Goal: Transaction & Acquisition: Obtain resource

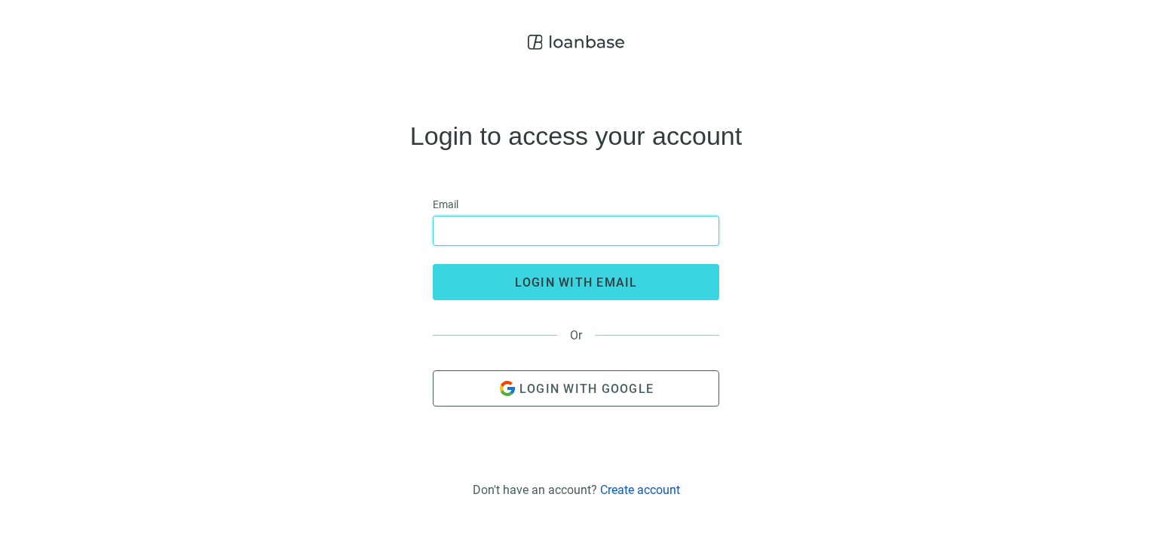
click at [492, 231] on input "email" at bounding box center [575, 230] width 267 height 29
type input "**********"
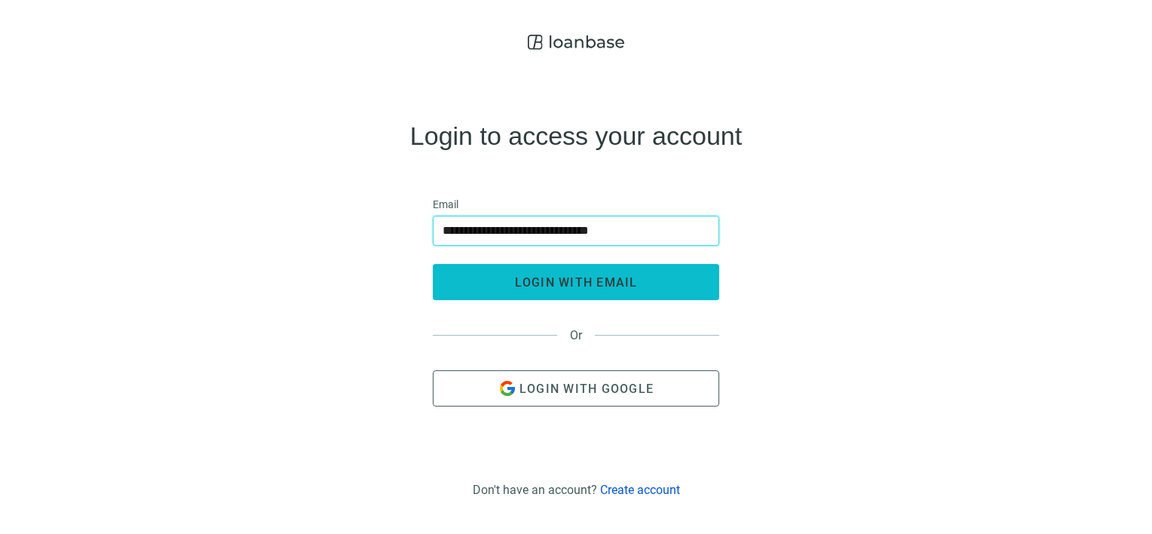
click at [525, 280] on span "login with email" at bounding box center [576, 282] width 123 height 14
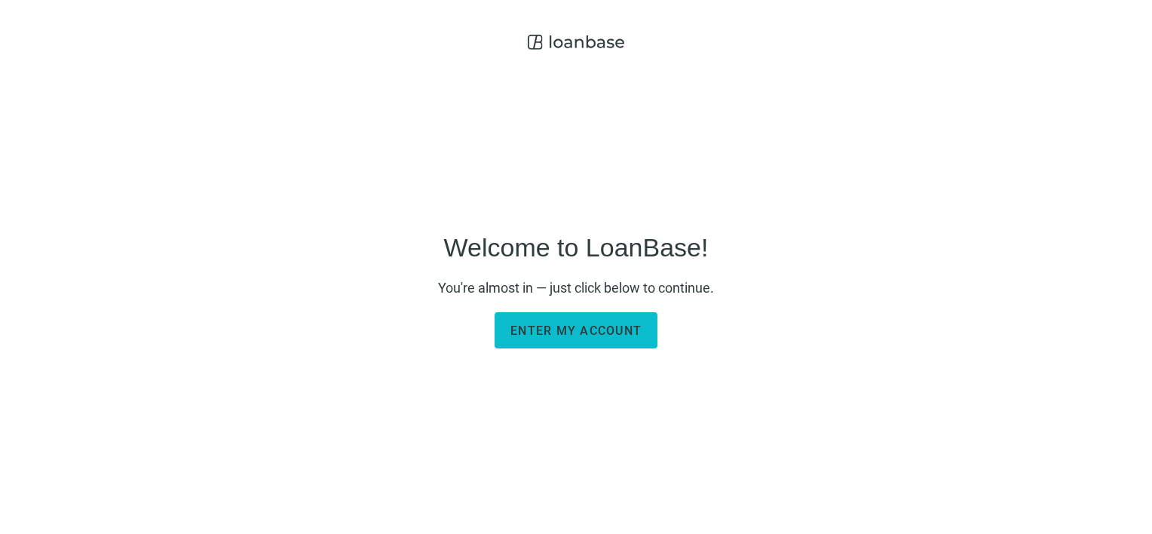
click at [583, 327] on span "Enter my account" at bounding box center [575, 330] width 131 height 14
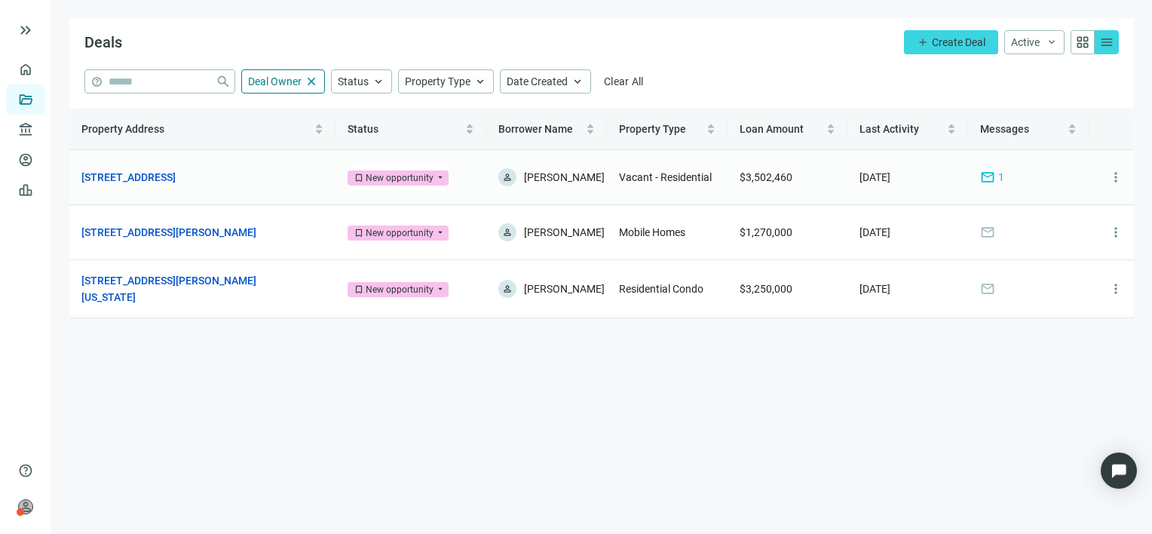
click at [988, 179] on span "mail" at bounding box center [987, 177] width 15 height 15
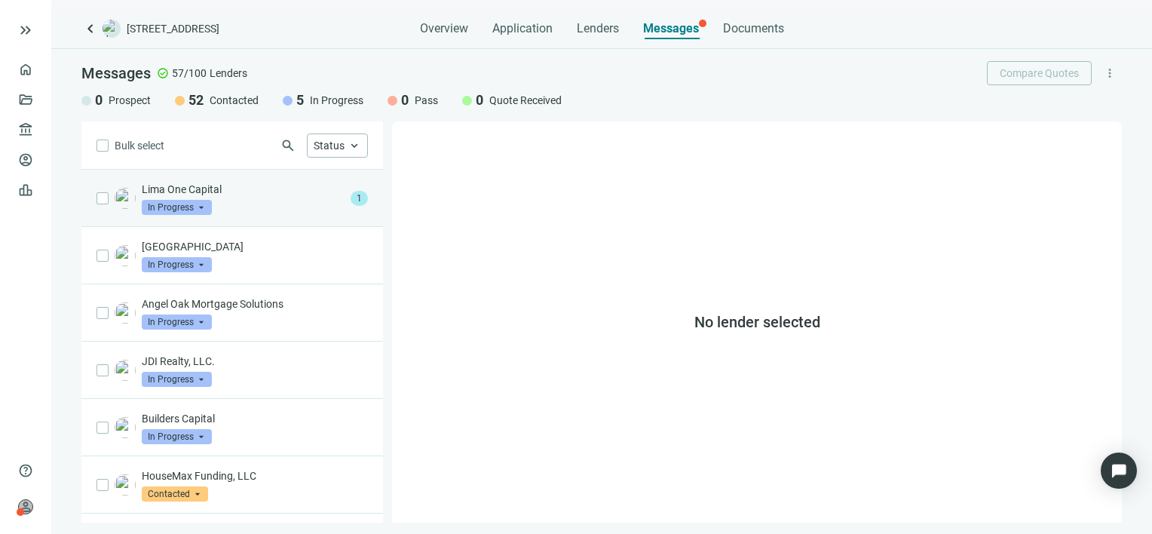
click at [250, 199] on div "Lima One Capital In Progress arrow_drop_down" at bounding box center [243, 198] width 203 height 33
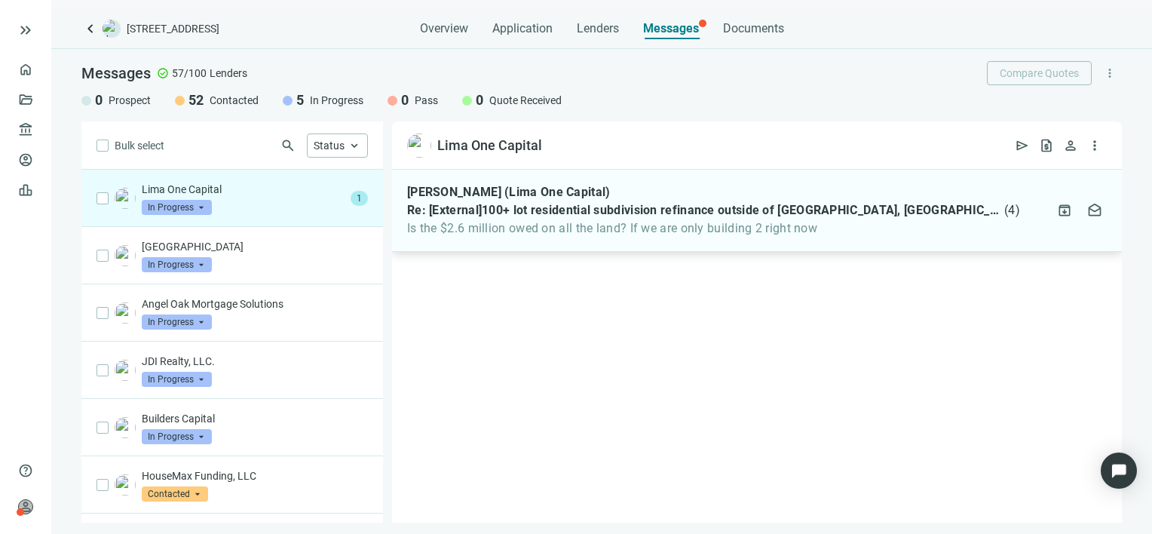
click at [790, 225] on span "Is the $2.6 million owed on all the land? If we are only building 2 right now" at bounding box center [713, 228] width 613 height 15
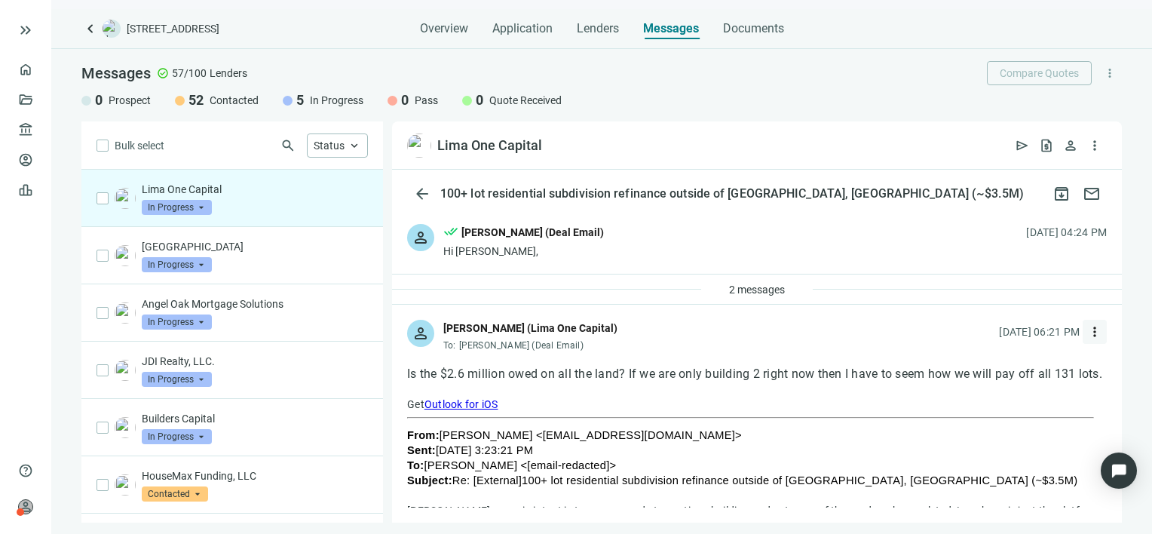
click at [1087, 326] on span "more_vert" at bounding box center [1094, 331] width 15 height 15
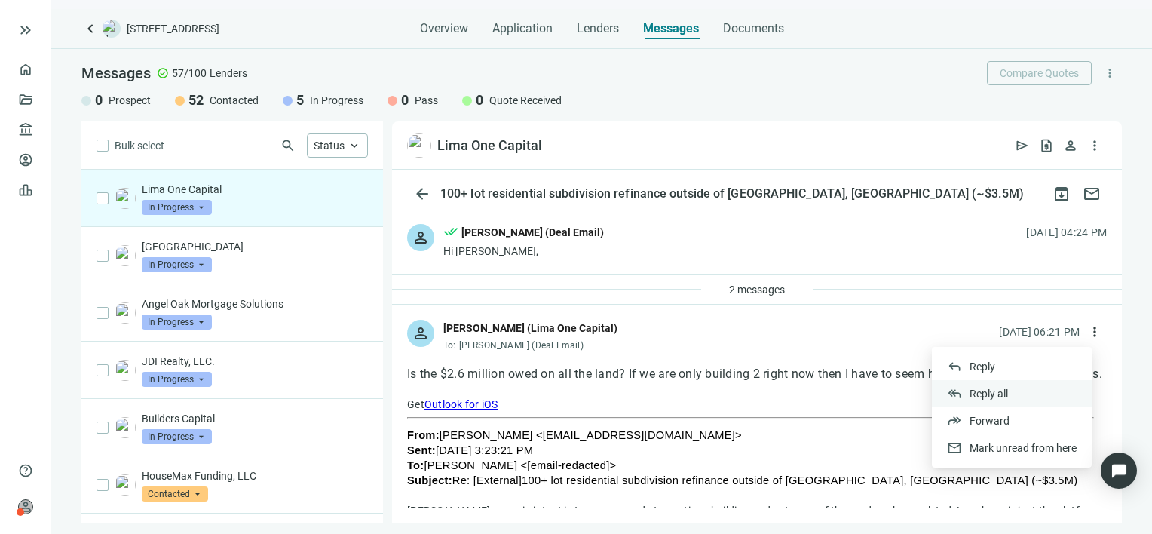
click at [975, 392] on span "Reply all" at bounding box center [988, 393] width 38 height 12
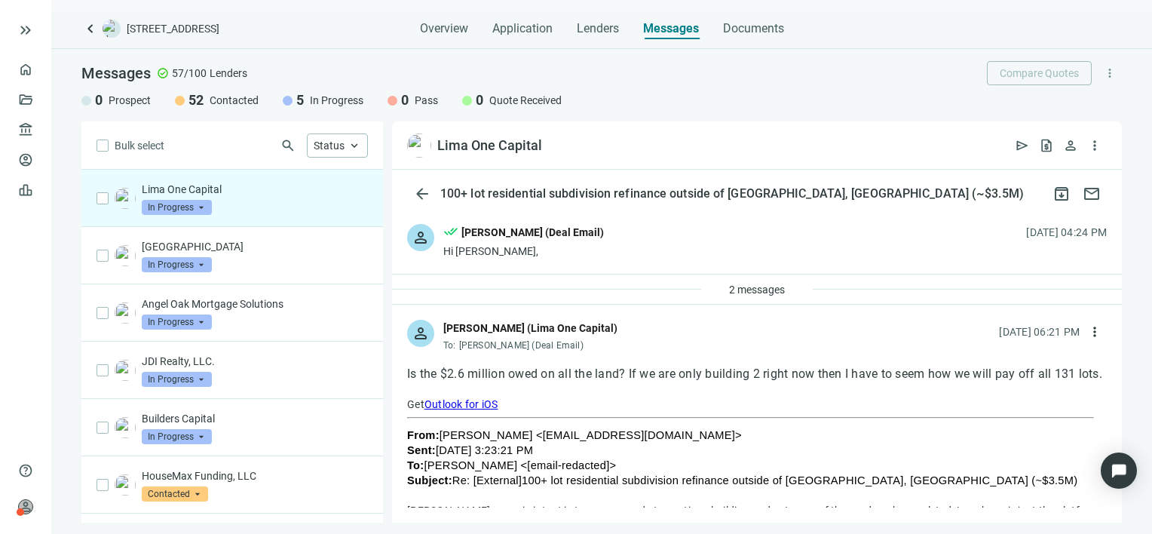
scroll to position [1483, 0]
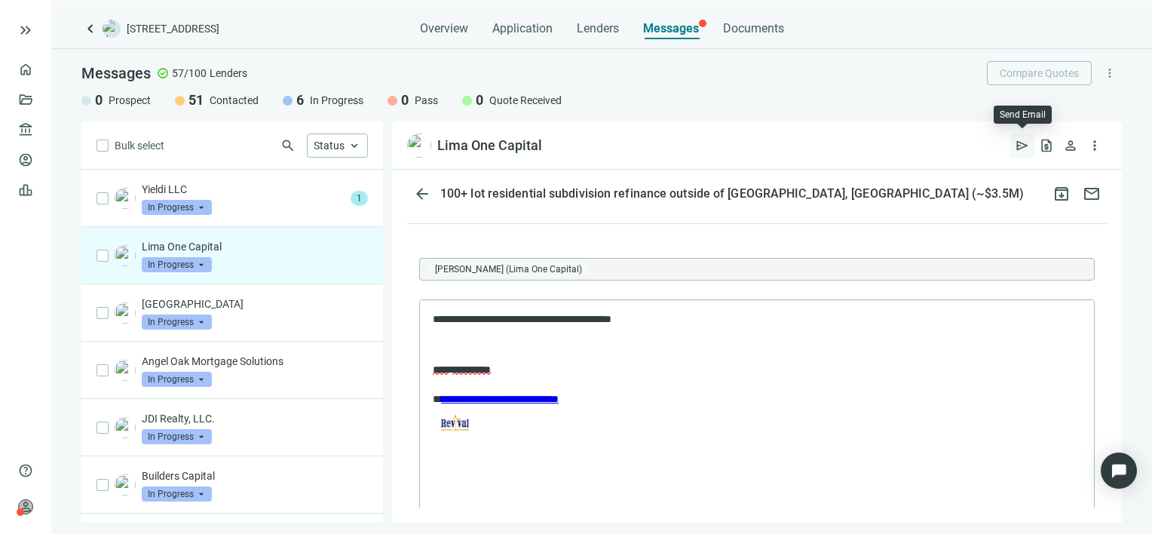
click at [1020, 142] on span "send" at bounding box center [1022, 145] width 15 height 15
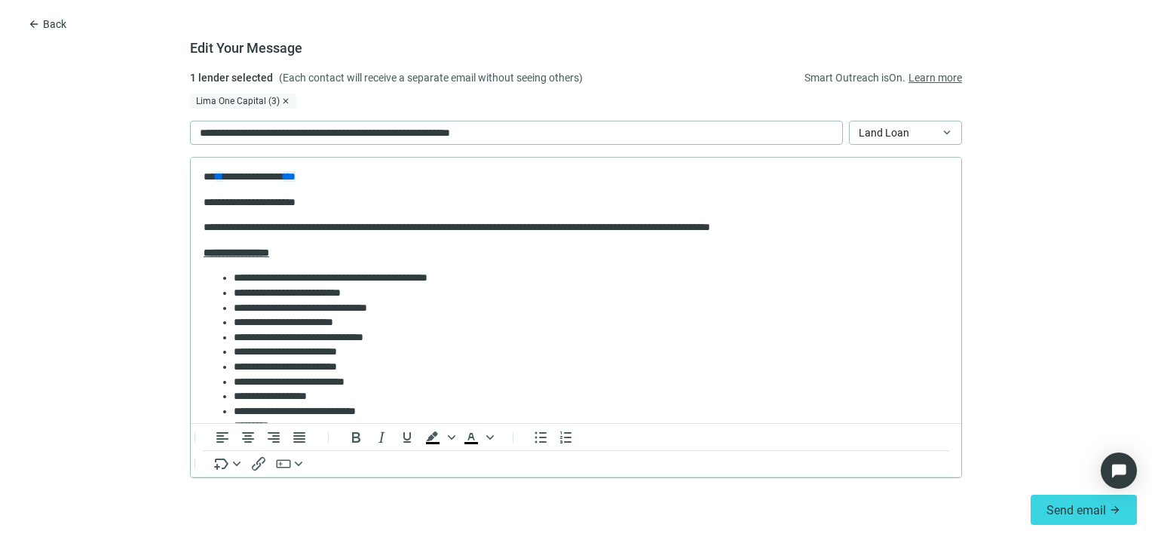
scroll to position [0, 0]
click at [32, 23] on span "arrow_back" at bounding box center [34, 24] width 12 height 12
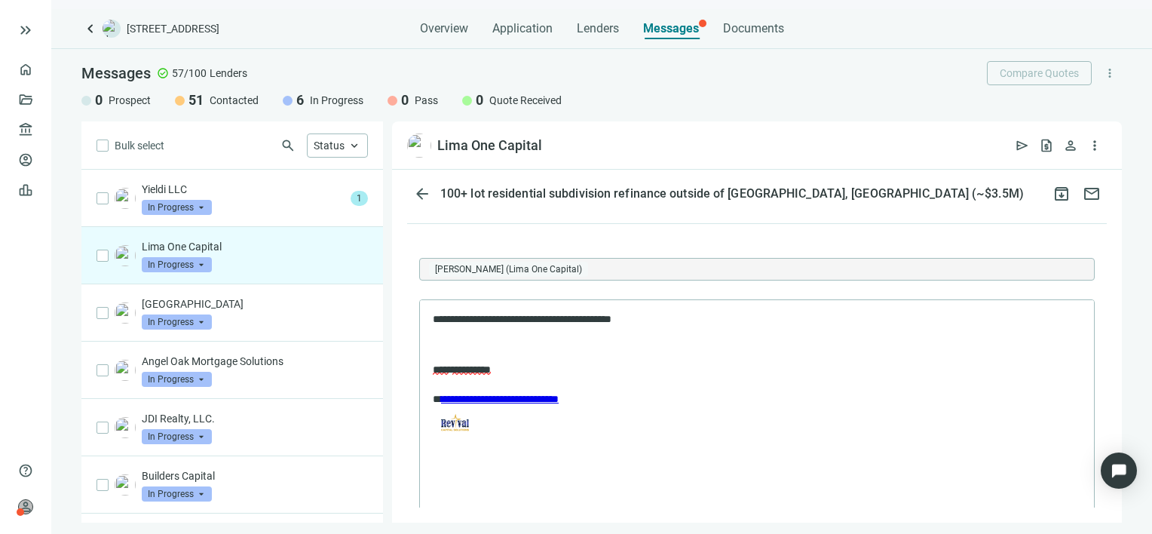
scroll to position [1664, 0]
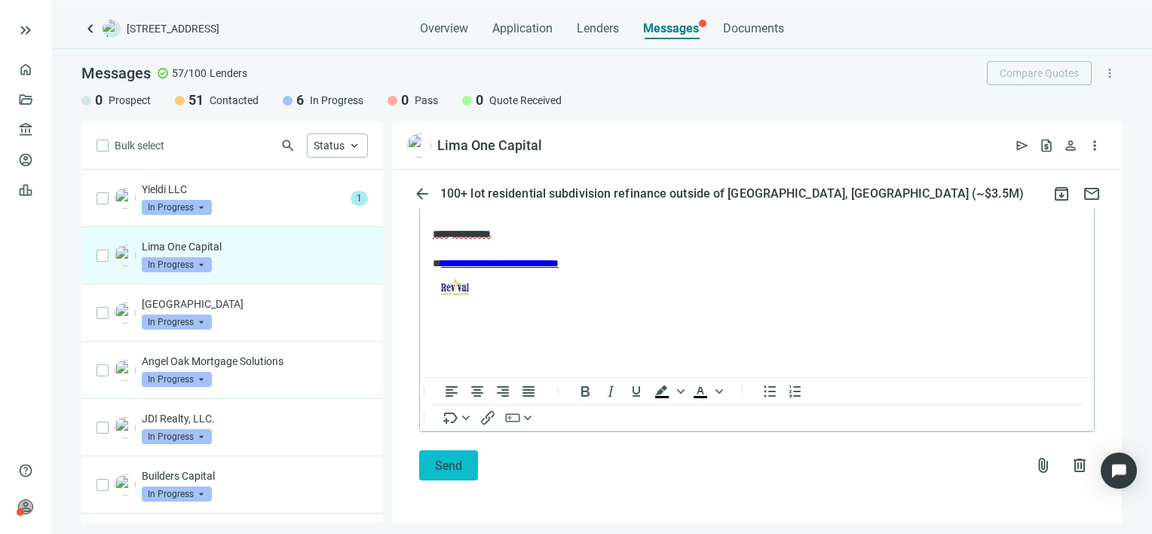
click at [439, 458] on span "Send" at bounding box center [448, 465] width 27 height 14
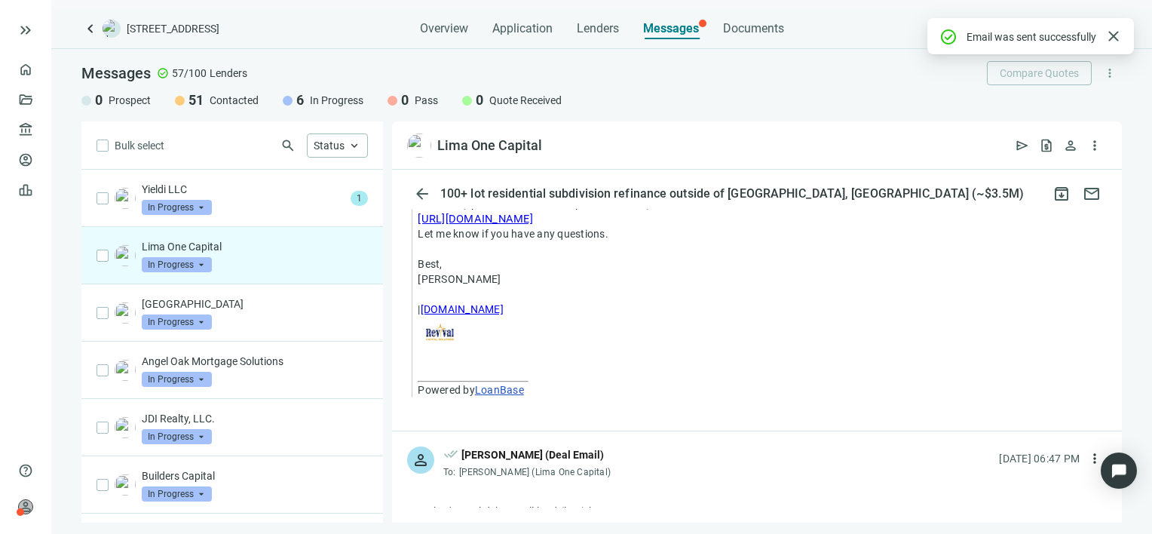
scroll to position [1615, 0]
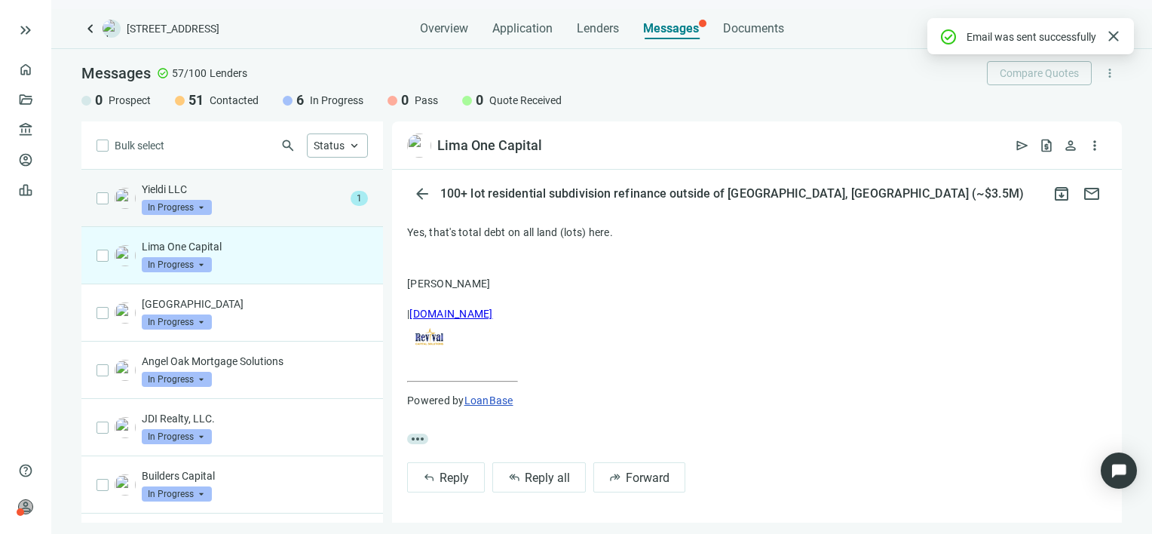
click at [246, 196] on p "Yieldi LLC" at bounding box center [243, 189] width 203 height 15
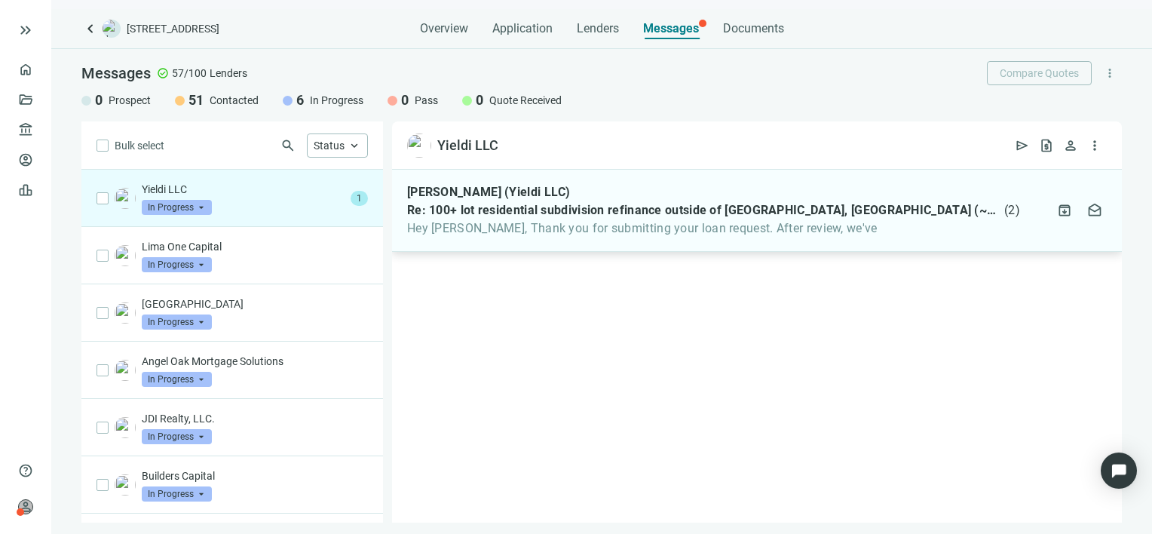
click at [489, 229] on span "Hey Gabe, Thank you for submitting your loan request. After review, we've" at bounding box center [713, 228] width 613 height 15
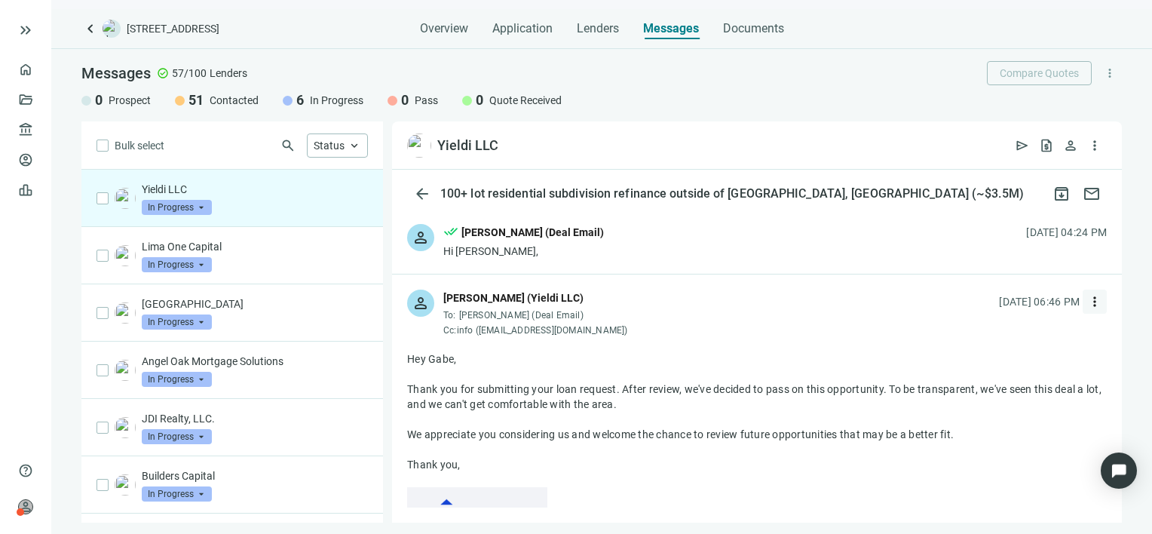
click at [1087, 300] on span "more_vert" at bounding box center [1094, 301] width 15 height 15
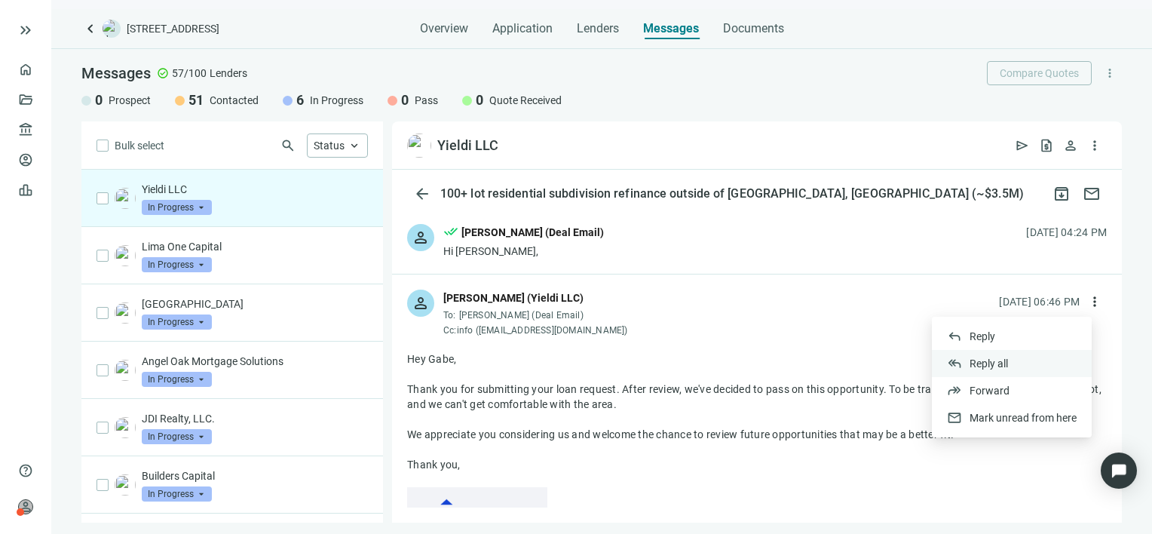
click at [995, 362] on span "Reply all" at bounding box center [988, 363] width 38 height 12
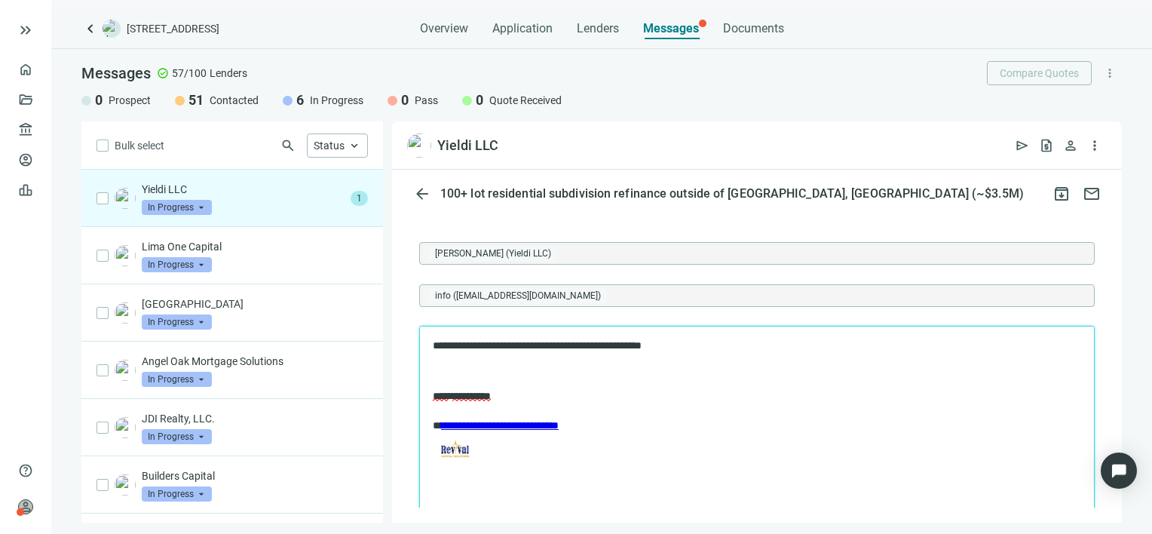
scroll to position [1457, 0]
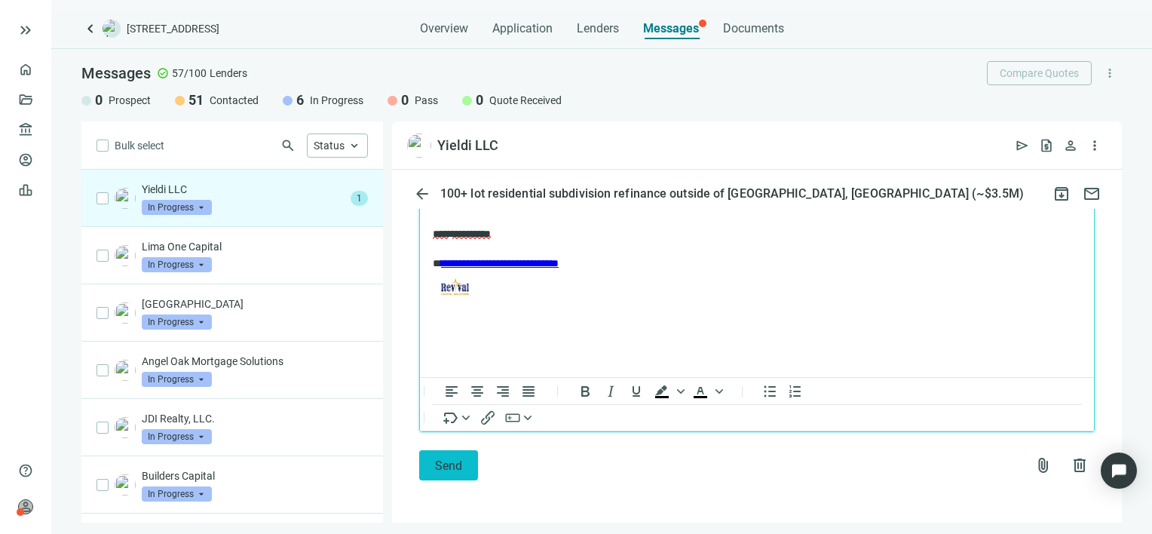
click at [446, 464] on span "Send" at bounding box center [448, 465] width 27 height 14
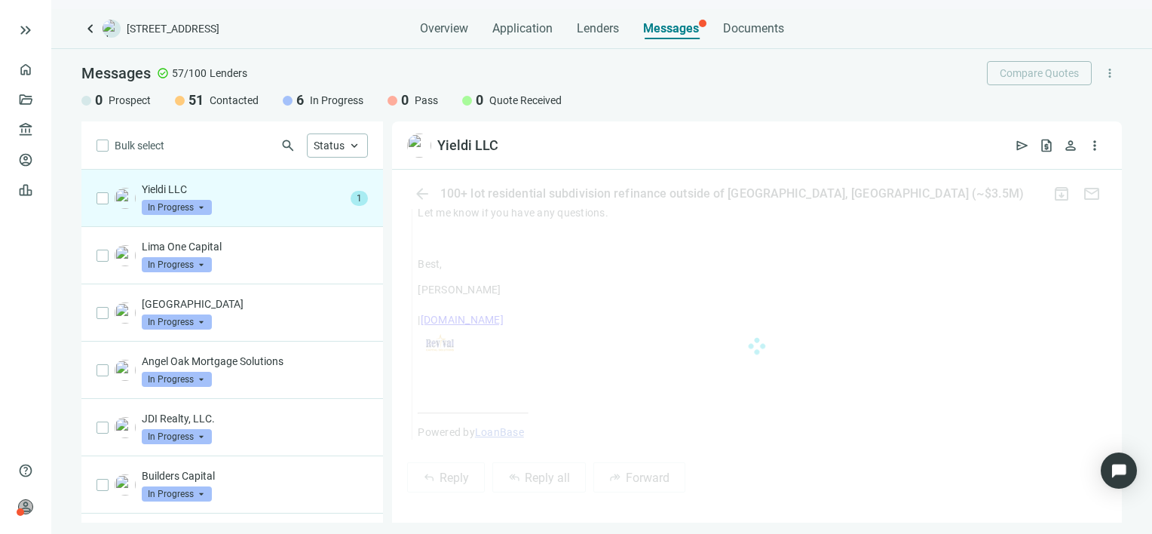
scroll to position [1381, 0]
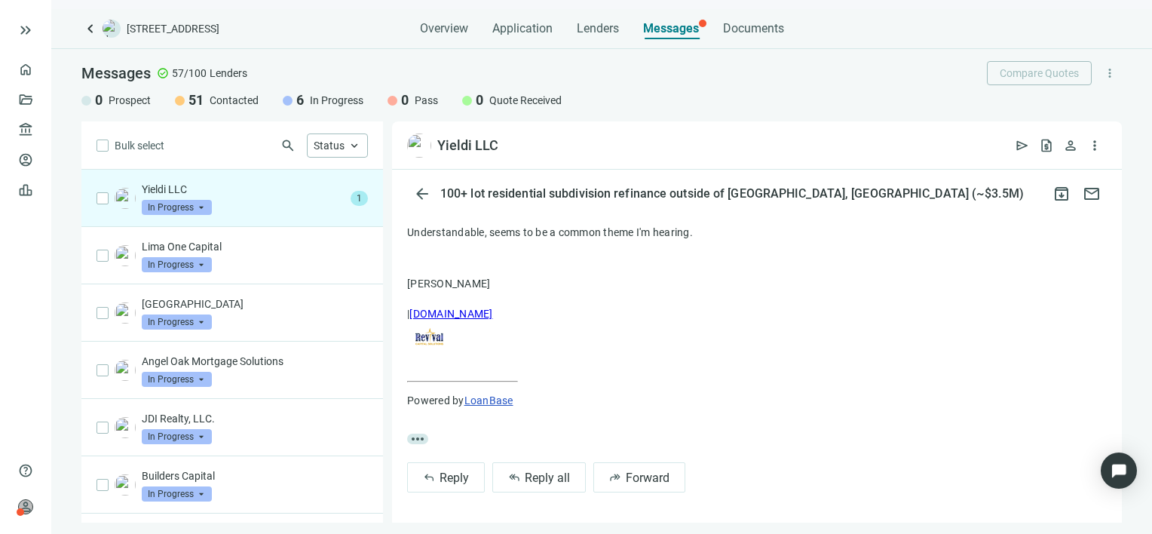
click at [202, 206] on span "In Progress" at bounding box center [177, 207] width 70 height 15
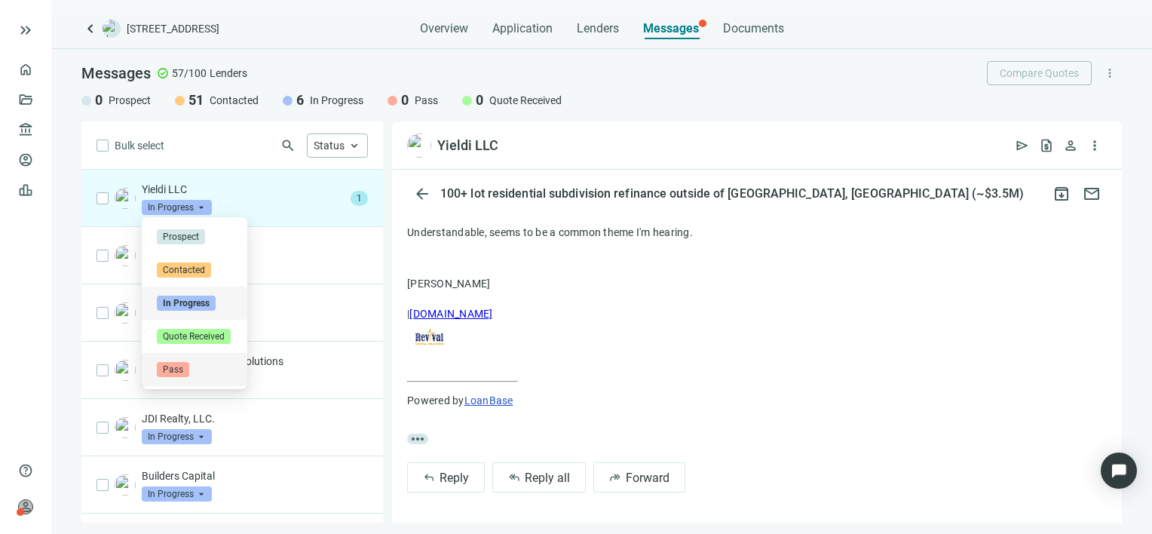
click at [182, 369] on span "Pass" at bounding box center [173, 369] width 32 height 15
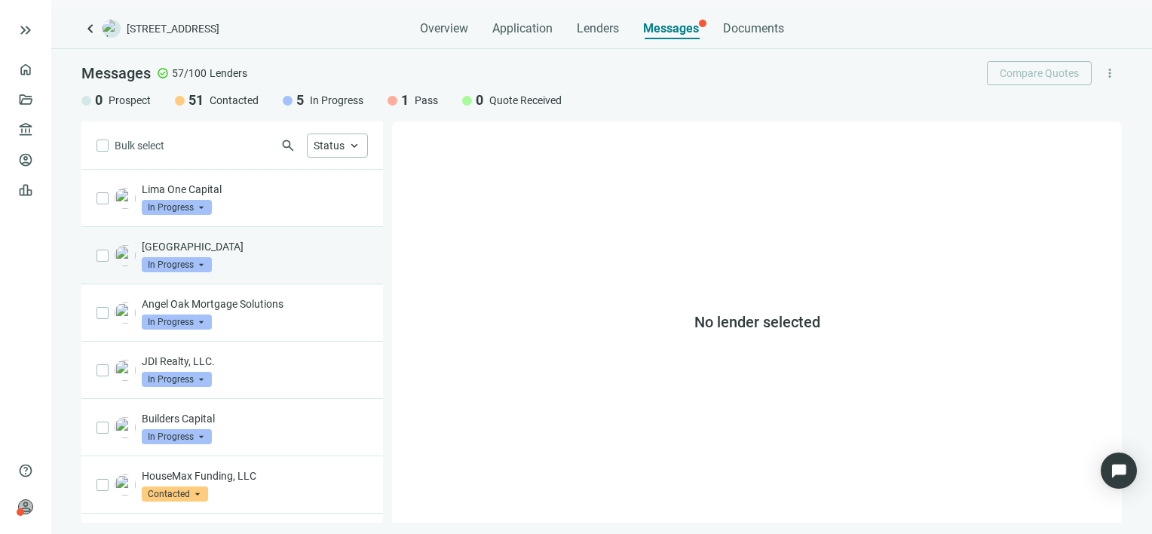
click at [202, 264] on span "In Progress" at bounding box center [177, 264] width 70 height 15
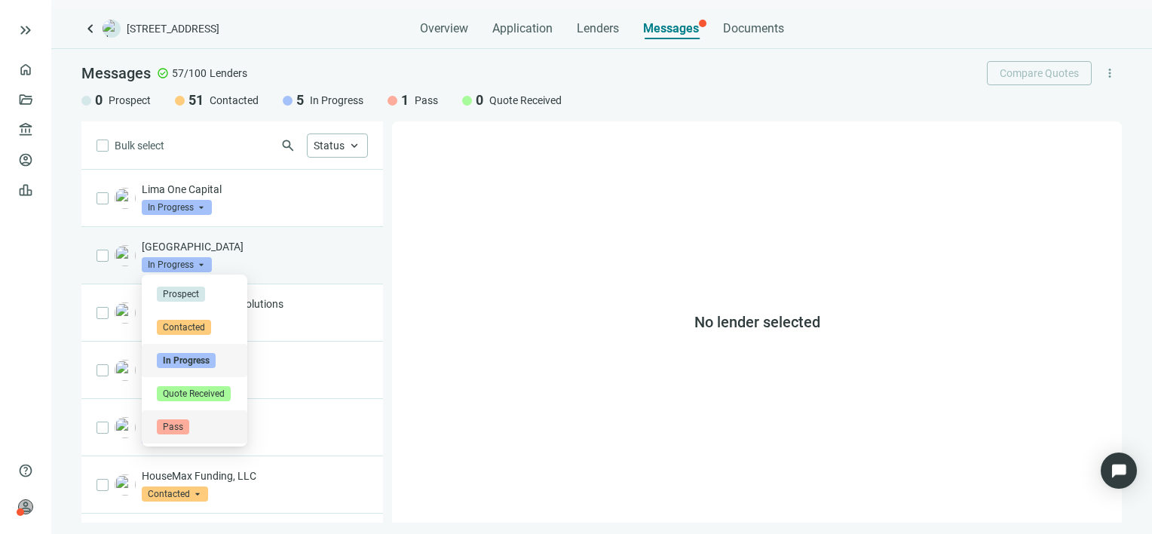
click at [170, 424] on span "Pass" at bounding box center [173, 426] width 32 height 15
click at [204, 263] on span "In Progress" at bounding box center [177, 264] width 70 height 15
click at [179, 428] on span "Pass" at bounding box center [173, 426] width 32 height 15
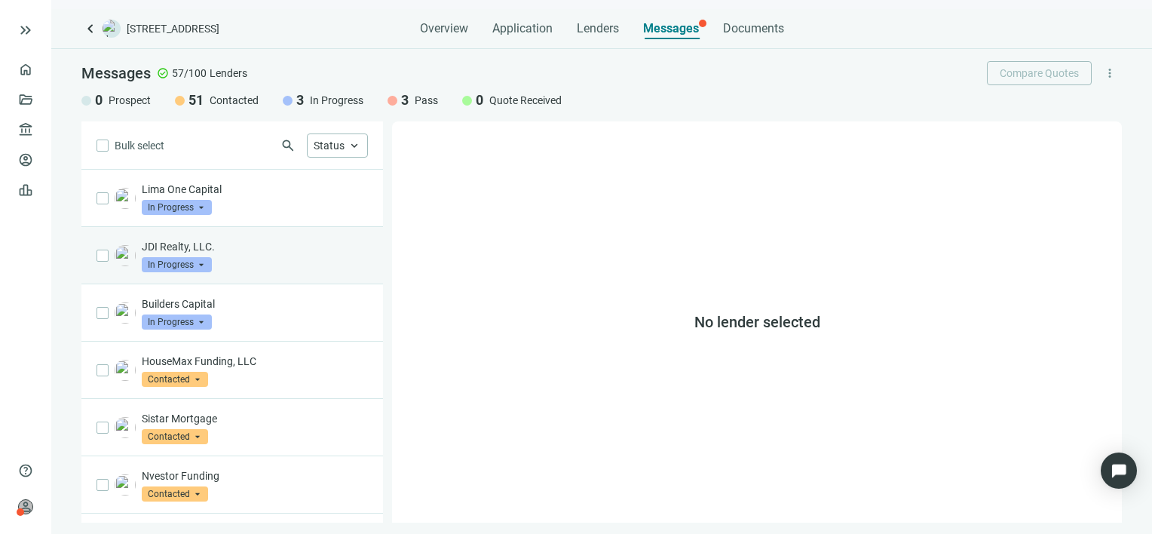
click at [204, 262] on span "In Progress" at bounding box center [177, 264] width 70 height 15
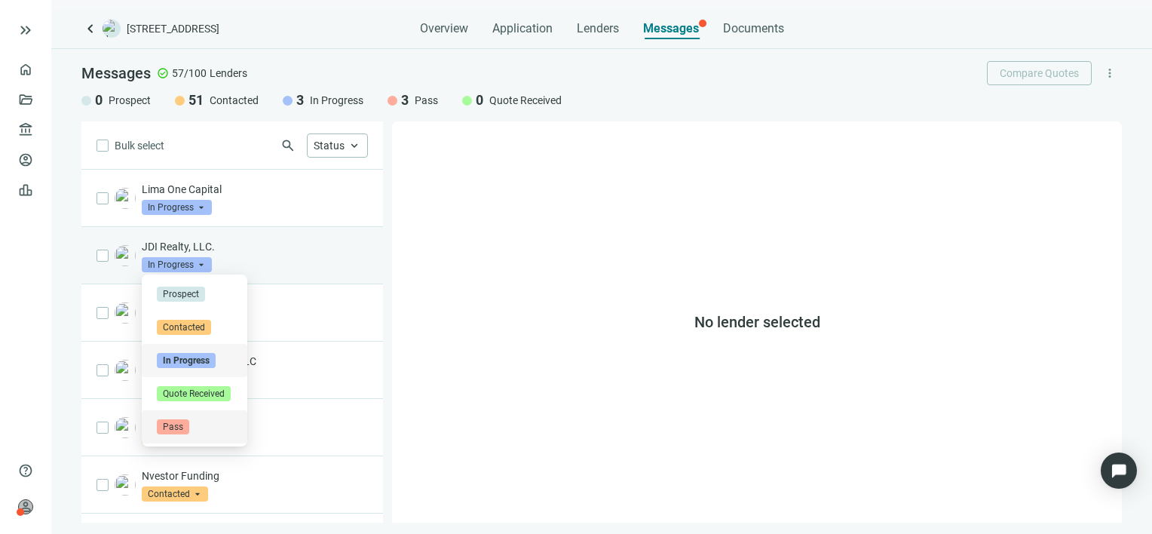
click at [182, 429] on span "Pass" at bounding box center [173, 426] width 32 height 15
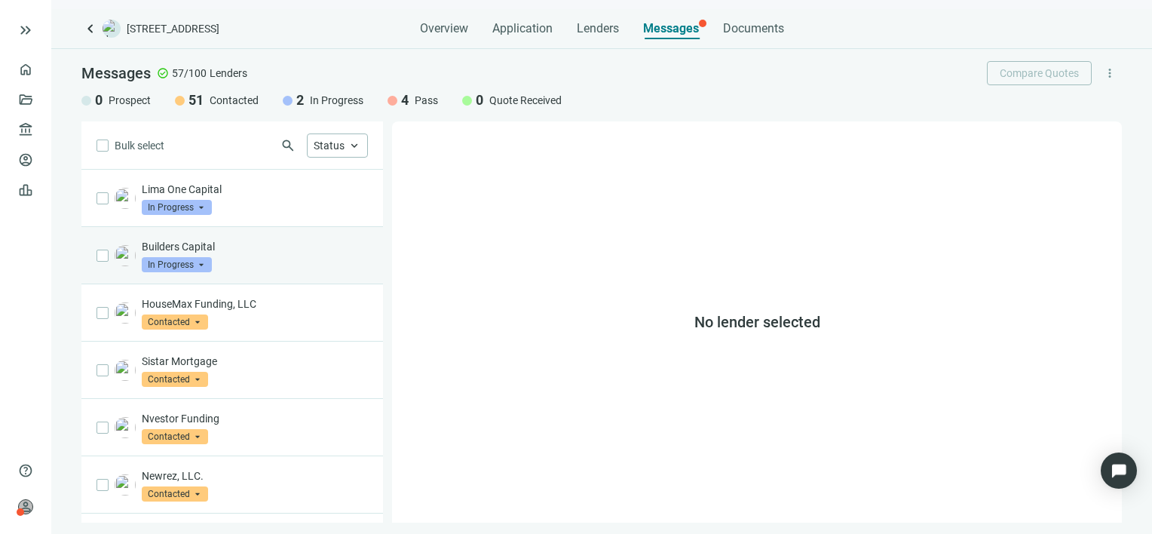
click at [202, 265] on span "In Progress" at bounding box center [177, 264] width 70 height 15
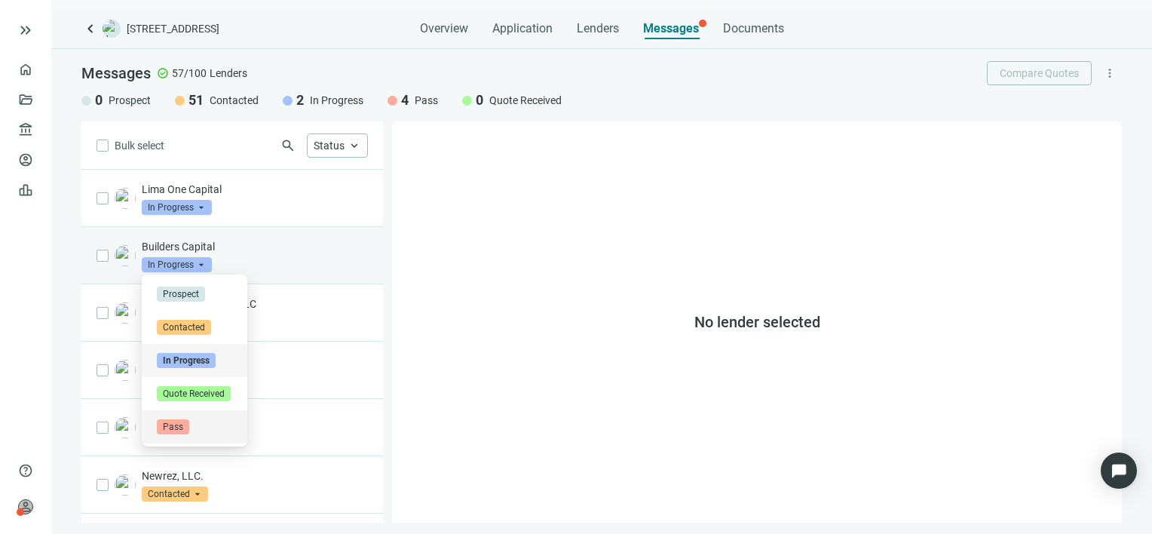
click at [180, 428] on span "Pass" at bounding box center [173, 426] width 32 height 15
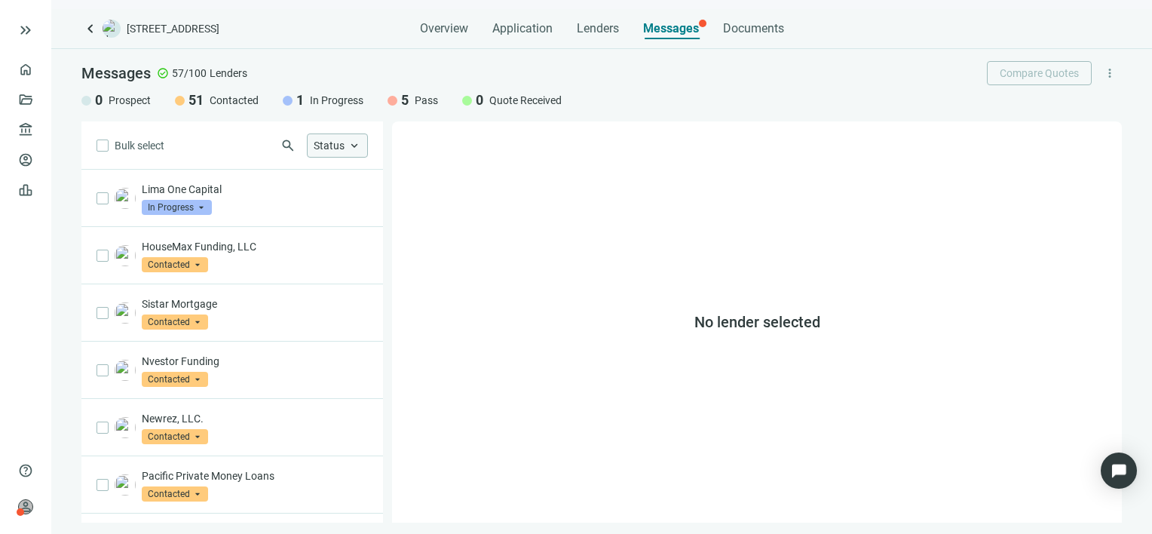
click at [350, 147] on span "keyboard_arrow_up" at bounding box center [354, 146] width 14 height 14
click at [781, 118] on div "Messages check_circle 57/100 Lenders Compare Quotes more_vert 0 Prospect 51 Con…" at bounding box center [601, 85] width 1101 height 72
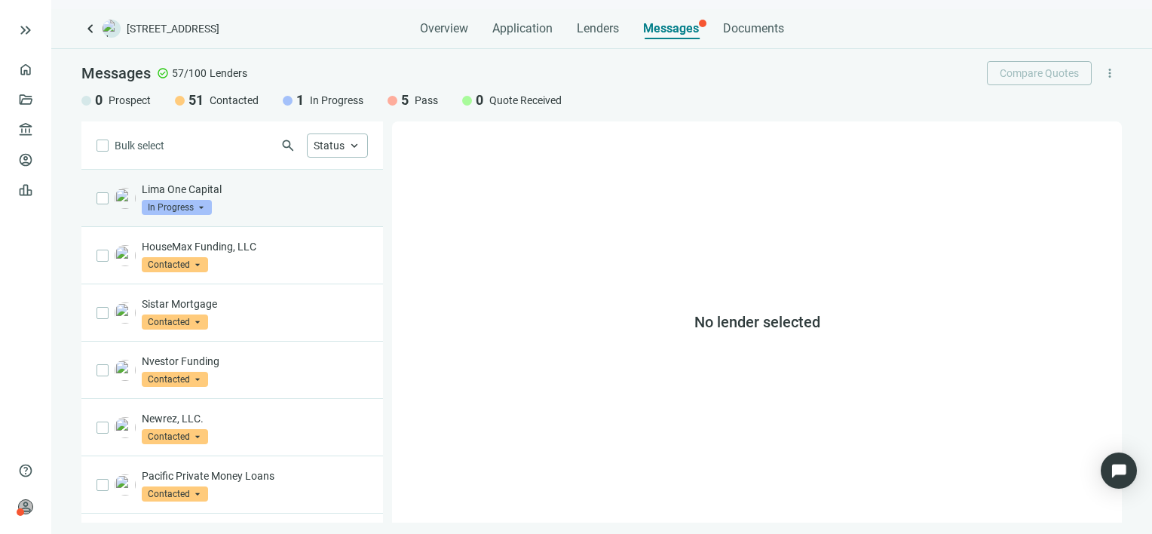
click at [173, 194] on p "Lima One Capital" at bounding box center [255, 189] width 226 height 15
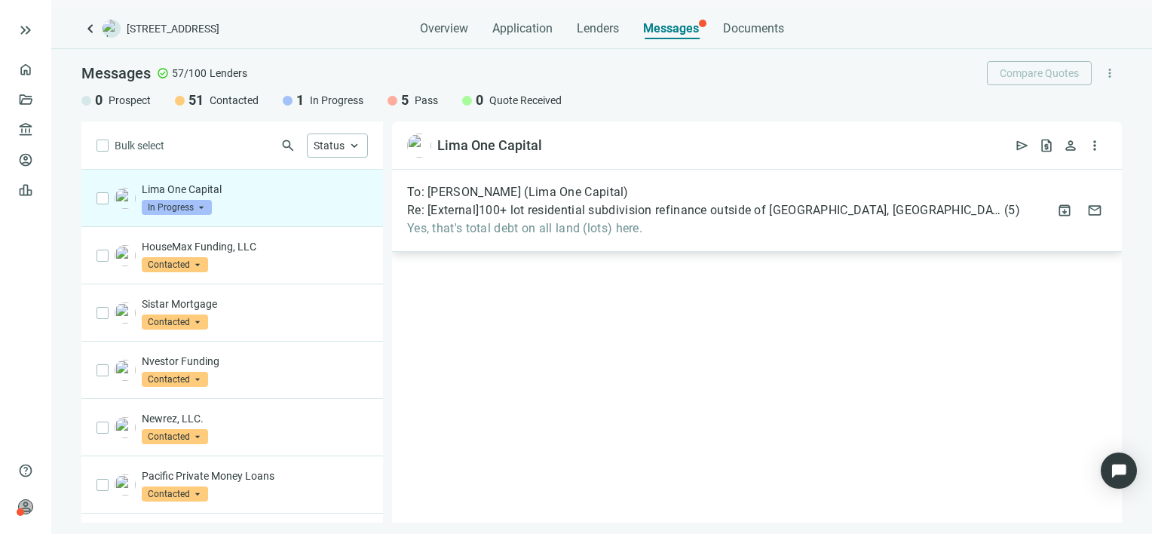
click at [567, 225] on span "Yes, that's total debt on all land (lots) here." at bounding box center [713, 228] width 613 height 15
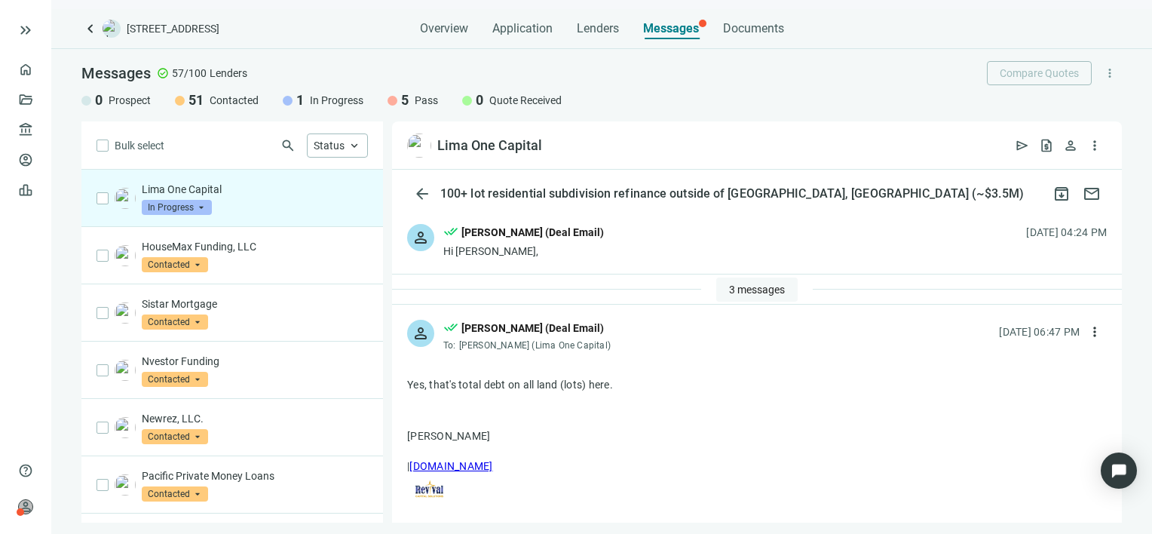
click at [752, 286] on span "3 messages" at bounding box center [757, 289] width 56 height 12
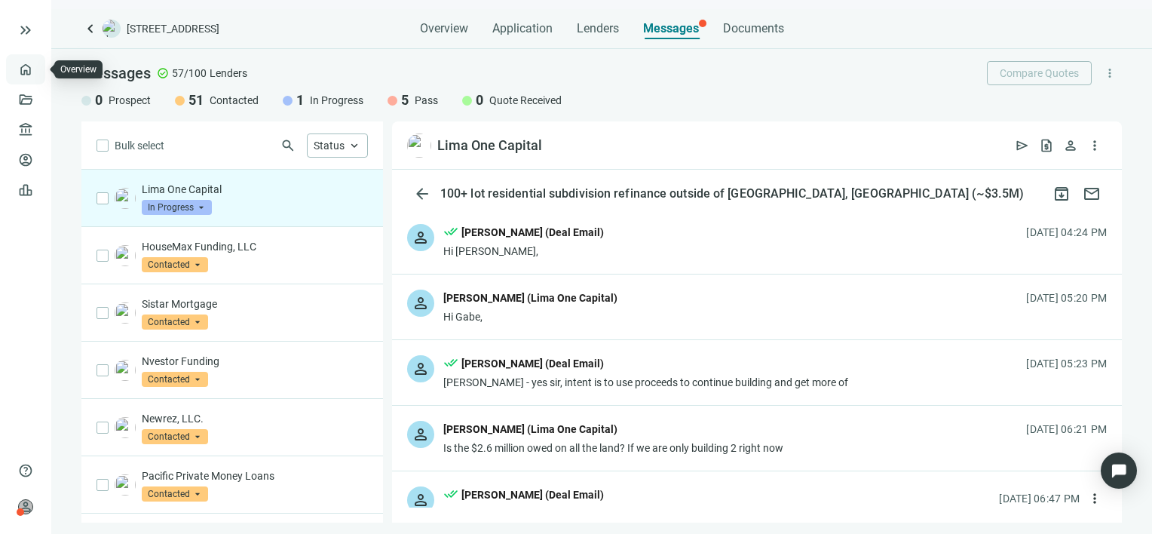
click at [38, 70] on link "Overview" at bounding box center [60, 69] width 44 height 12
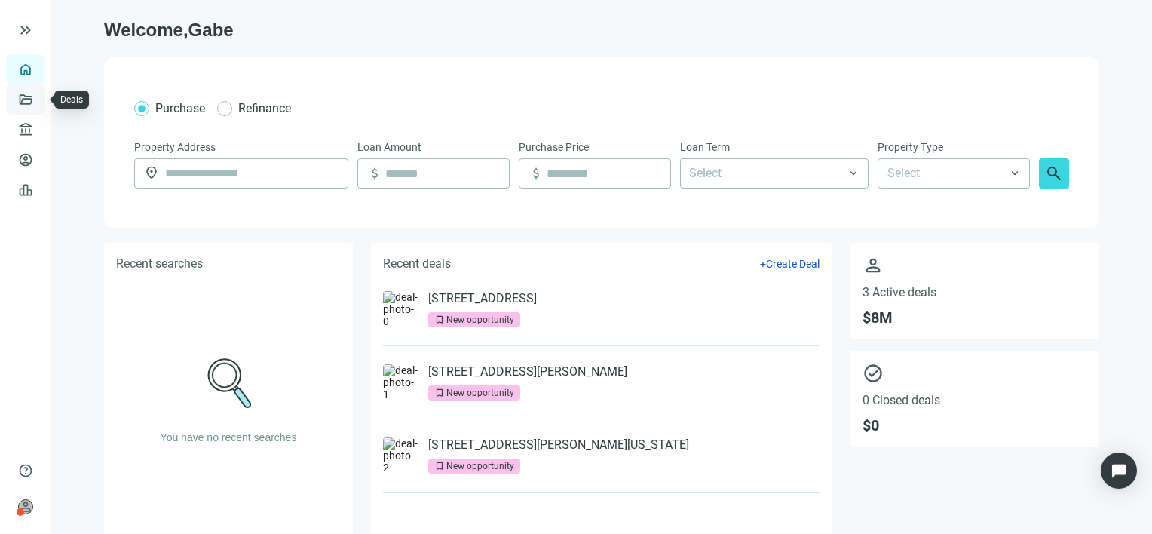
click at [38, 96] on link "Deals" at bounding box center [51, 99] width 27 height 12
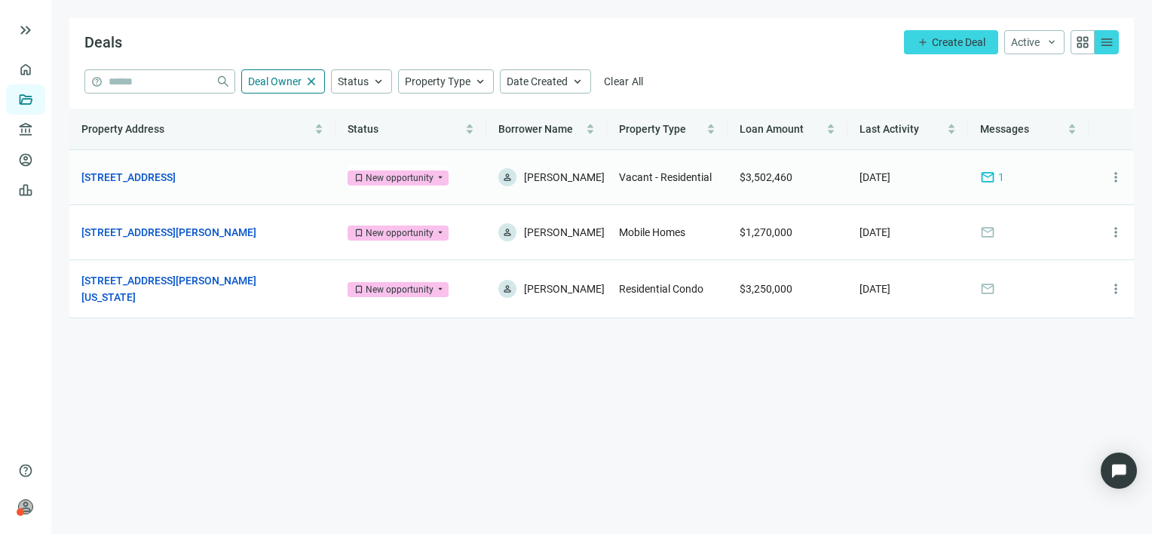
click at [987, 175] on span "mail" at bounding box center [987, 177] width 15 height 15
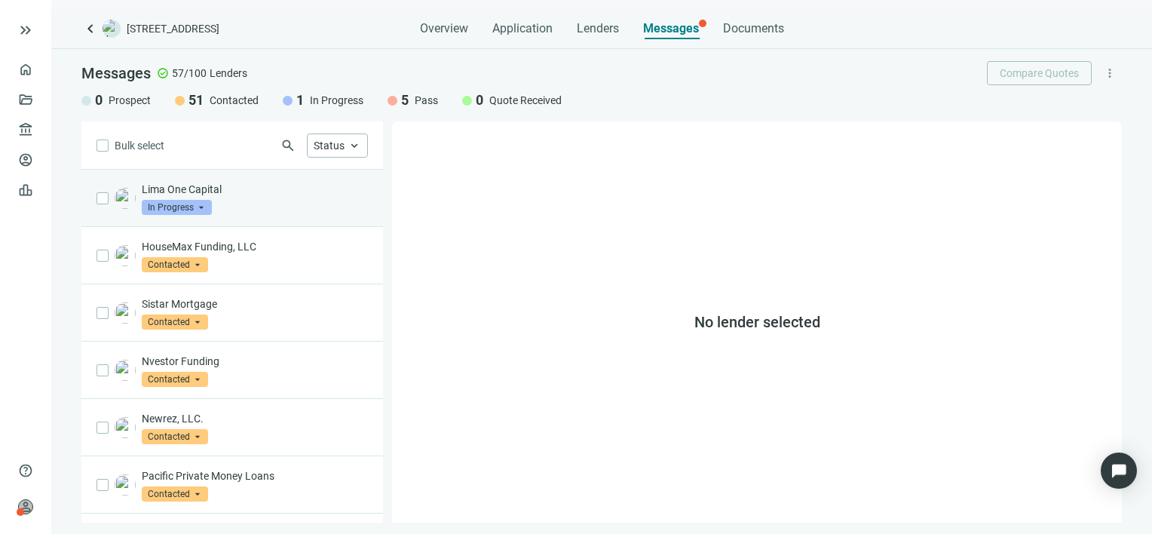
click at [243, 201] on div "Lima One Capital In Progress arrow_drop_down" at bounding box center [255, 198] width 226 height 33
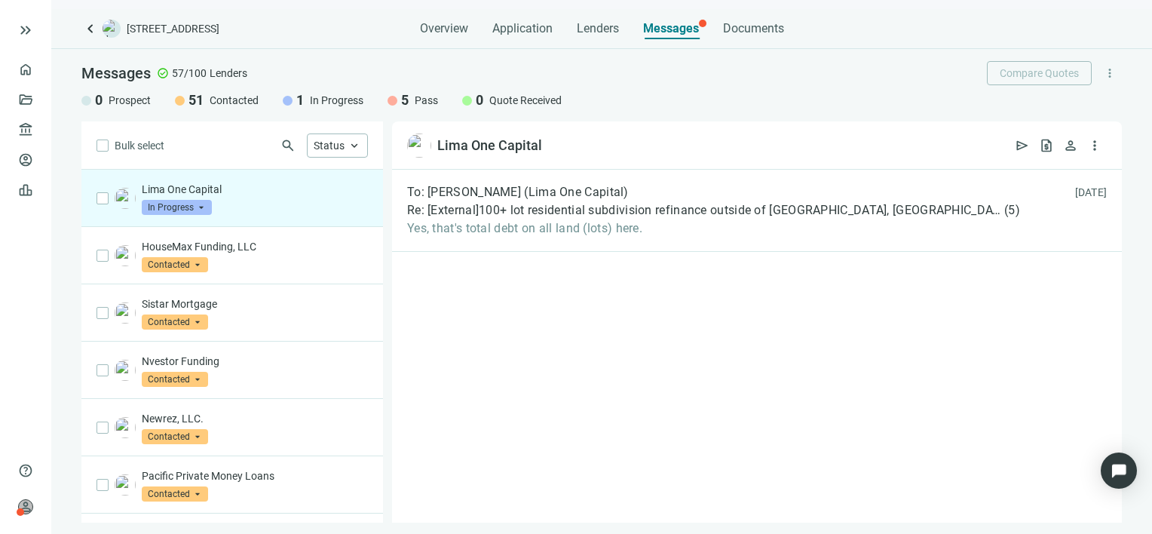
click at [684, 23] on span "Messages" at bounding box center [671, 28] width 56 height 14
click at [695, 24] on span "Messages" at bounding box center [671, 28] width 56 height 14
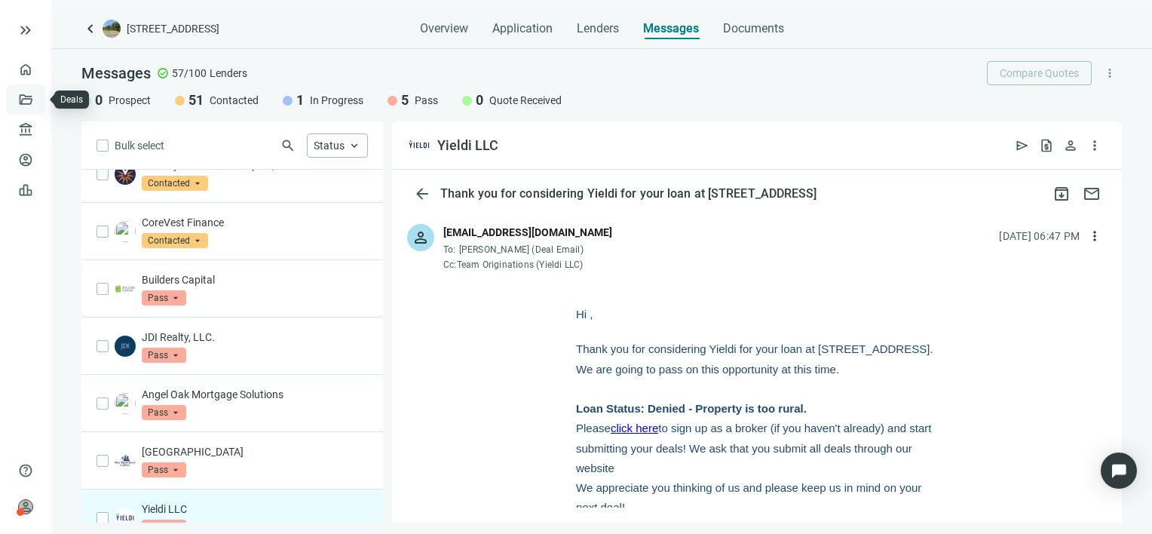
click at [38, 96] on link "Deals" at bounding box center [51, 99] width 27 height 12
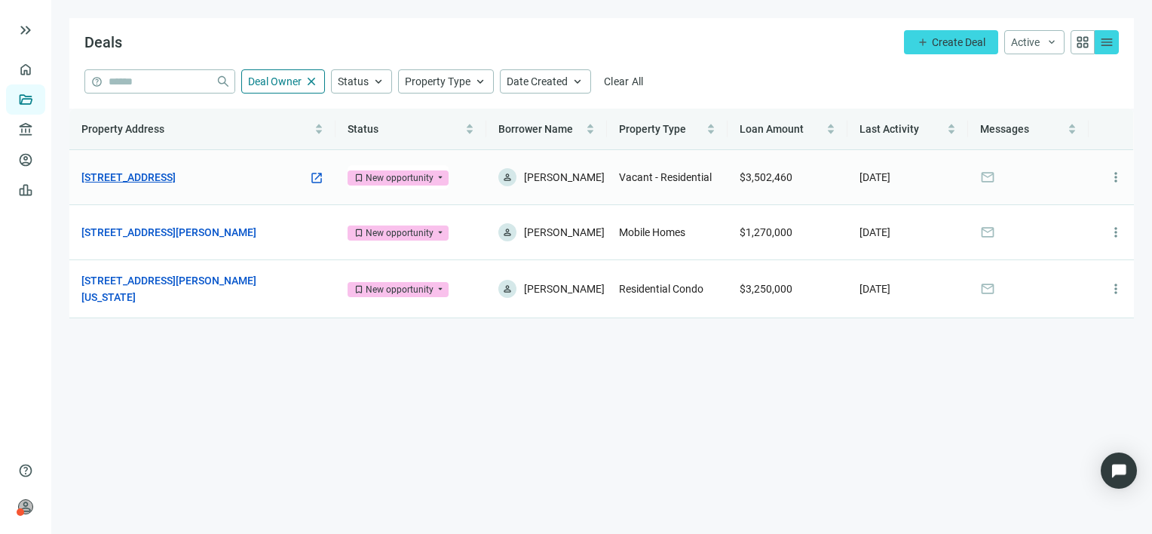
click at [176, 178] on link "[STREET_ADDRESS]" at bounding box center [128, 177] width 94 height 17
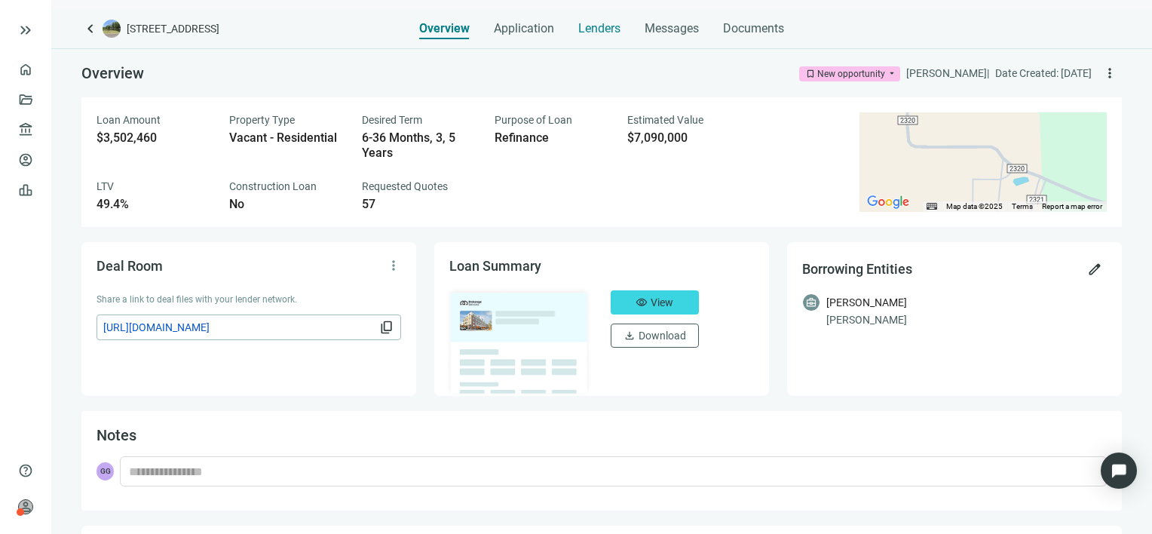
click at [602, 27] on span "Lenders" at bounding box center [599, 28] width 42 height 15
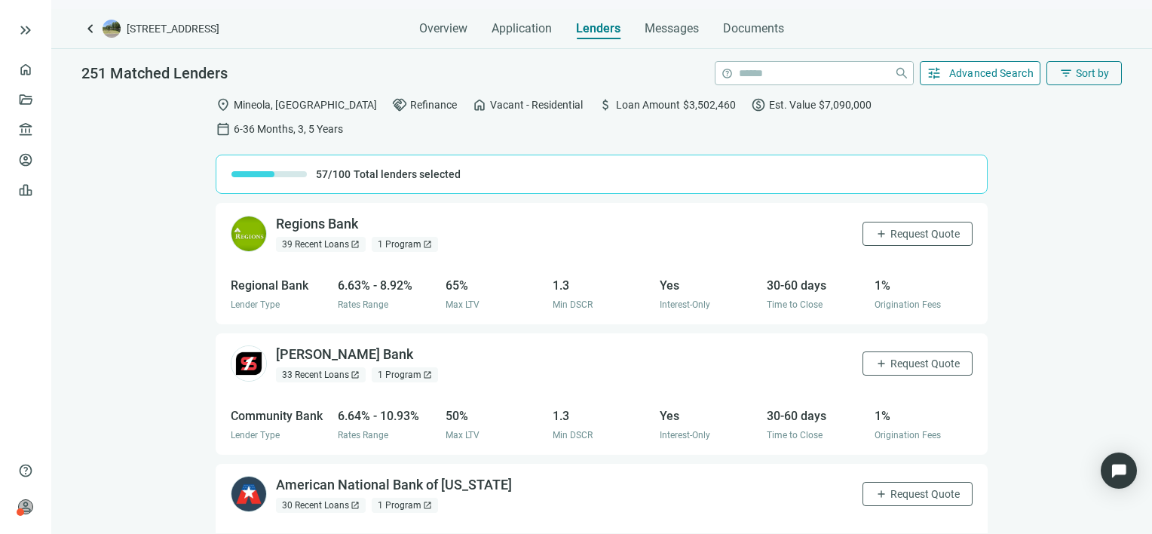
click at [986, 72] on span "Advanced Search" at bounding box center [991, 73] width 85 height 12
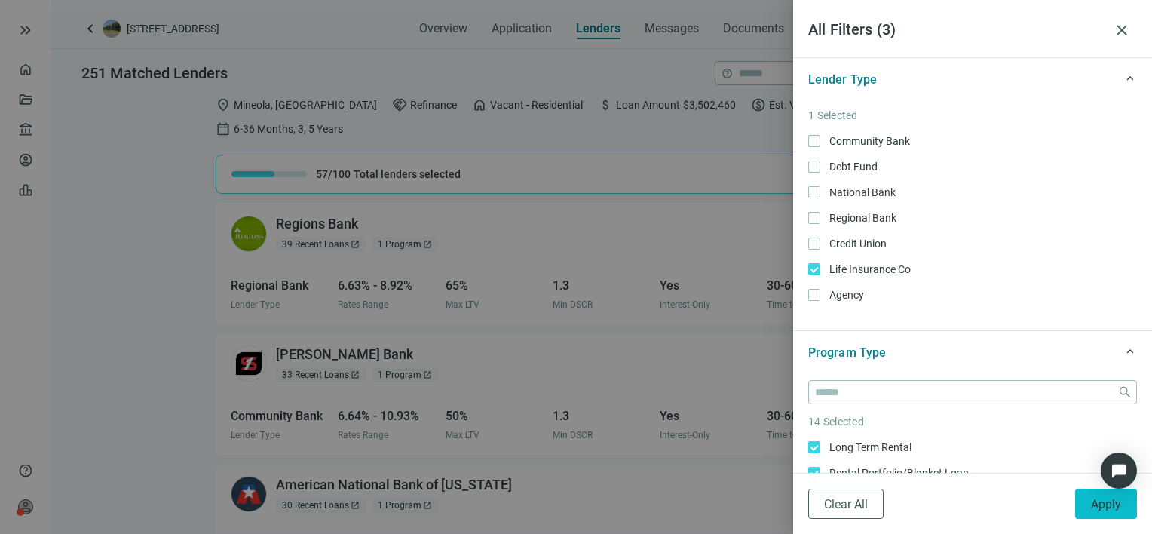
click at [1098, 504] on span "Apply" at bounding box center [1106, 504] width 30 height 14
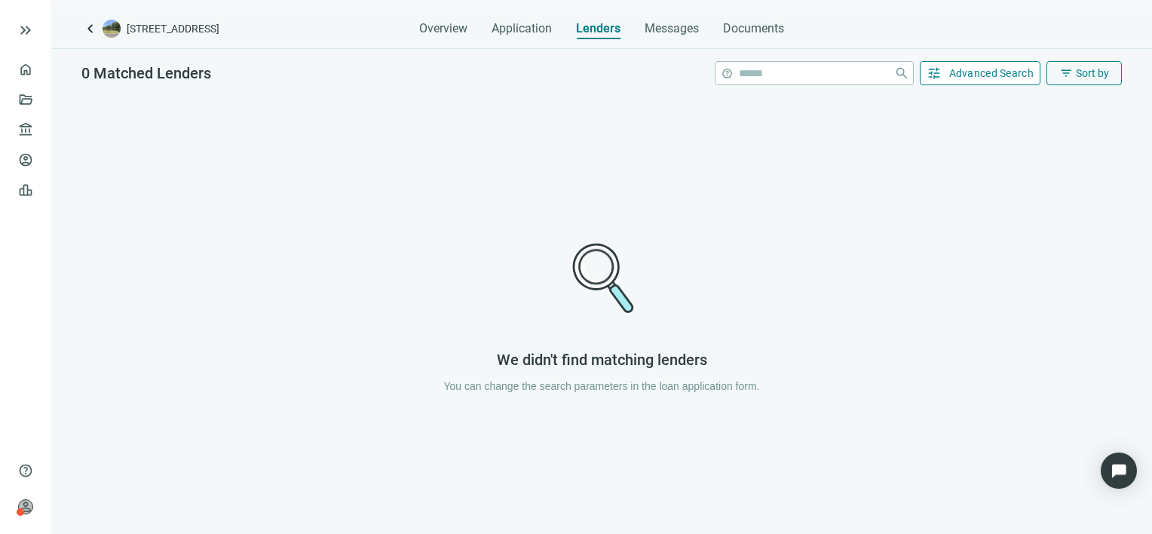
click at [1014, 69] on span "Advanced Search" at bounding box center [991, 73] width 85 height 12
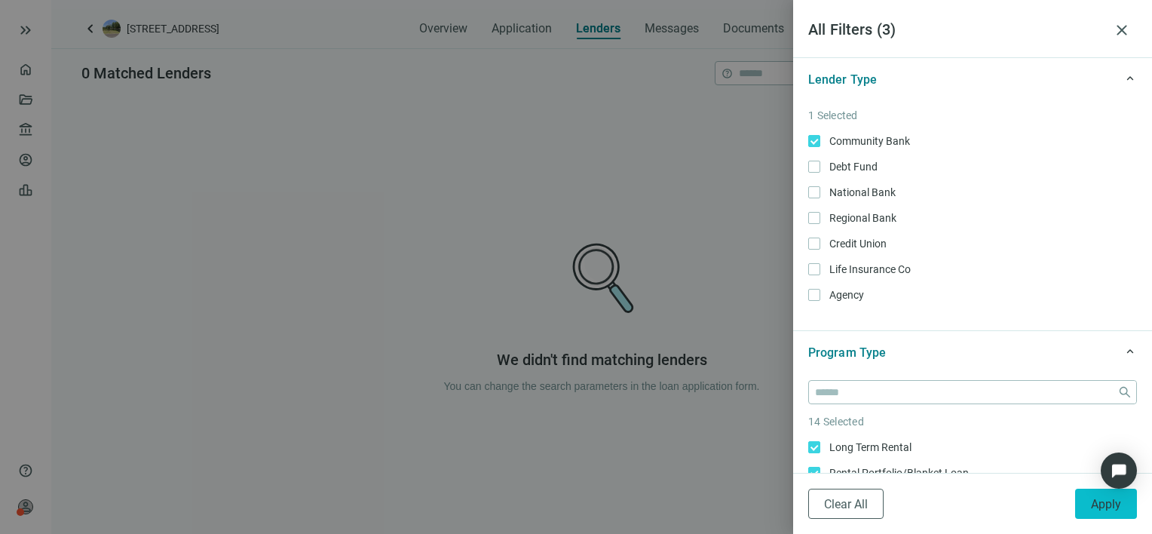
click at [1098, 505] on span "Apply" at bounding box center [1106, 504] width 30 height 14
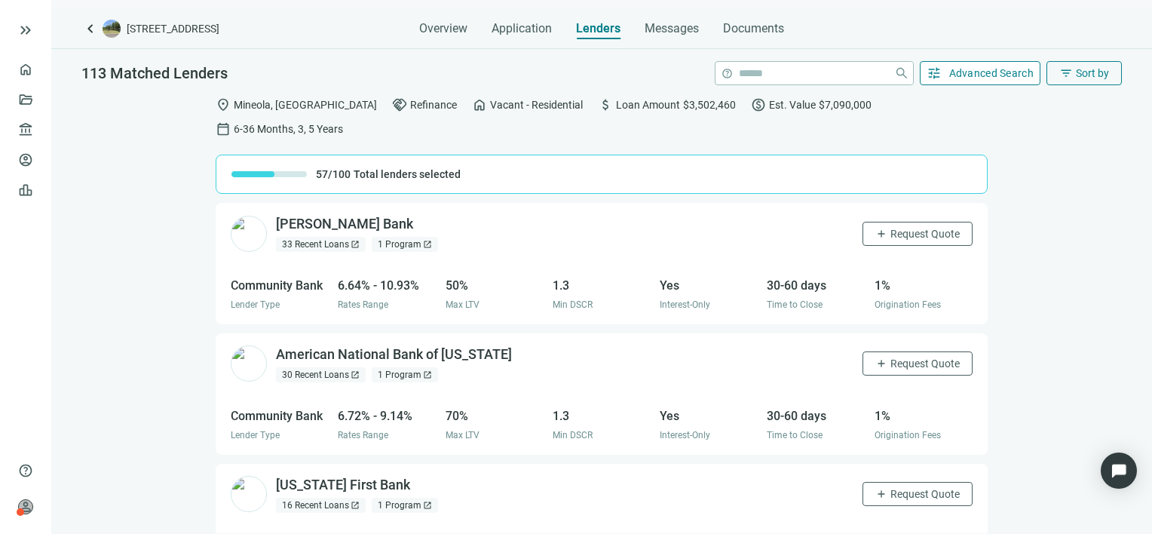
click at [991, 73] on span "Advanced Search" at bounding box center [991, 73] width 85 height 12
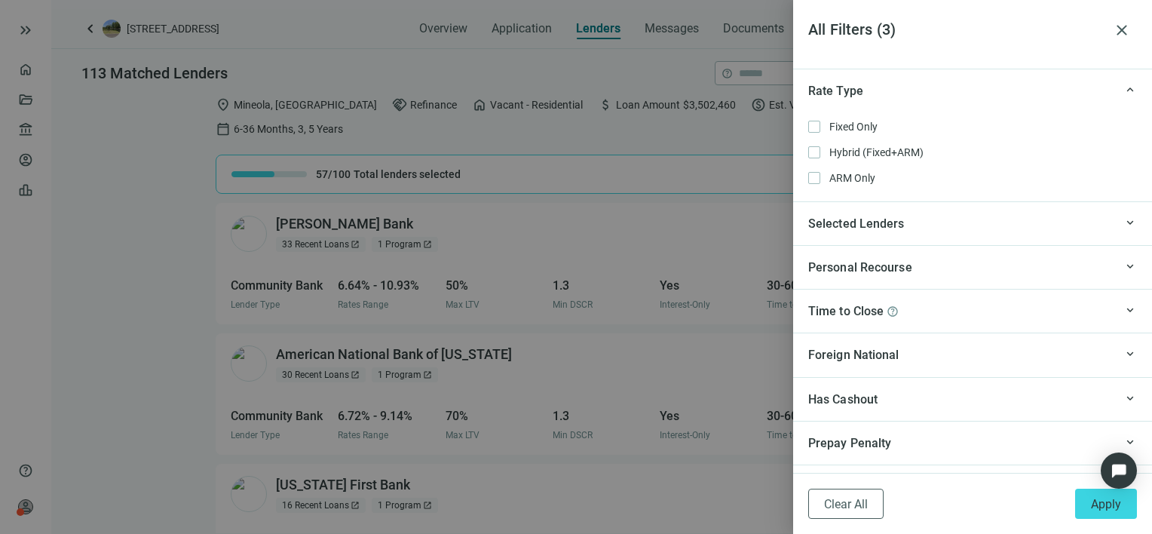
scroll to position [1357, 0]
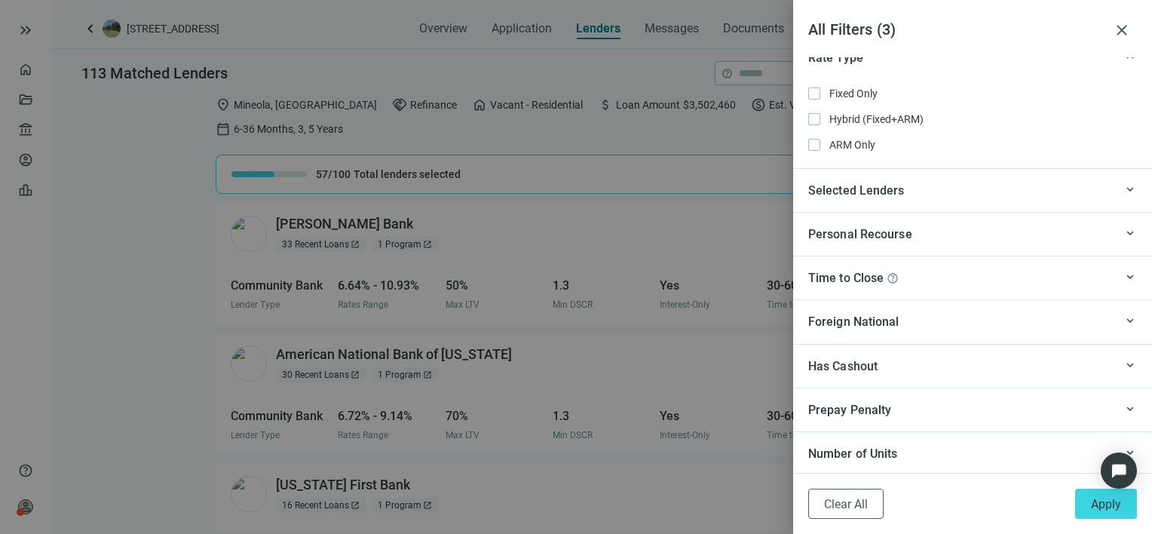
click at [1114, 277] on div "keyboard_arrow_up" at bounding box center [1125, 276] width 23 height 17
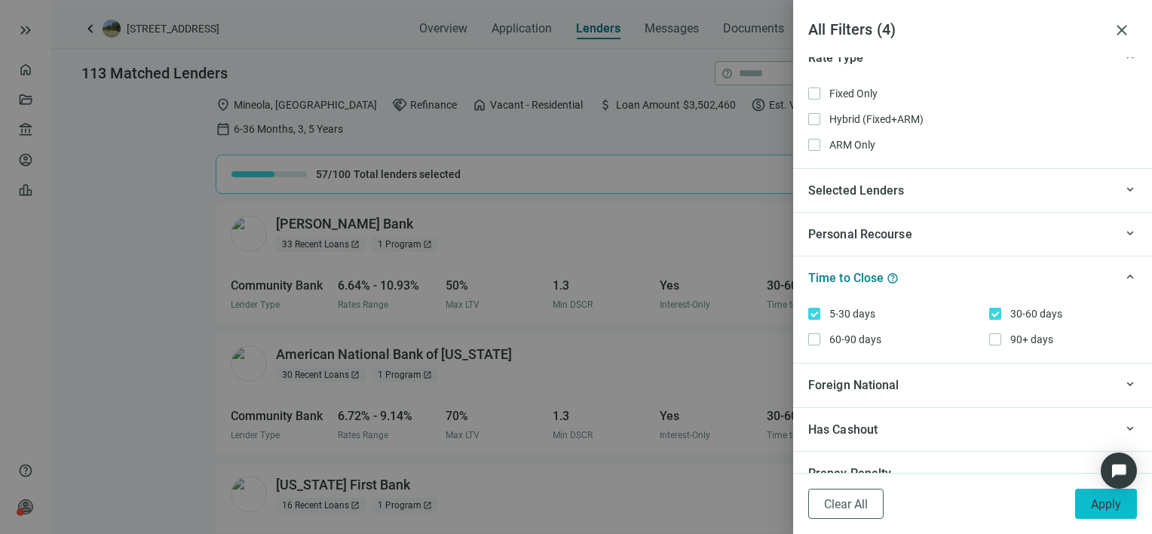
click at [1107, 504] on span "Apply" at bounding box center [1106, 504] width 30 height 14
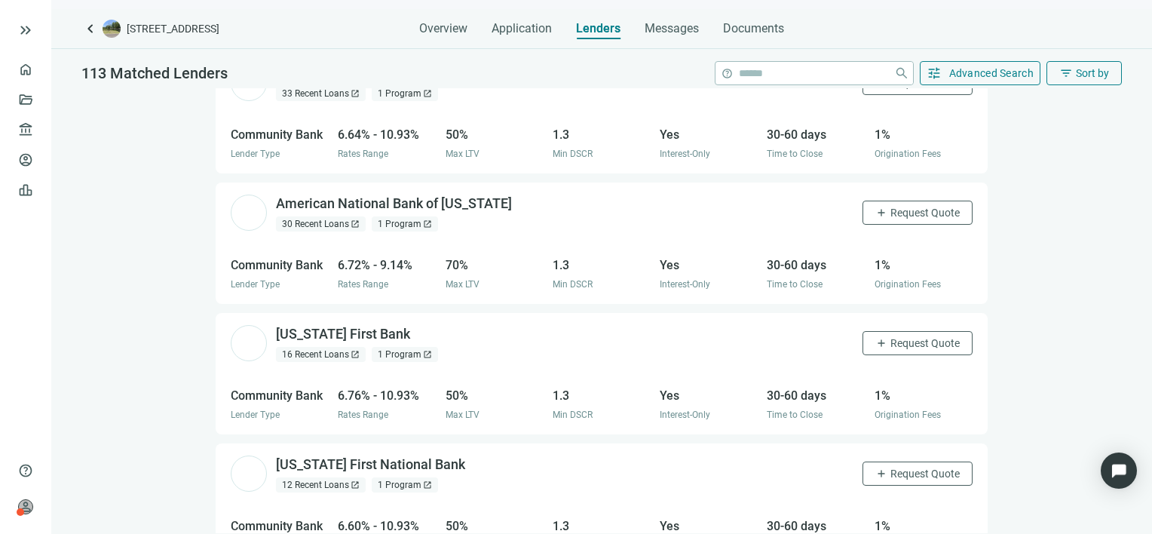
scroll to position [0, 0]
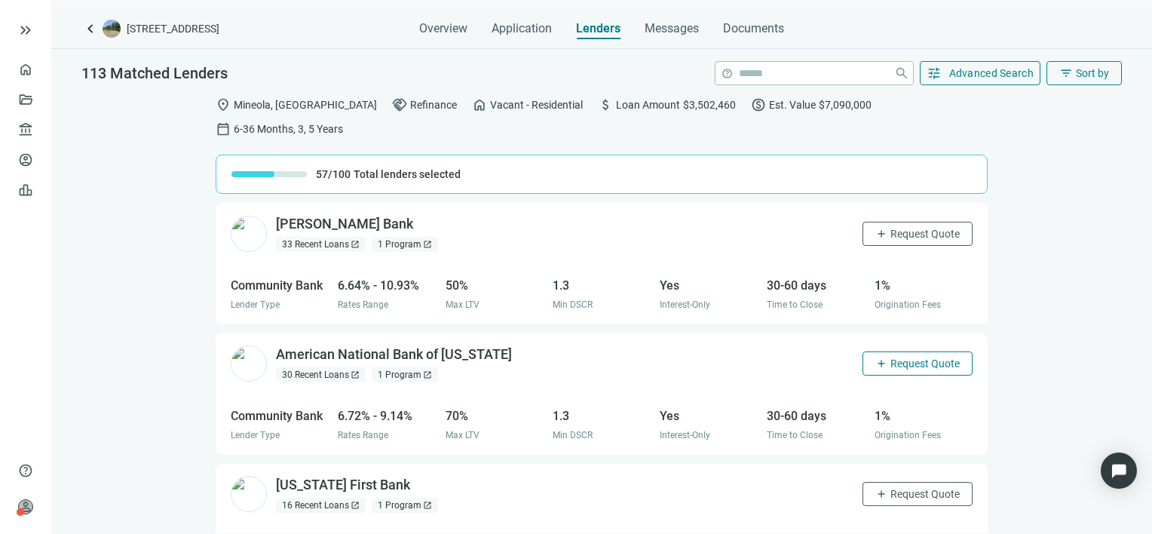
click at [902, 357] on span "Request Quote" at bounding box center [924, 363] width 69 height 12
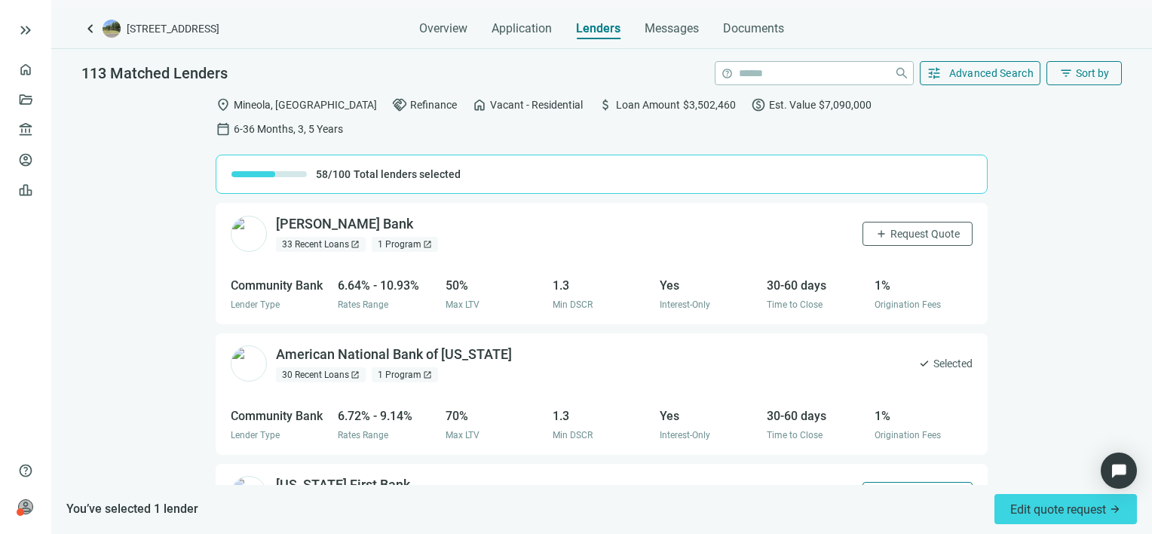
click at [890, 488] on span "Request Quote" at bounding box center [924, 494] width 69 height 12
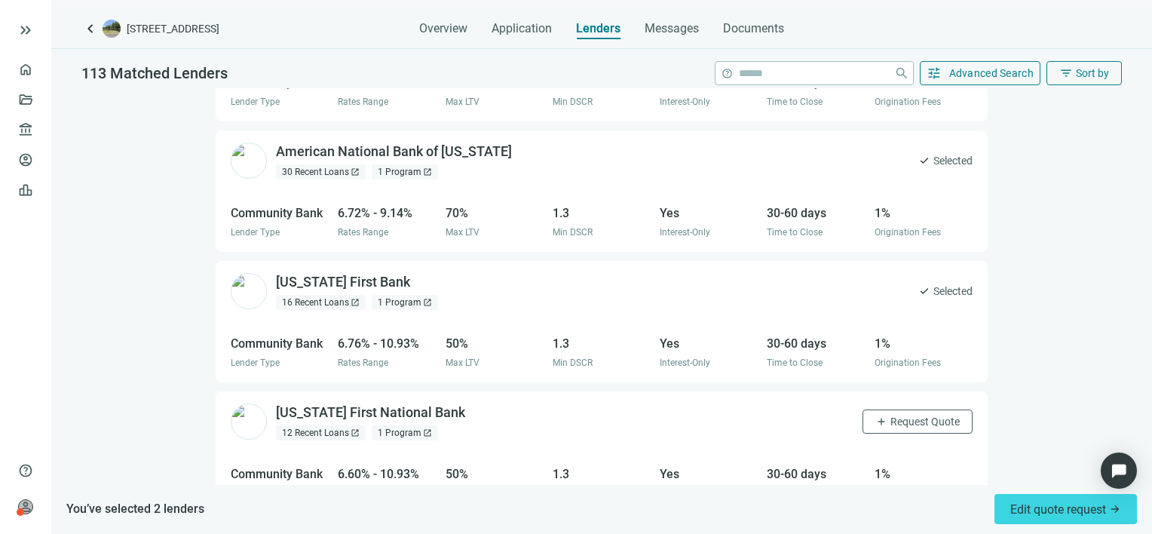
scroll to position [226, 0]
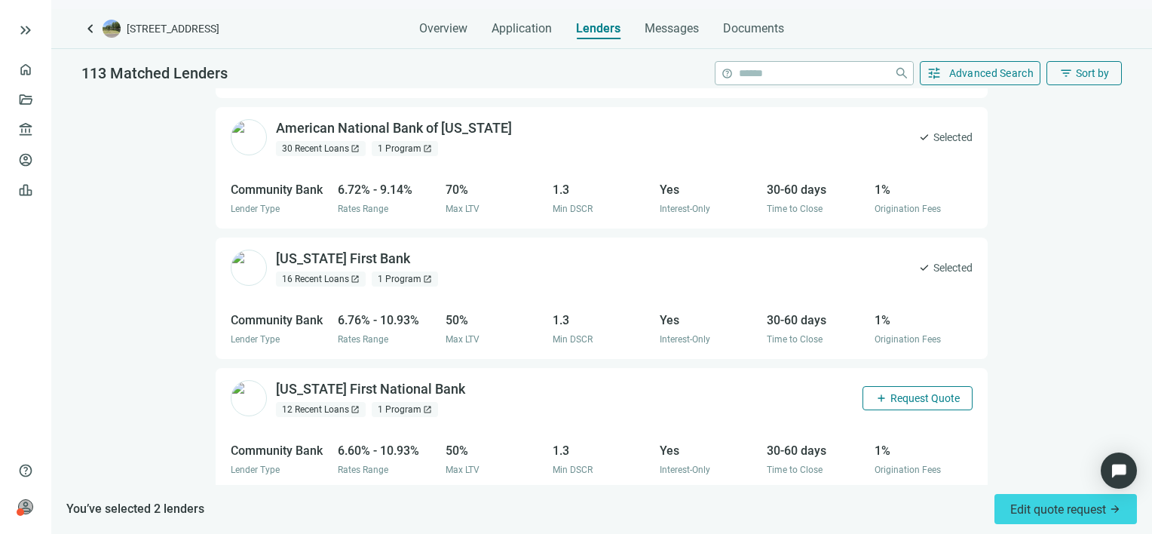
click at [892, 392] on span "Request Quote" at bounding box center [924, 398] width 69 height 12
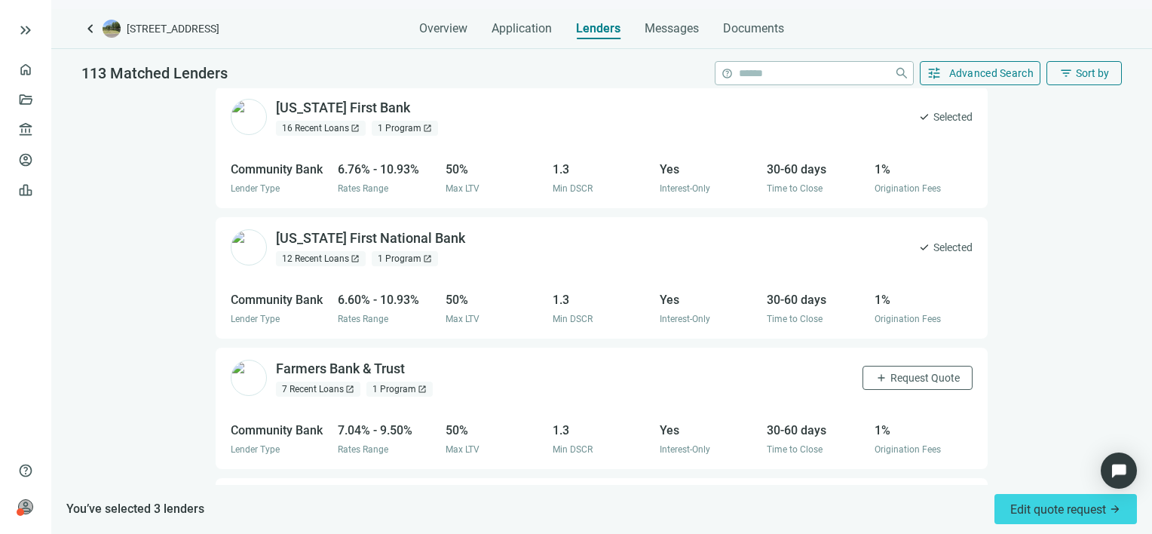
scroll to position [528, 0]
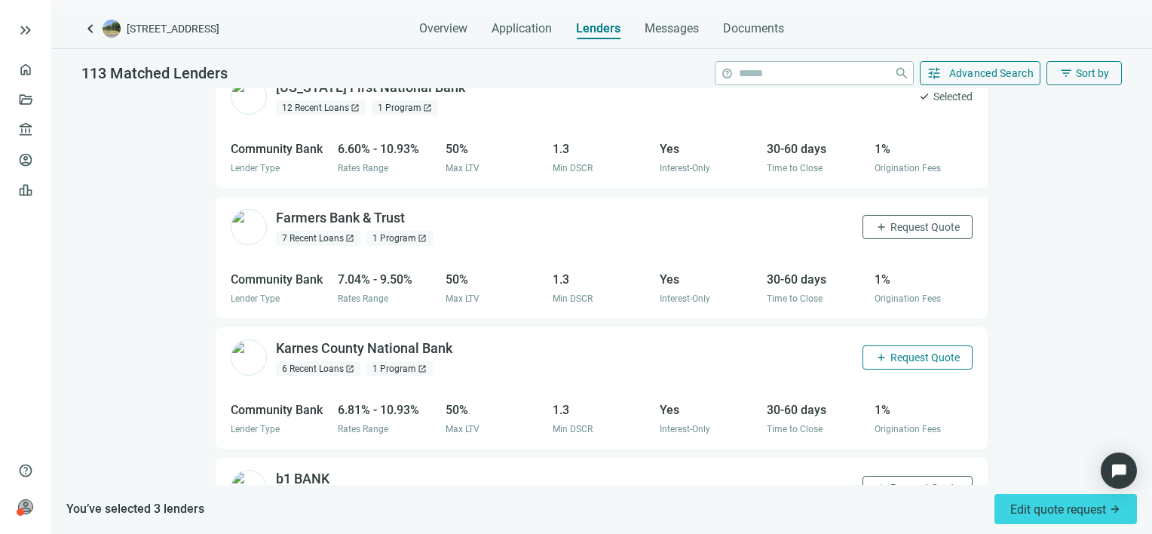
click at [917, 351] on span "Request Quote" at bounding box center [924, 357] width 69 height 12
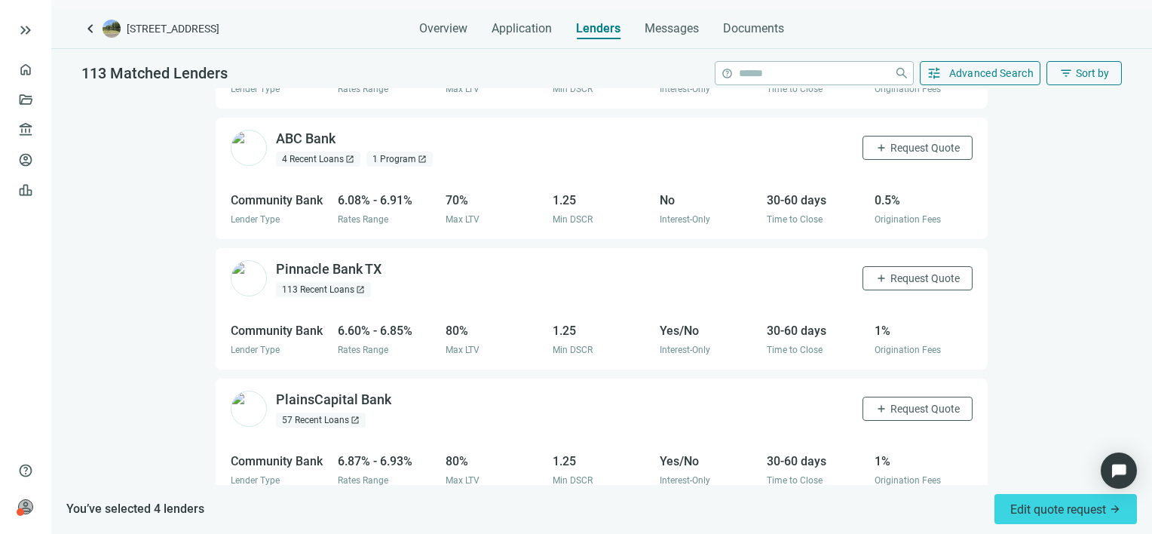
scroll to position [1131, 0]
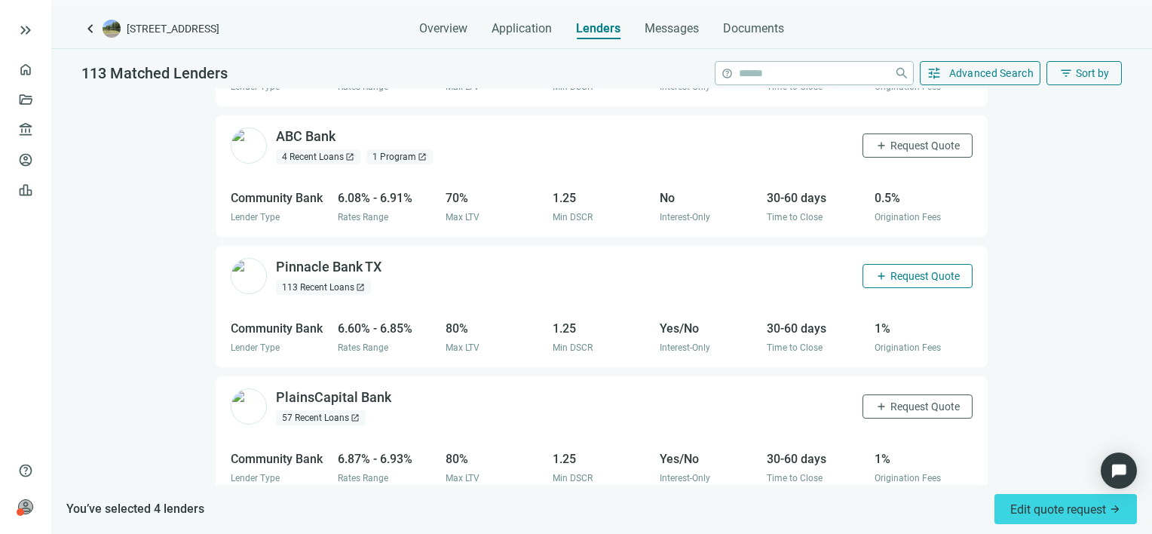
click at [902, 270] on span "Request Quote" at bounding box center [924, 276] width 69 height 12
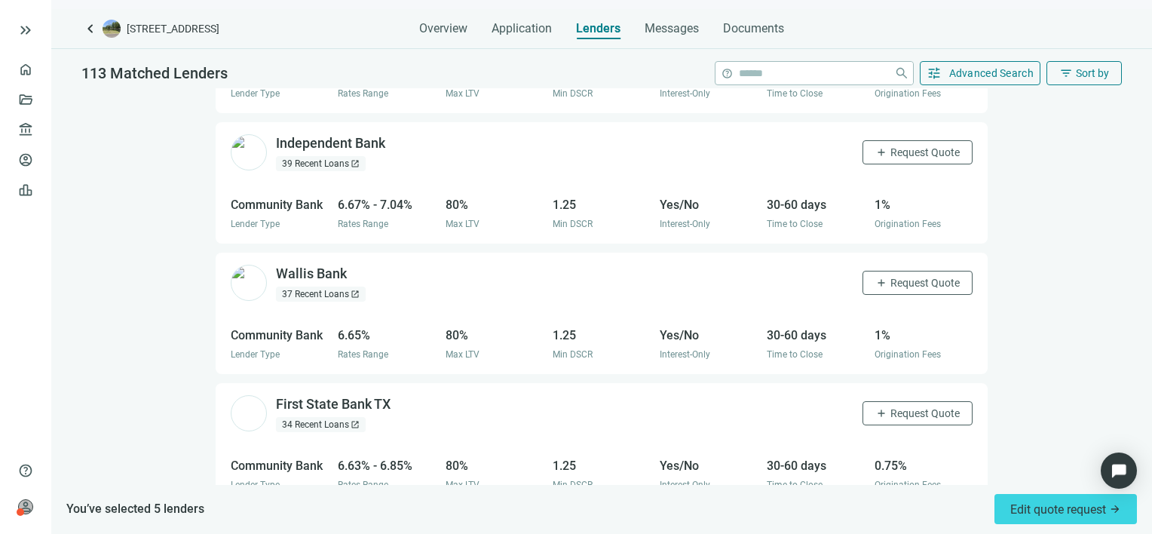
scroll to position [1884, 0]
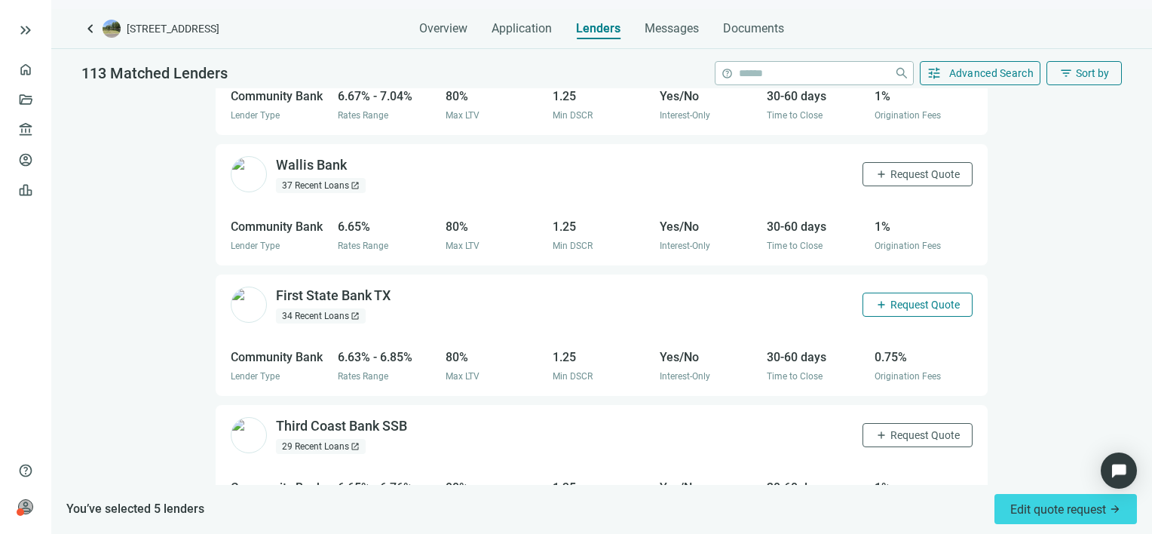
click at [910, 299] on span "Request Quote" at bounding box center [924, 305] width 69 height 12
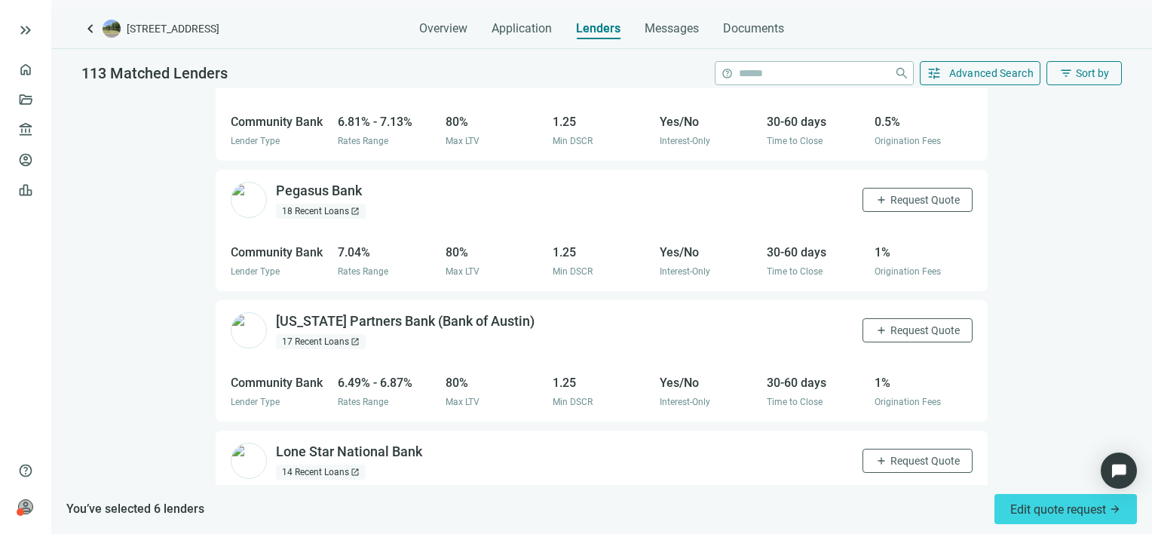
scroll to position [3043, 0]
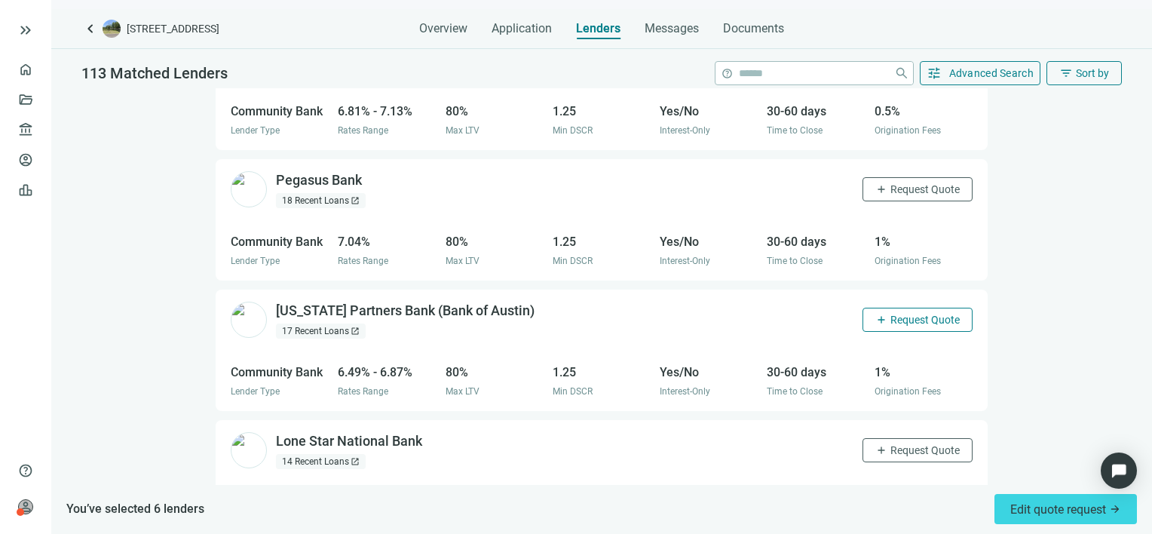
click at [926, 314] on span "Request Quote" at bounding box center [924, 320] width 69 height 12
click at [908, 444] on span "Request Quote" at bounding box center [924, 450] width 69 height 12
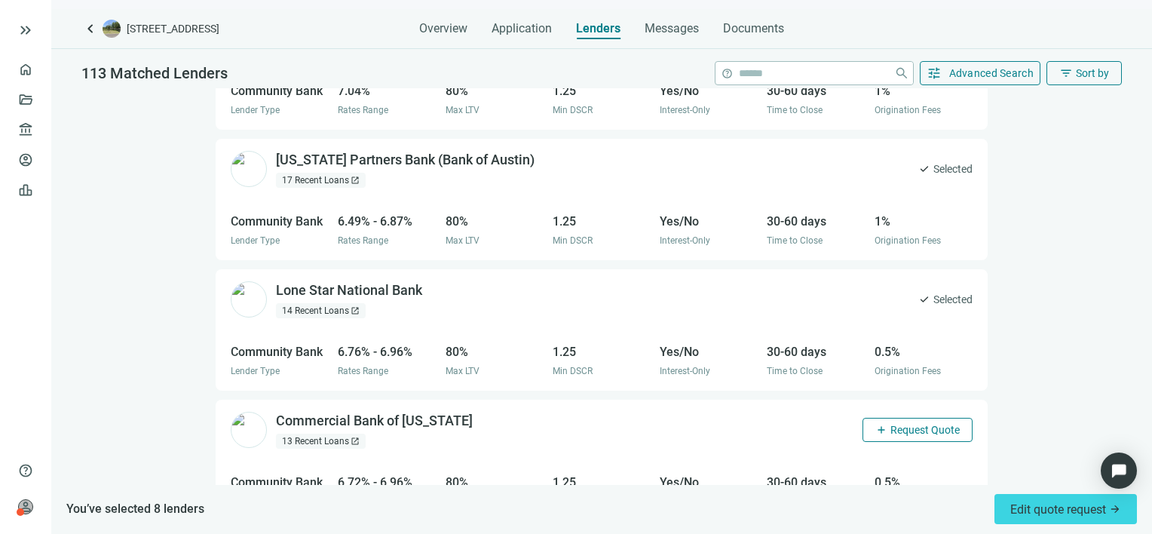
click at [902, 424] on span "Request Quote" at bounding box center [924, 430] width 69 height 12
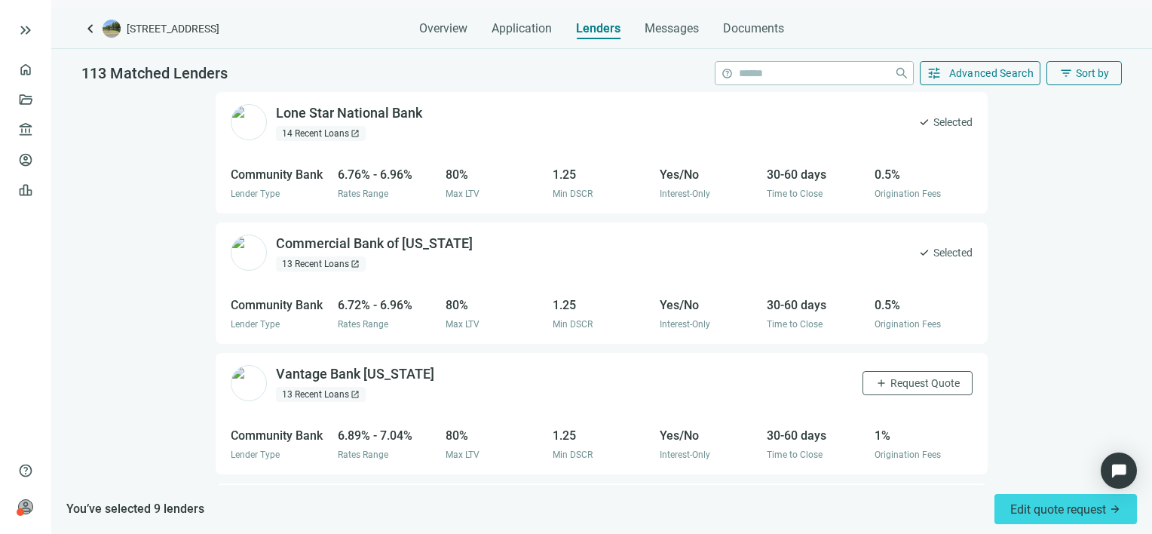
scroll to position [3420, 0]
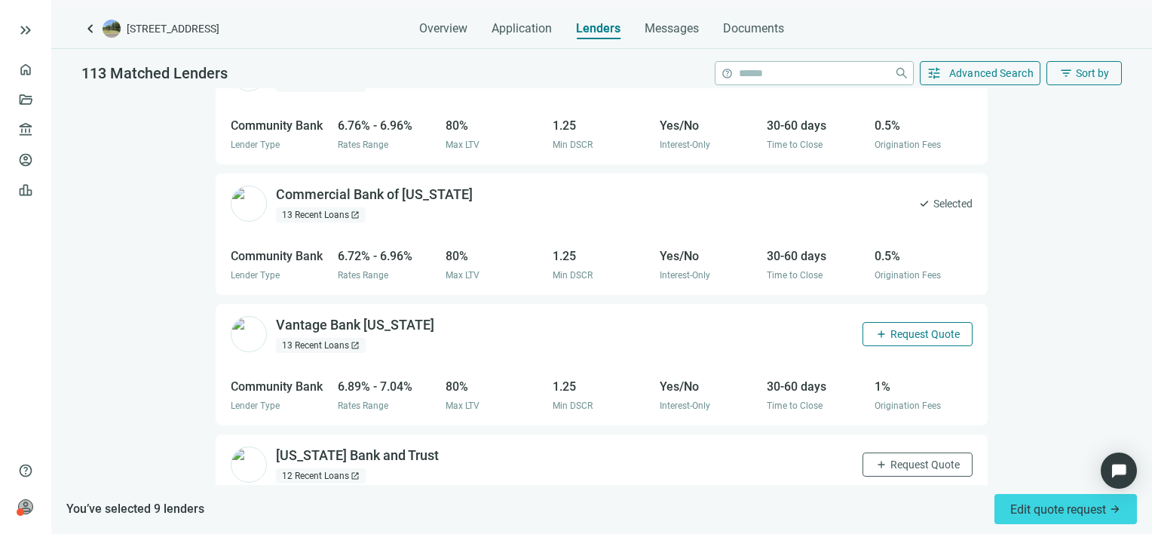
click at [912, 322] on button "add Request Quote" at bounding box center [917, 334] width 110 height 24
click at [903, 458] on span "Request Quote" at bounding box center [924, 464] width 69 height 12
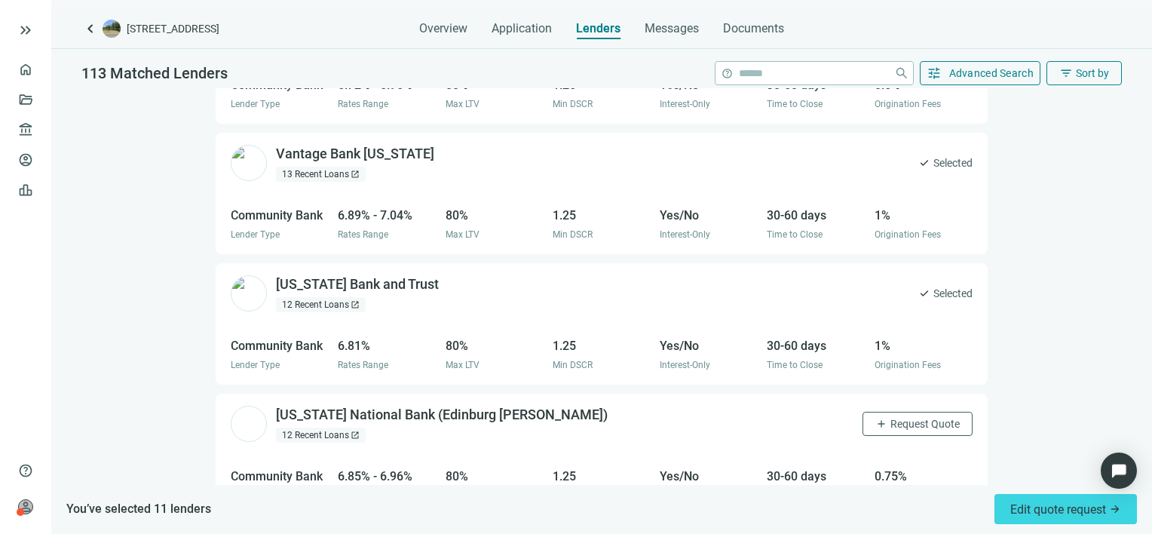
scroll to position [3592, 0]
click at [896, 417] on span "Request Quote" at bounding box center [924, 423] width 69 height 12
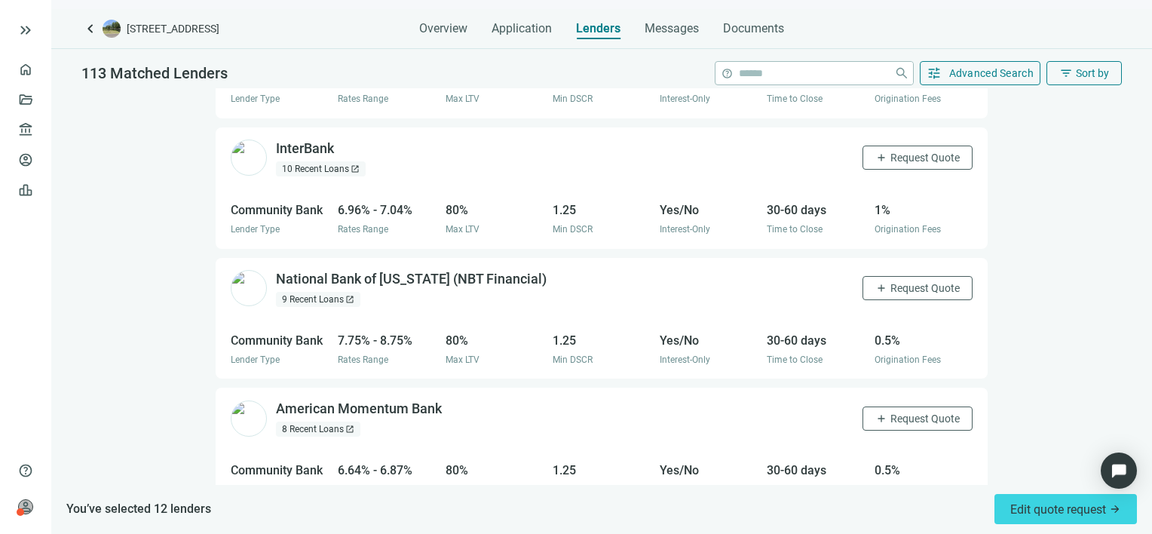
scroll to position [4119, 0]
click at [893, 280] on span "Request Quote" at bounding box center [924, 286] width 69 height 12
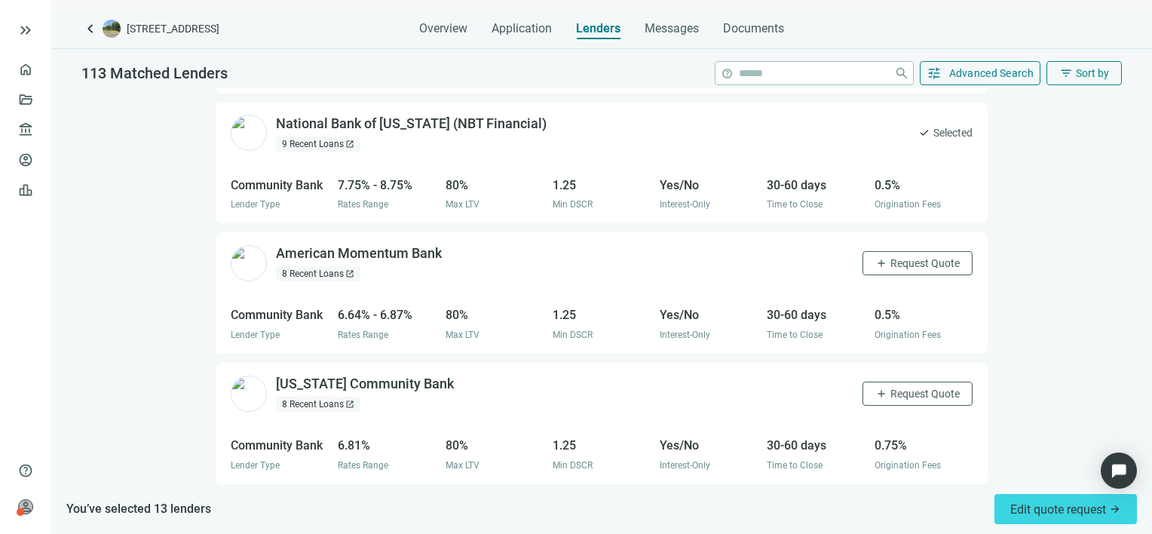
scroll to position [4346, 0]
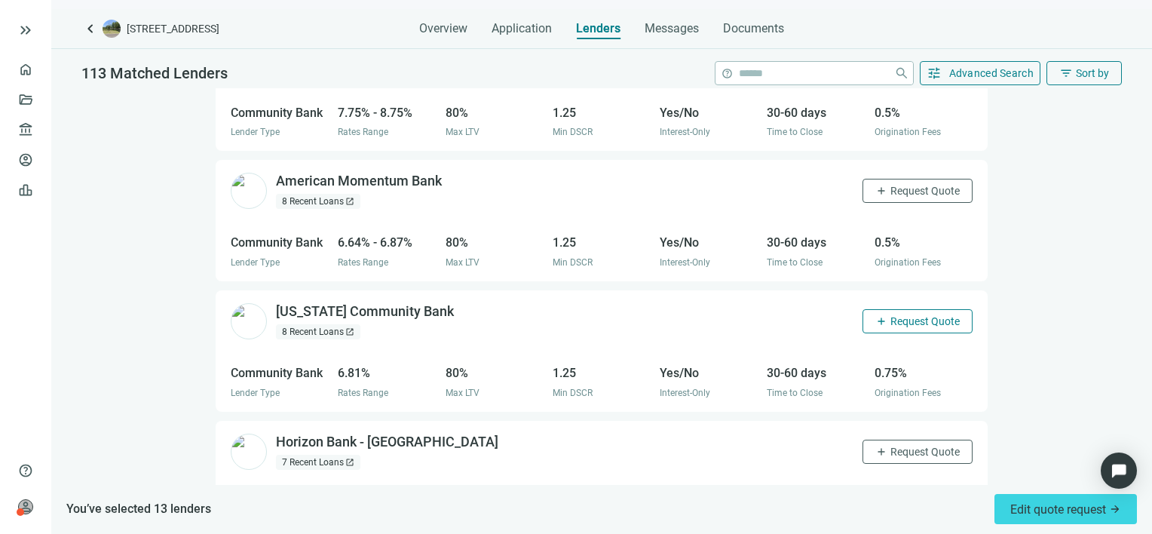
click at [890, 315] on span "Request Quote" at bounding box center [924, 321] width 69 height 12
click at [890, 445] on span "Request Quote" at bounding box center [924, 451] width 69 height 12
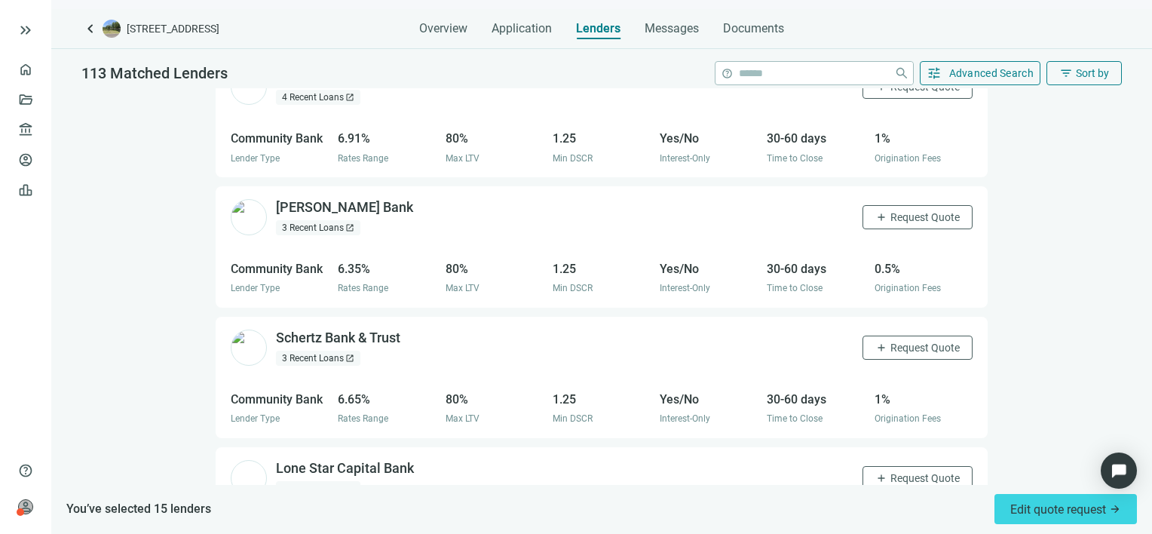
scroll to position [5552, 0]
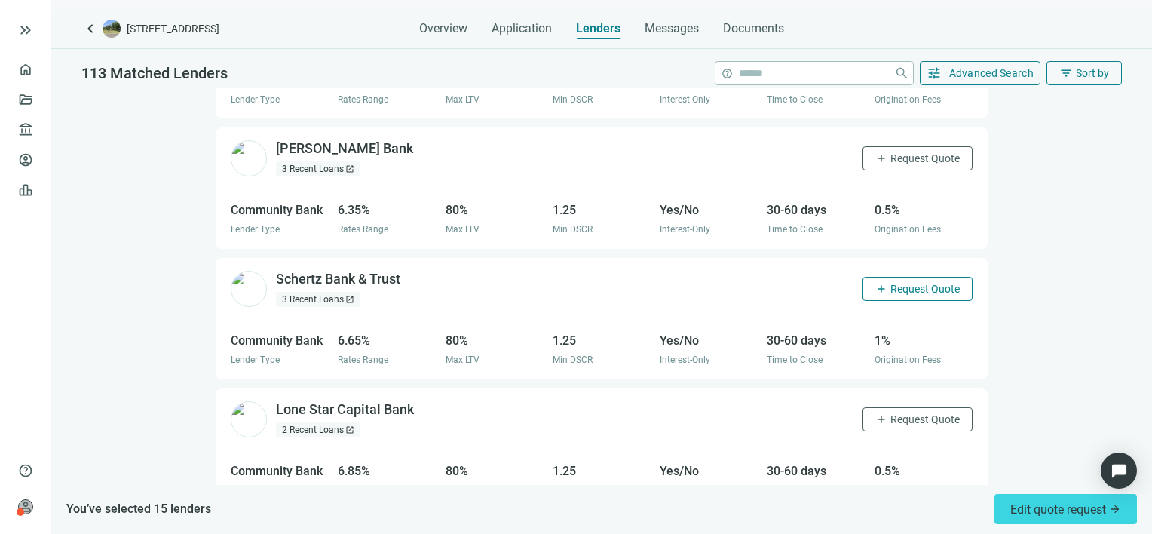
click at [906, 283] on span "Request Quote" at bounding box center [924, 289] width 69 height 12
click at [902, 413] on span "Request Quote" at bounding box center [924, 419] width 69 height 12
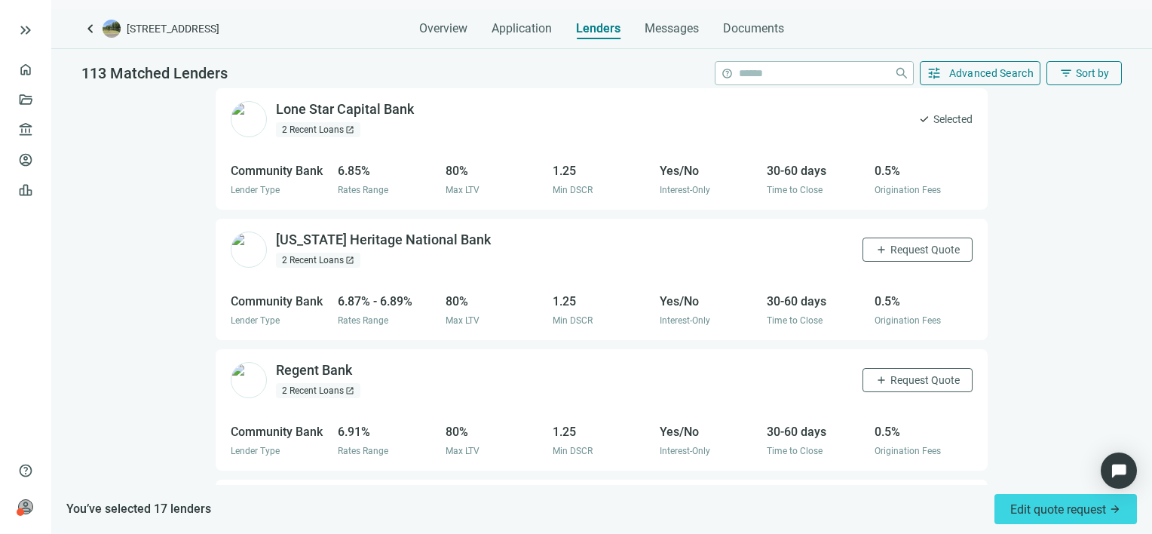
scroll to position [5853, 0]
click at [916, 242] on span "Request Quote" at bounding box center [924, 248] width 69 height 12
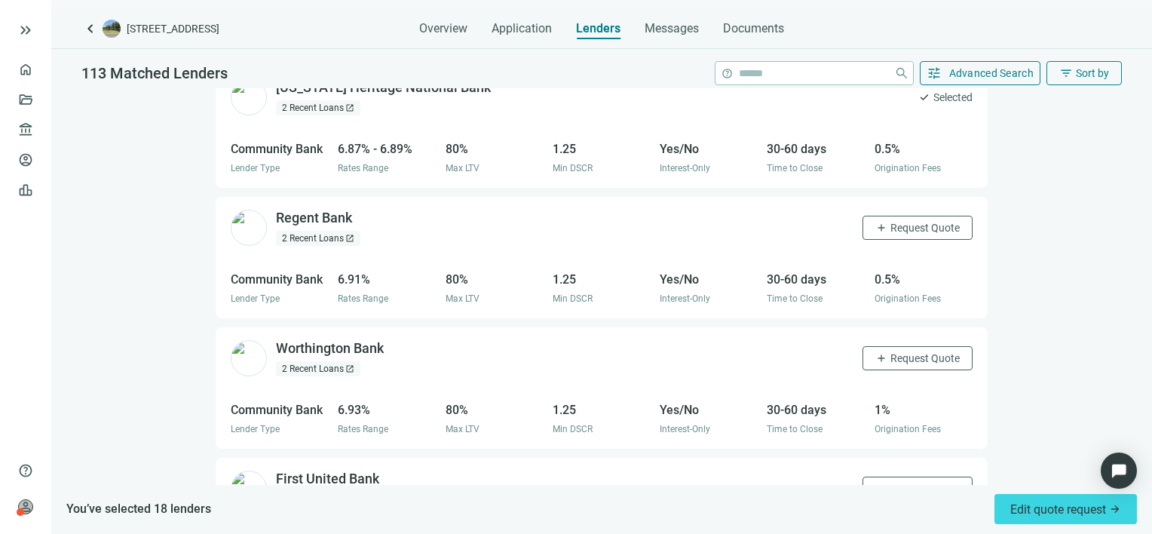
scroll to position [6155, 0]
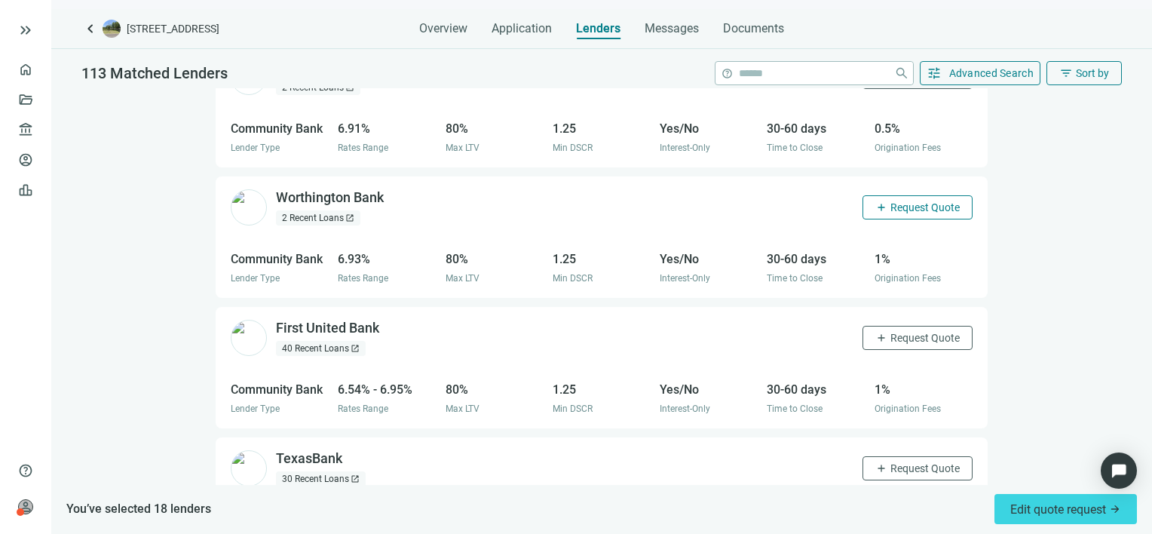
click at [902, 201] on span "Request Quote" at bounding box center [924, 207] width 69 height 12
click at [904, 462] on span "Request Quote" at bounding box center [924, 468] width 69 height 12
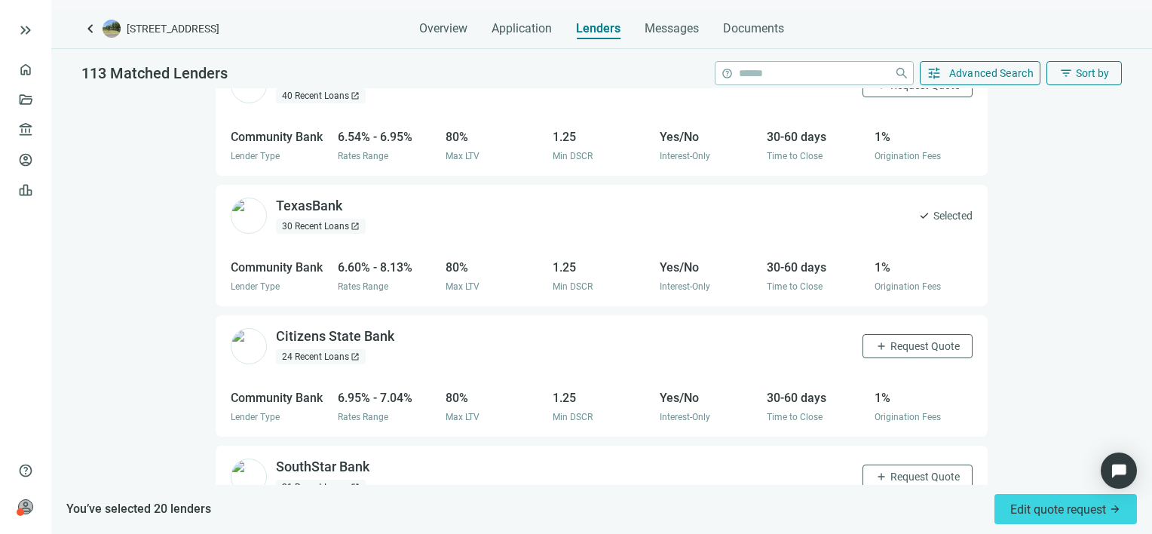
scroll to position [6498, 0]
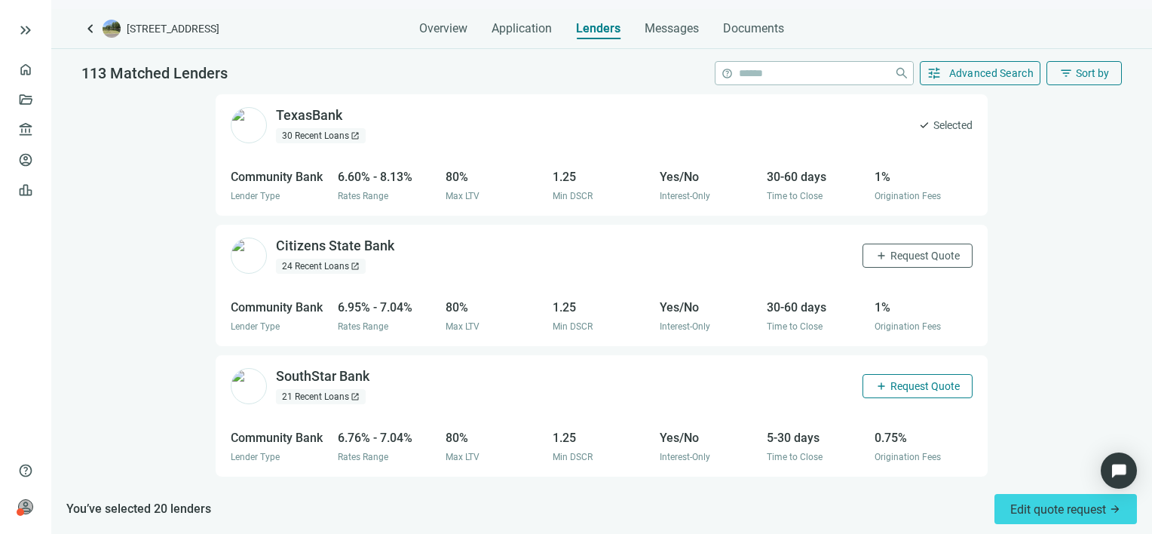
click at [913, 380] on span "Request Quote" at bounding box center [924, 386] width 69 height 12
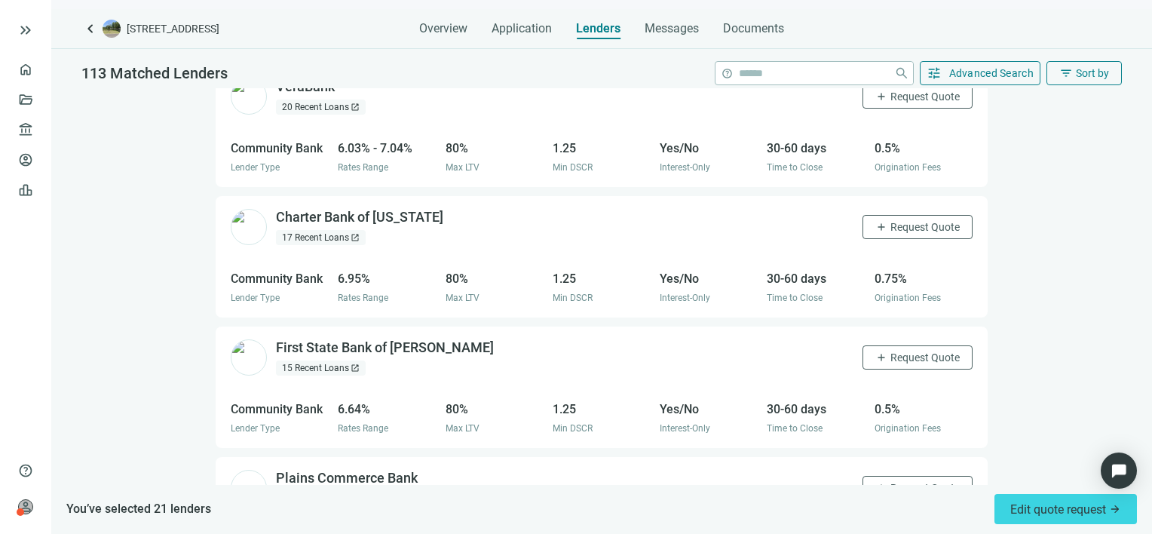
scroll to position [6950, 0]
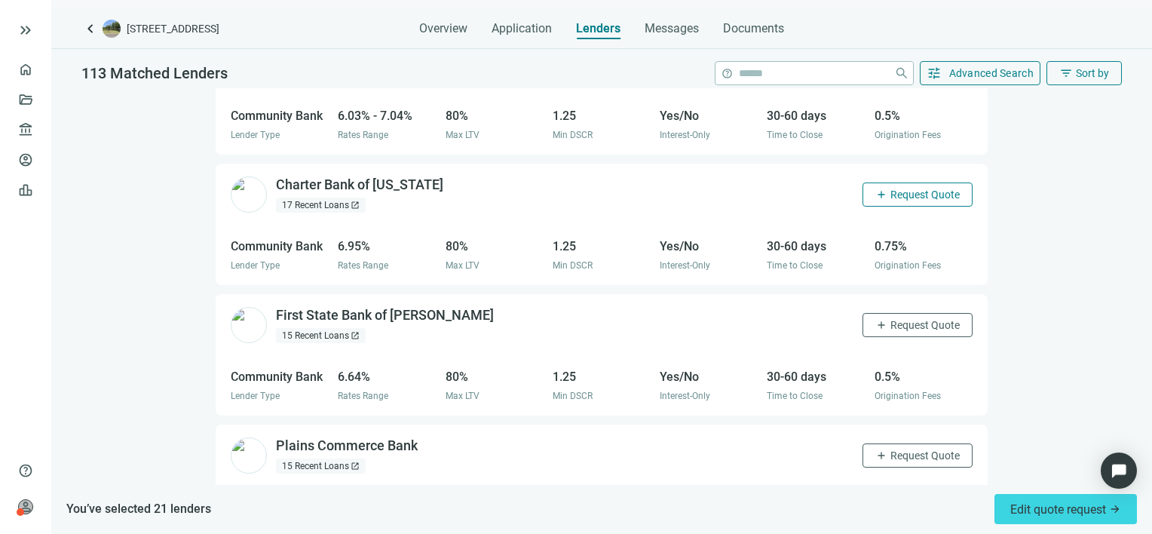
click at [891, 188] on span "Request Quote" at bounding box center [924, 194] width 69 height 12
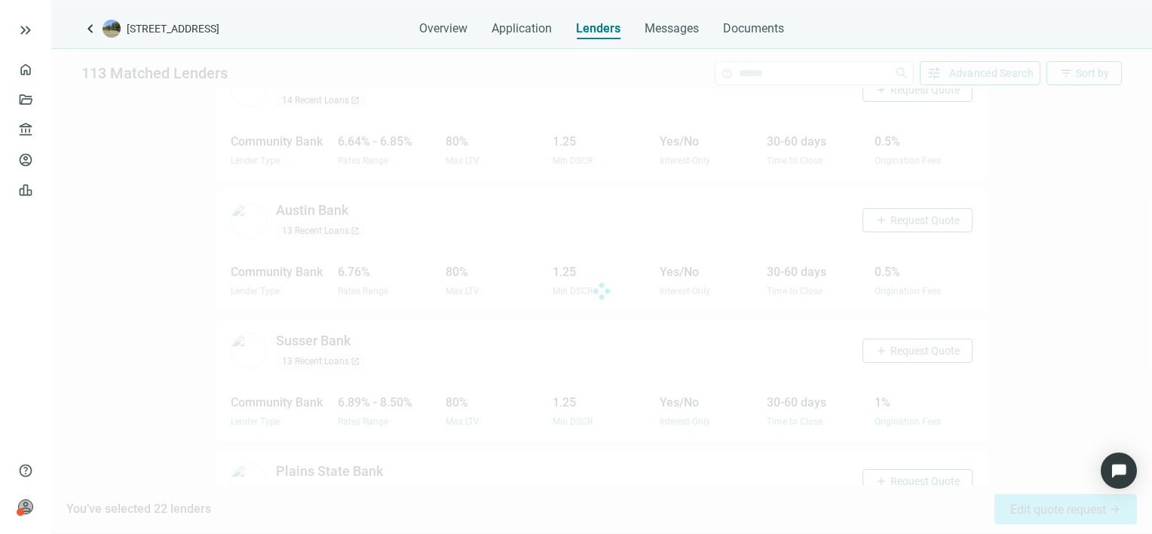
scroll to position [7478, 0]
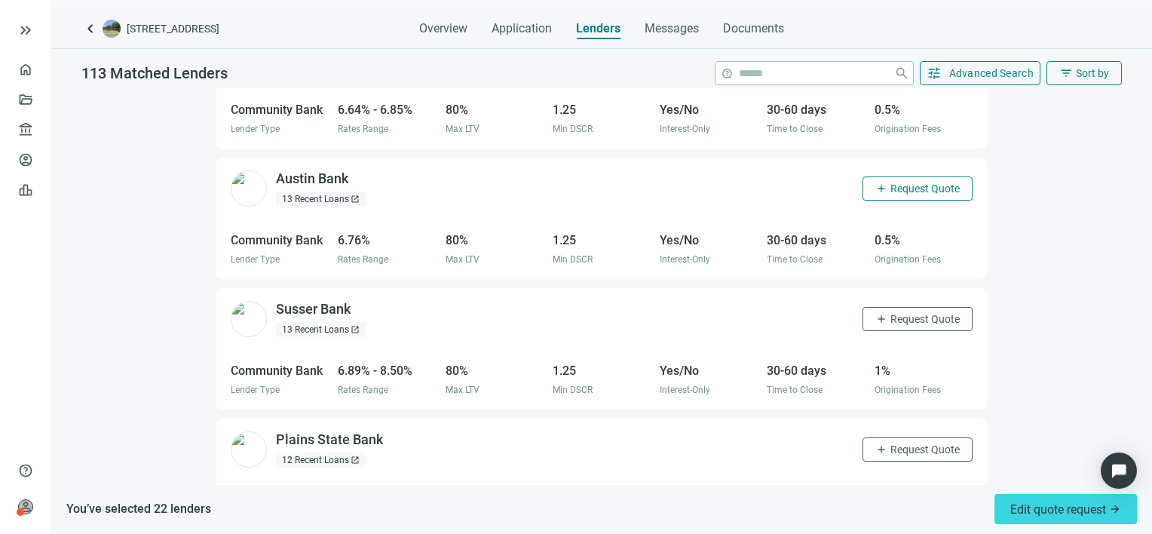
click at [906, 182] on span "Request Quote" at bounding box center [924, 188] width 69 height 12
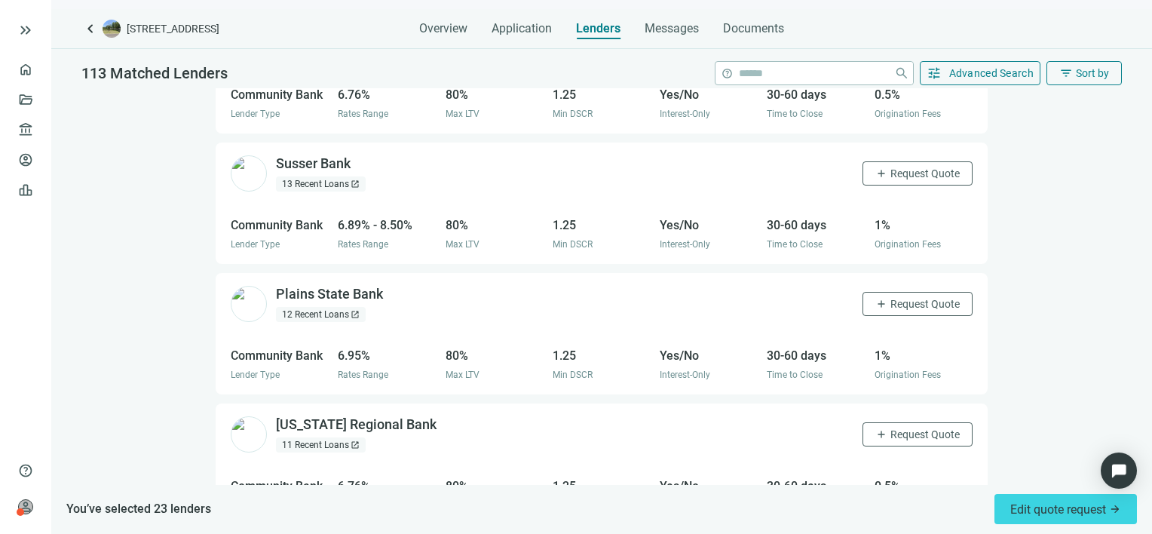
scroll to position [7628, 0]
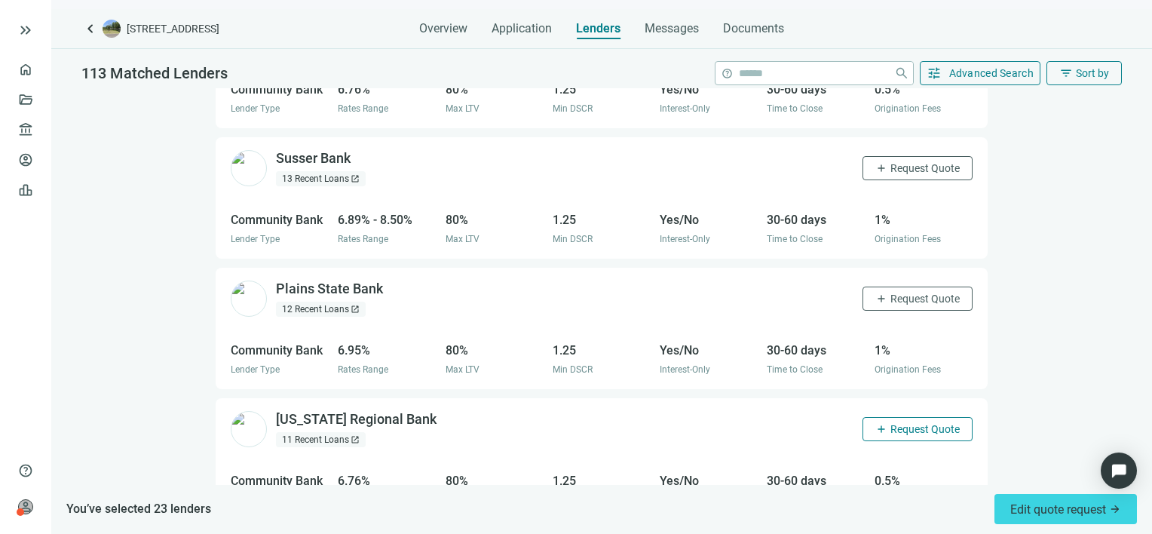
click at [910, 423] on span "Request Quote" at bounding box center [924, 429] width 69 height 12
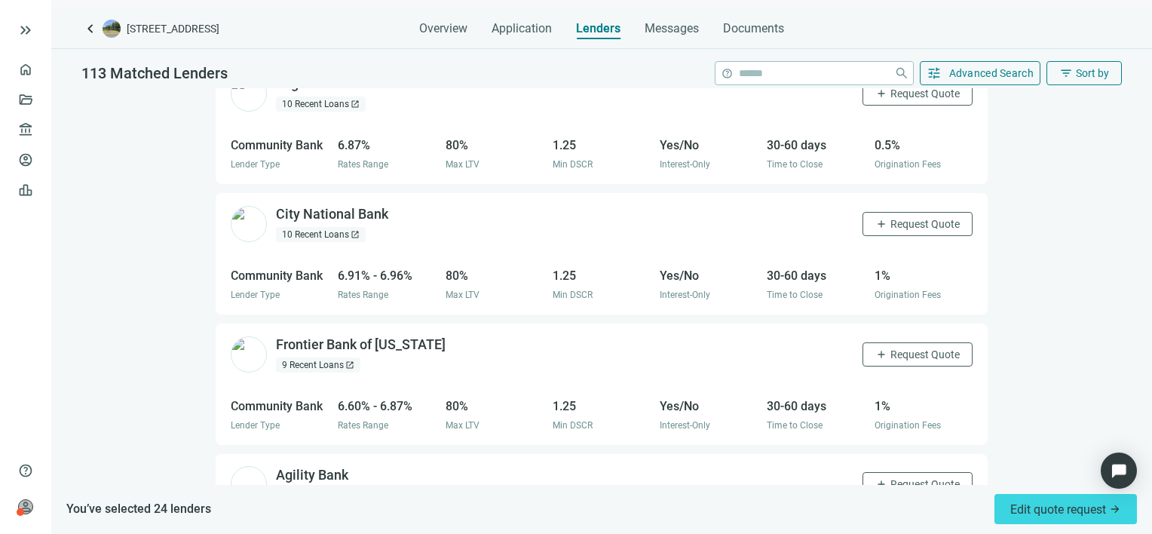
scroll to position [8231, 0]
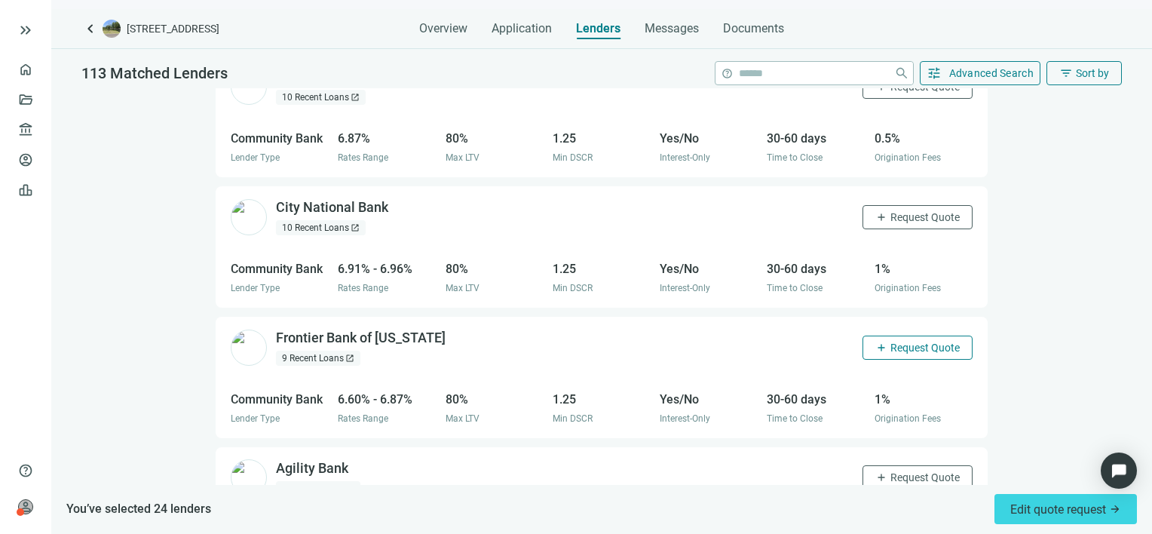
click at [923, 341] on span "Request Quote" at bounding box center [924, 347] width 69 height 12
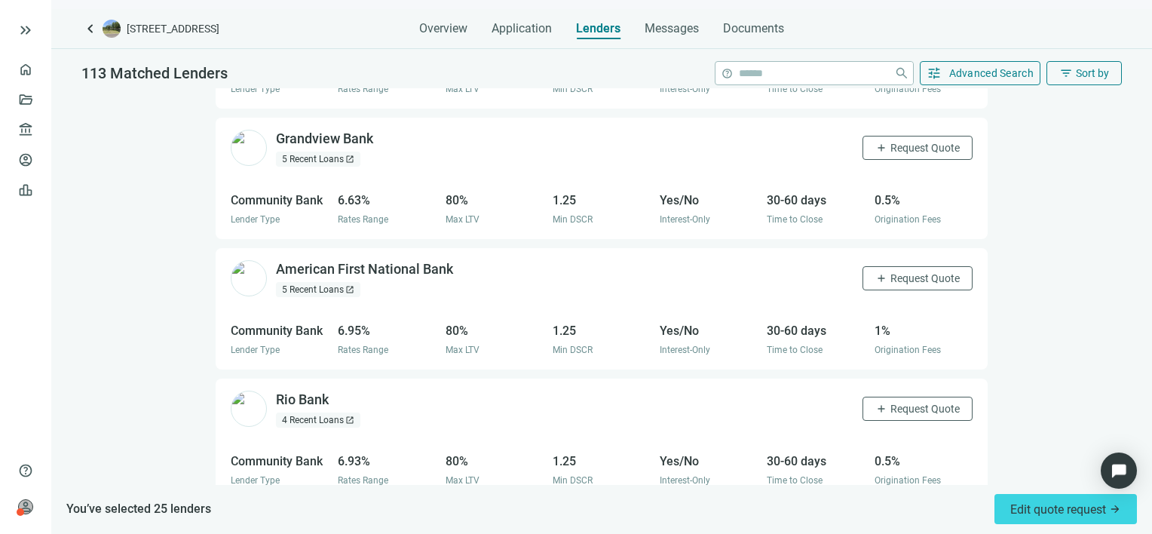
scroll to position [9103, 0]
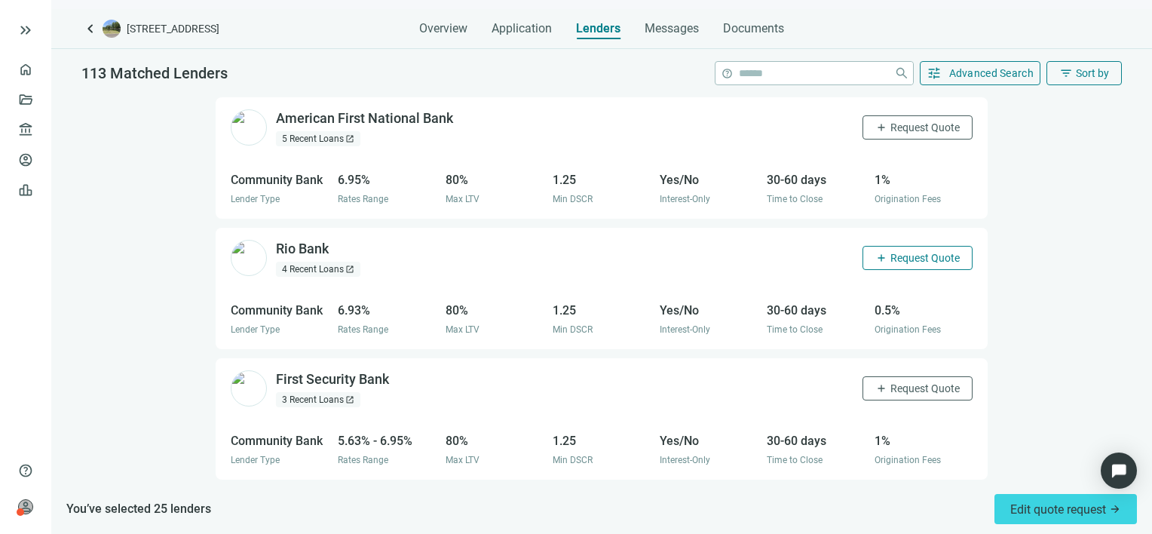
click at [892, 252] on span "Request Quote" at bounding box center [924, 258] width 69 height 12
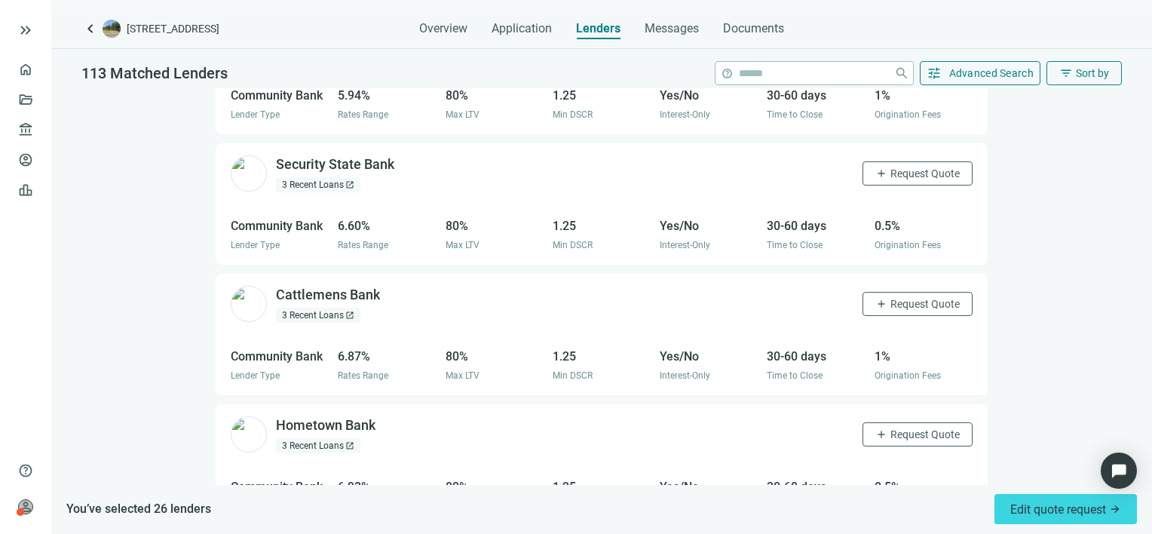
scroll to position [9576, 0]
click at [902, 300] on span "Request Quote" at bounding box center [924, 306] width 69 height 12
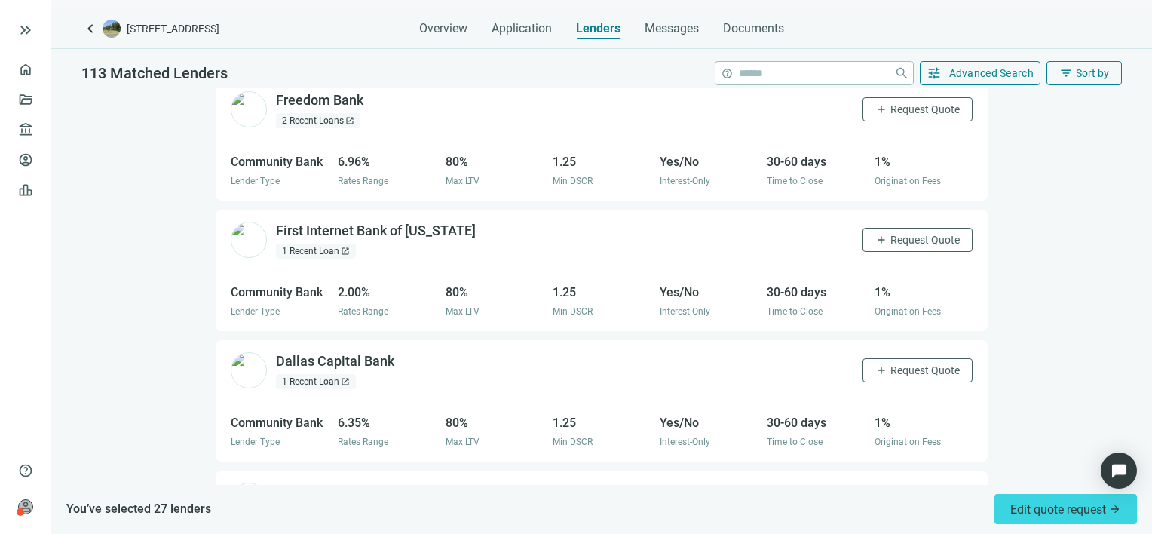
scroll to position [10707, 0]
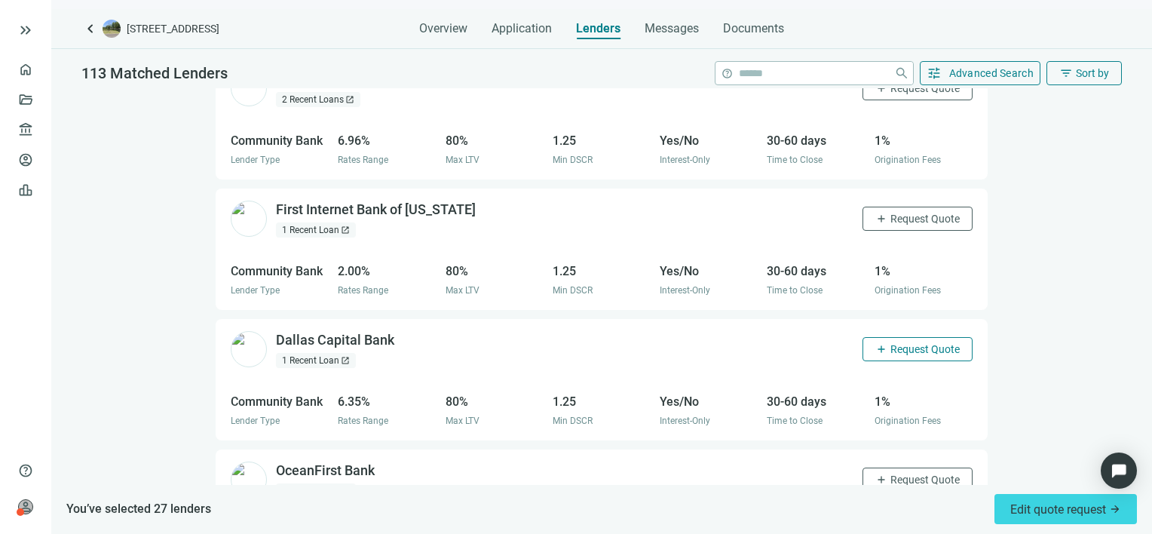
click at [919, 343] on span "Request Quote" at bounding box center [924, 349] width 69 height 12
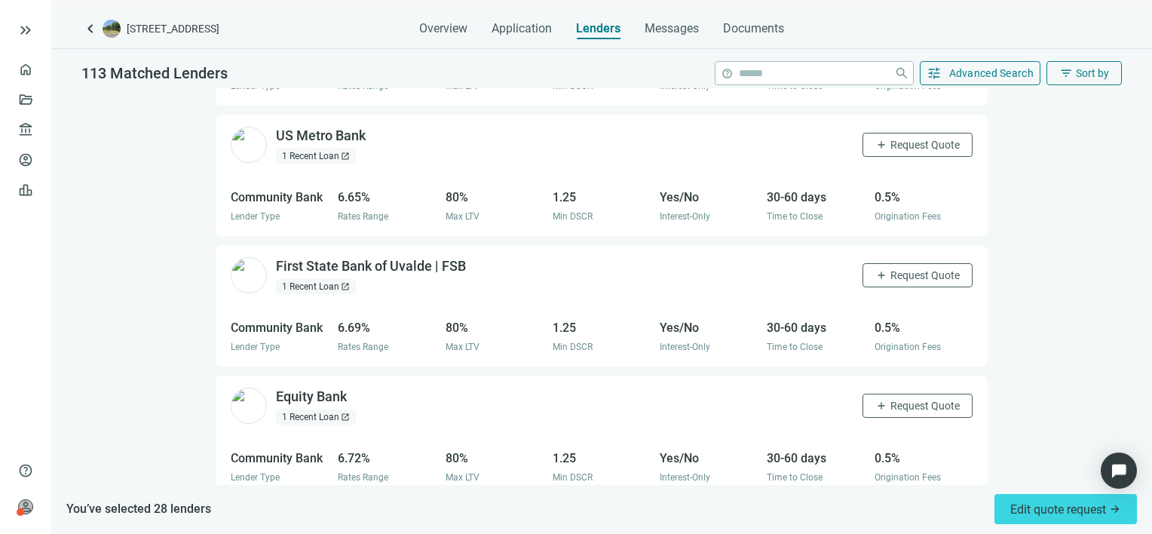
scroll to position [11310, 0]
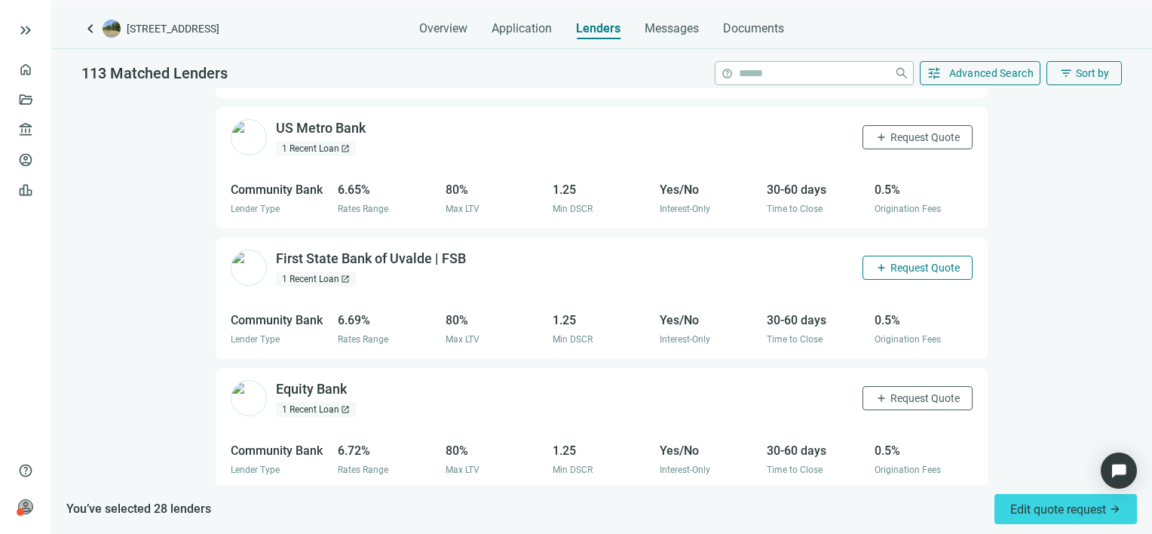
click at [910, 262] on span "Request Quote" at bounding box center [924, 268] width 69 height 12
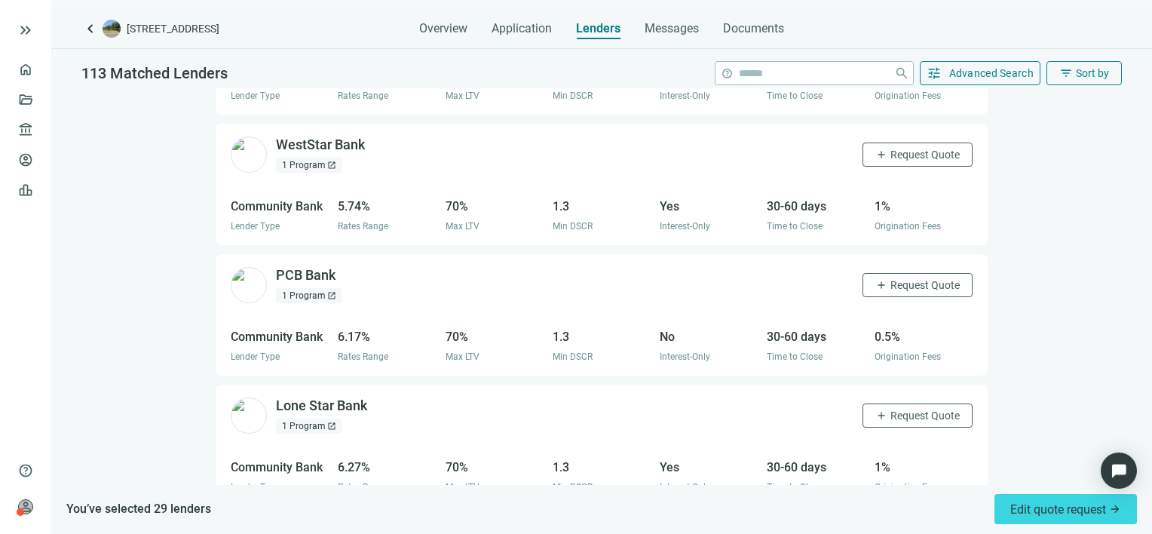
scroll to position [12860, 0]
click at [911, 407] on span "Request Quote" at bounding box center [924, 413] width 69 height 12
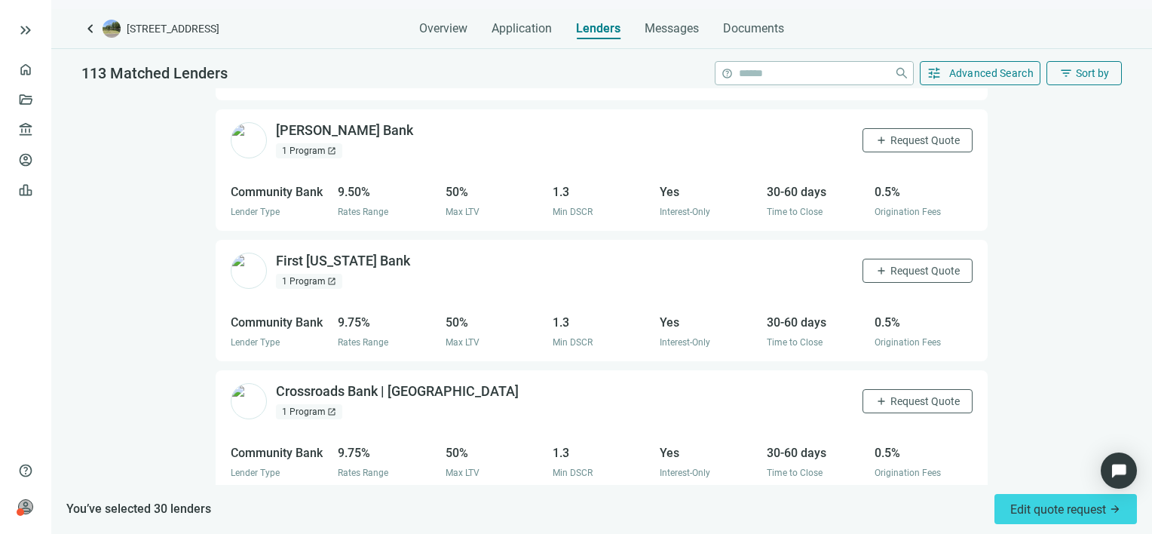
scroll to position [13538, 0]
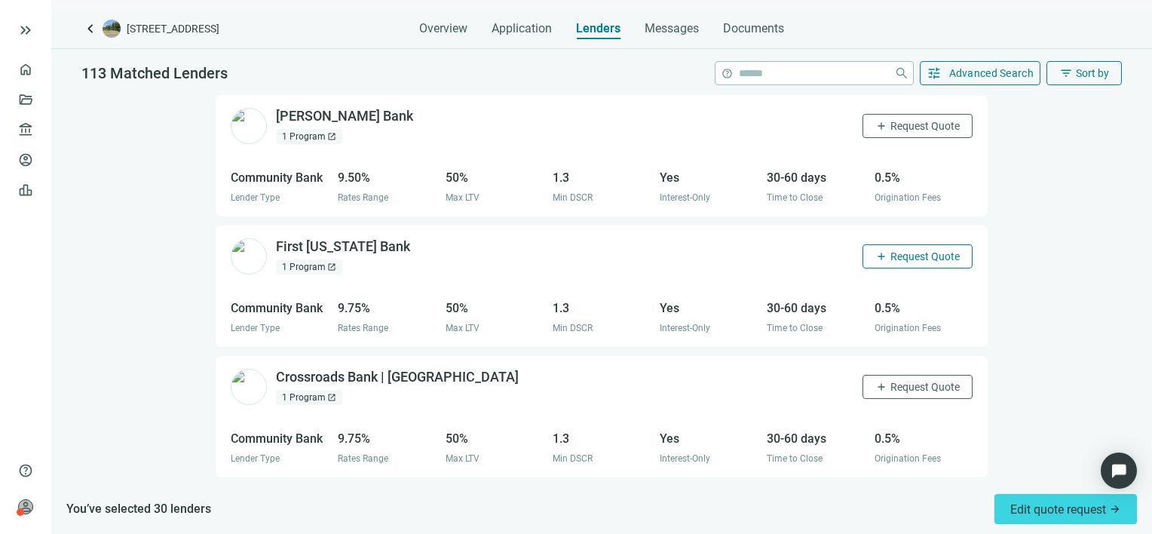
click at [906, 250] on span "Request Quote" at bounding box center [924, 256] width 69 height 12
click at [914, 381] on span "Request Quote" at bounding box center [924, 387] width 69 height 12
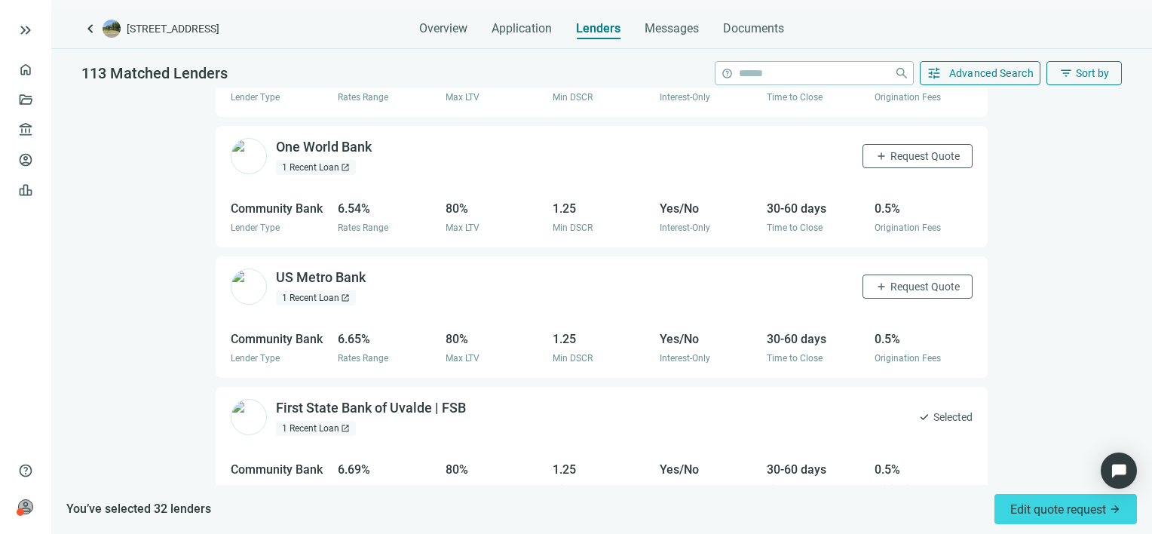
scroll to position [10482, 0]
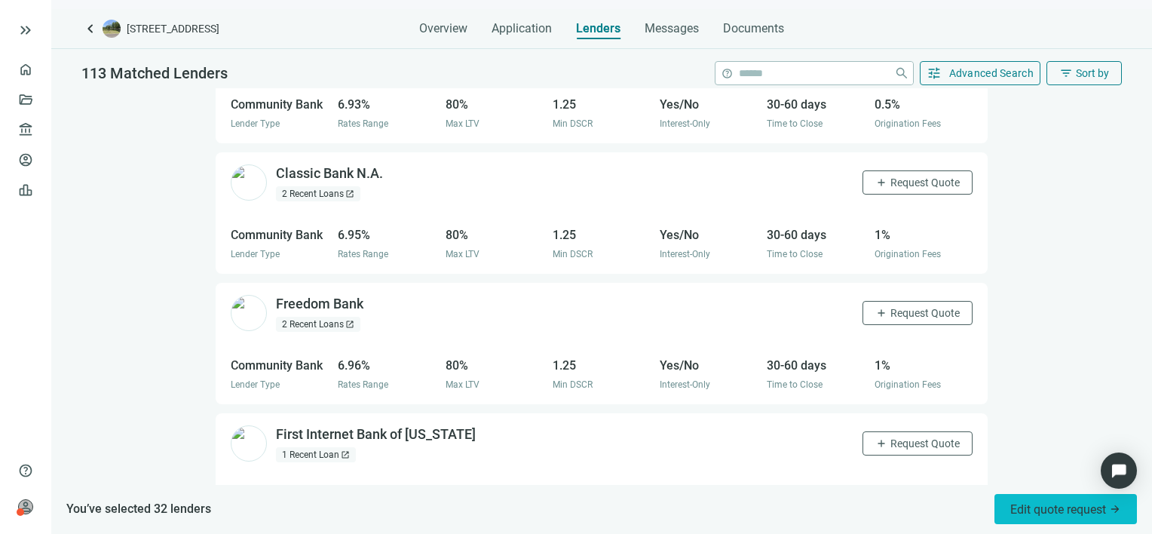
click at [1054, 513] on span "Edit quote request arrow_forward" at bounding box center [1065, 509] width 111 height 14
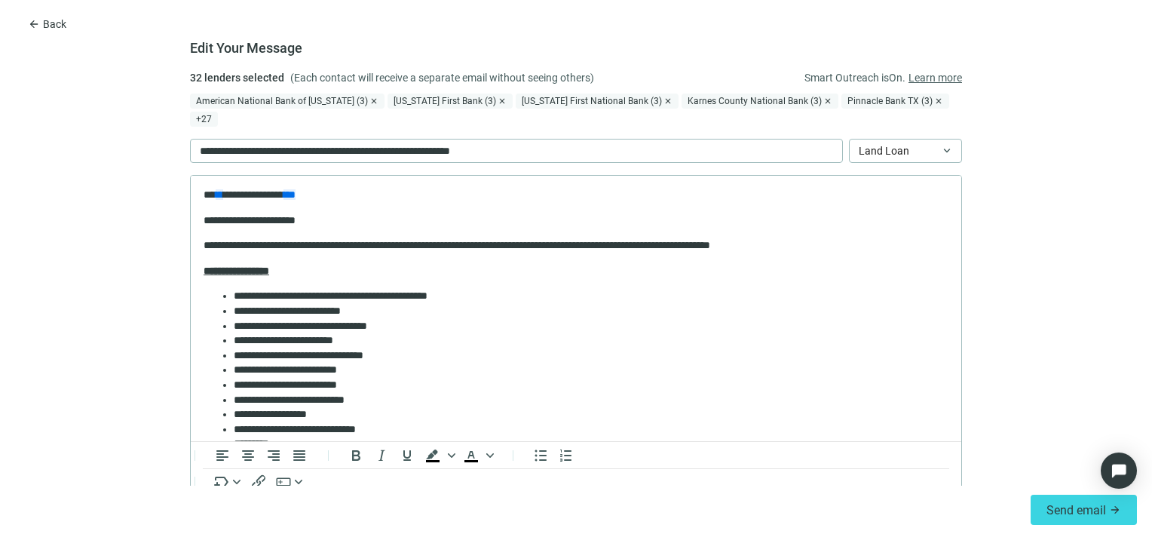
scroll to position [0, 0]
click at [561, 139] on div "**********" at bounding box center [516, 151] width 653 height 24
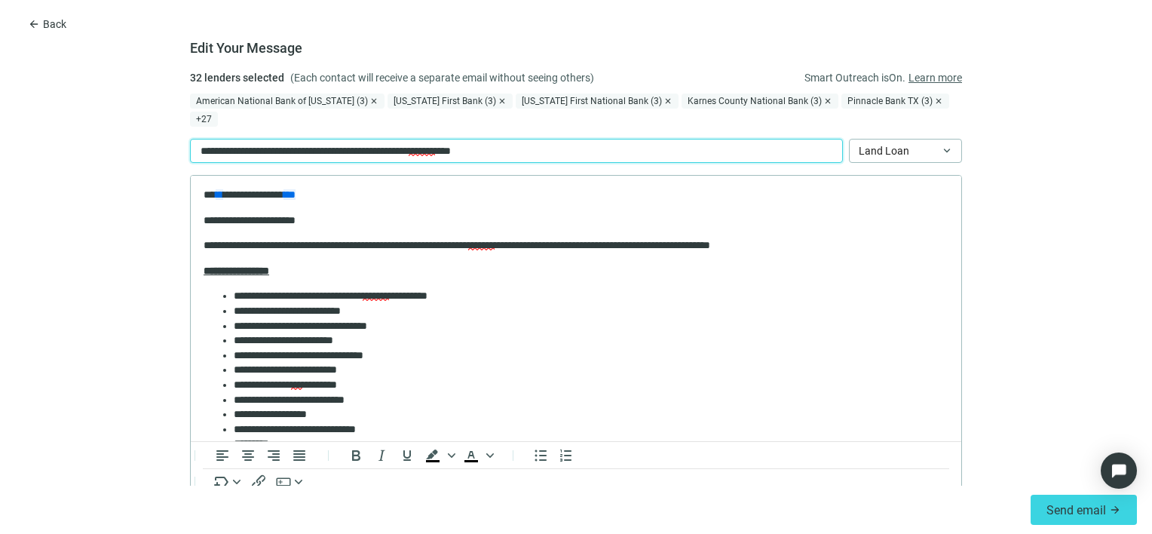
click at [561, 139] on div "**********" at bounding box center [516, 151] width 653 height 24
paste div
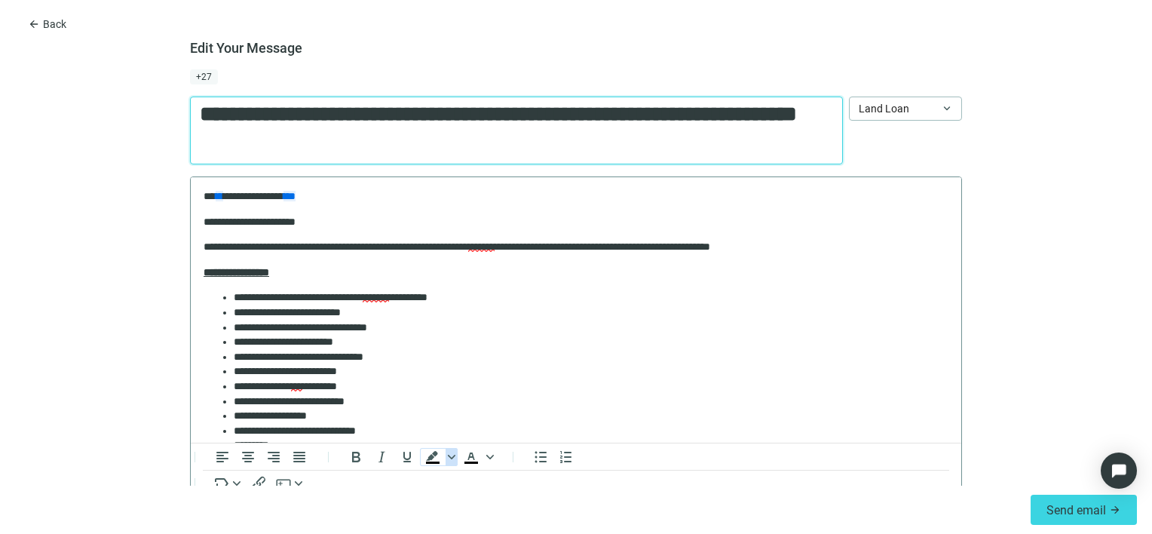
scroll to position [78, 0]
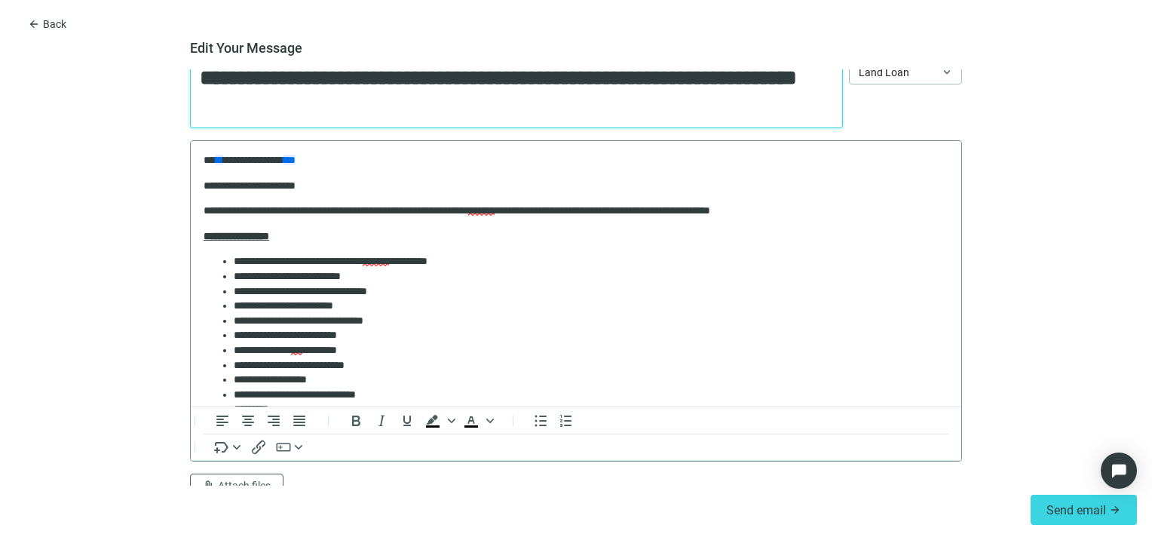
click at [442, 329] on li "**********" at bounding box center [585, 335] width 703 height 15
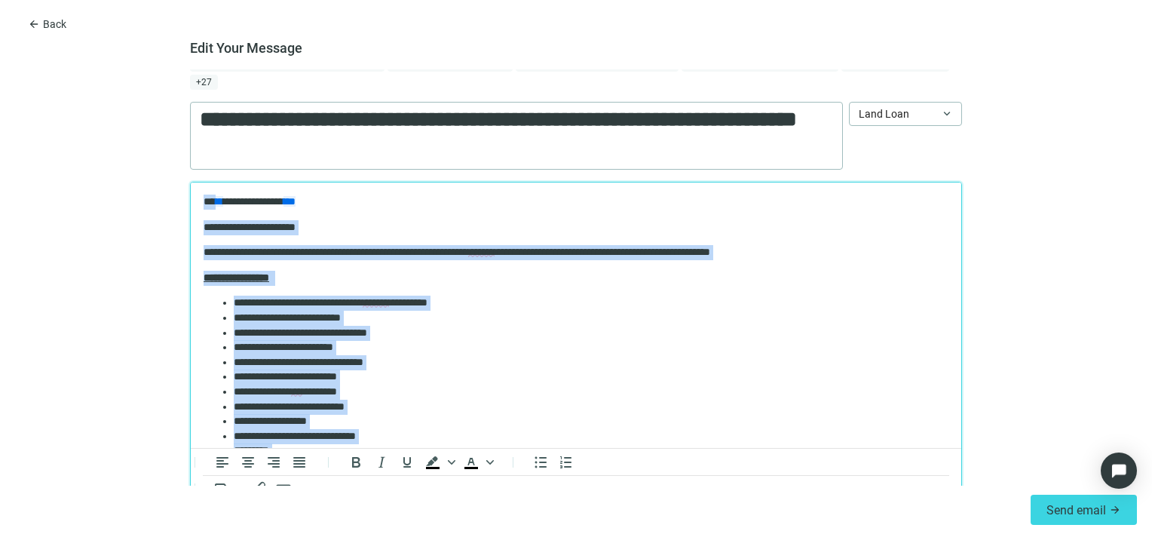
scroll to position [33, 0]
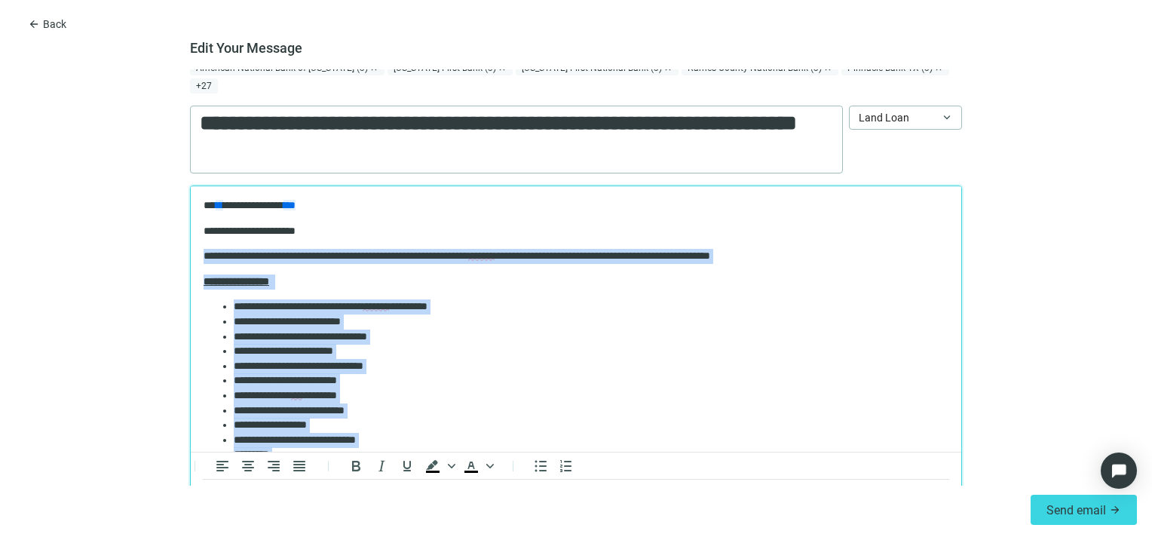
drag, startPoint x: 455, startPoint y: 242, endPoint x: 201, endPoint y: 243, distance: 253.3
click at [201, 243] on html "**********" at bounding box center [576, 447] width 770 height 522
paste body "Rich Text Area. Press ALT-0 for help."
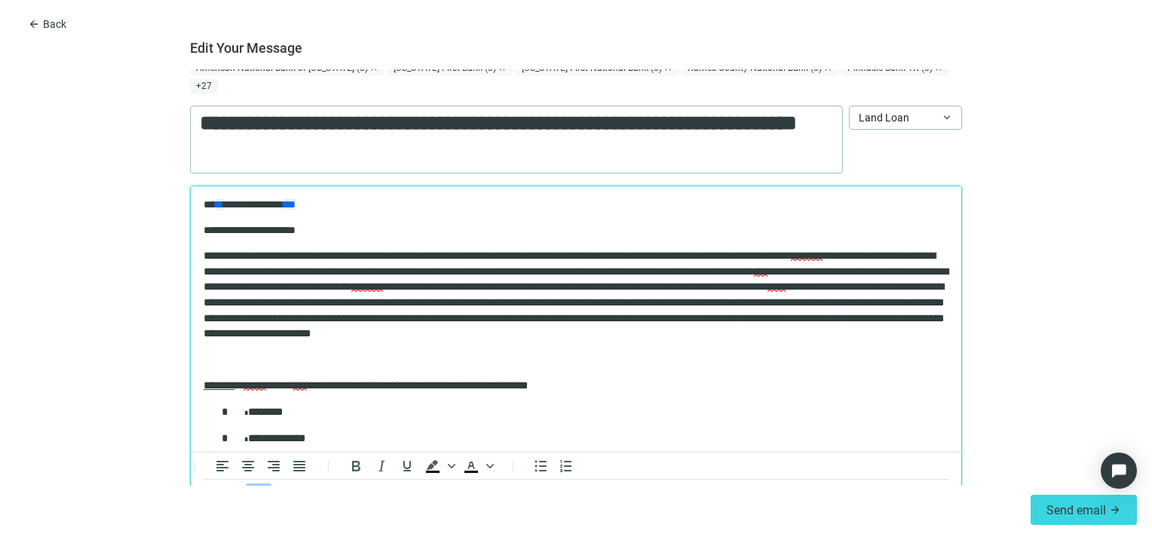
scroll to position [0, 0]
click at [328, 254] on span "**********" at bounding box center [576, 295] width 745 height 88
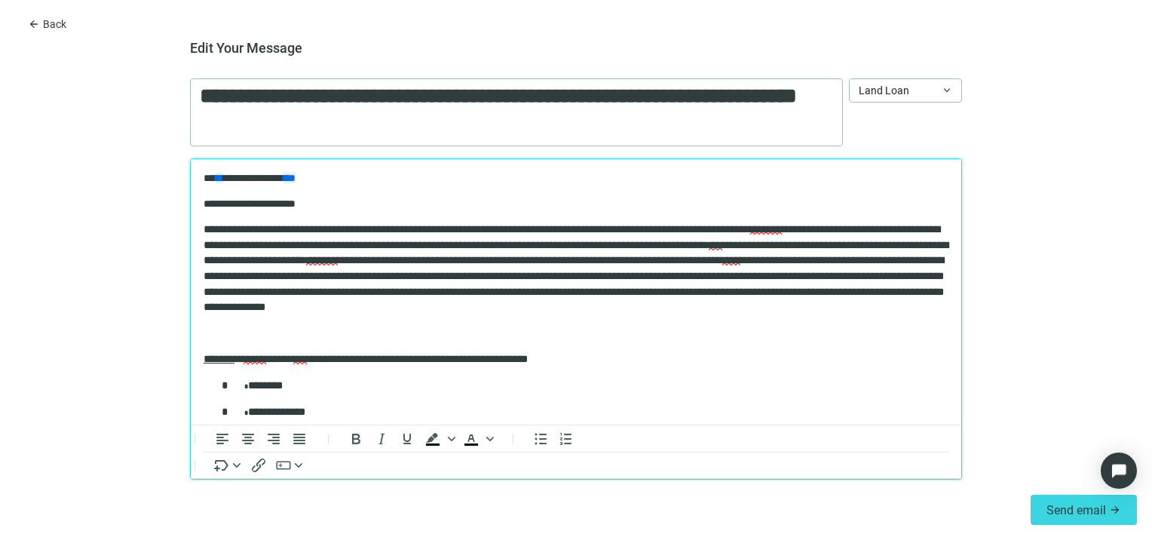
scroll to position [78, 0]
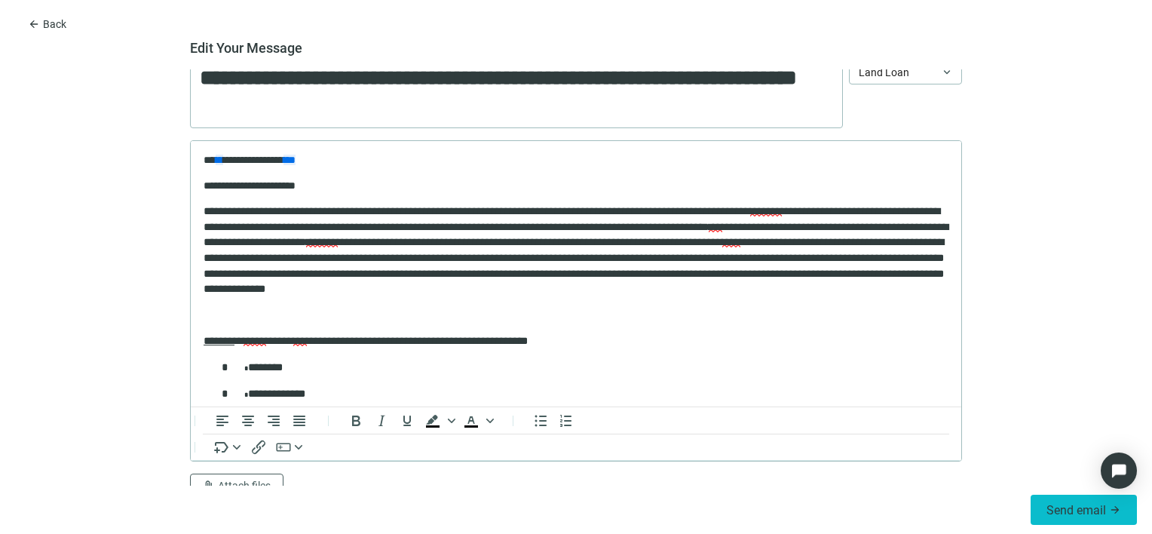
click at [1049, 506] on span "Send email" at bounding box center [1076, 510] width 60 height 14
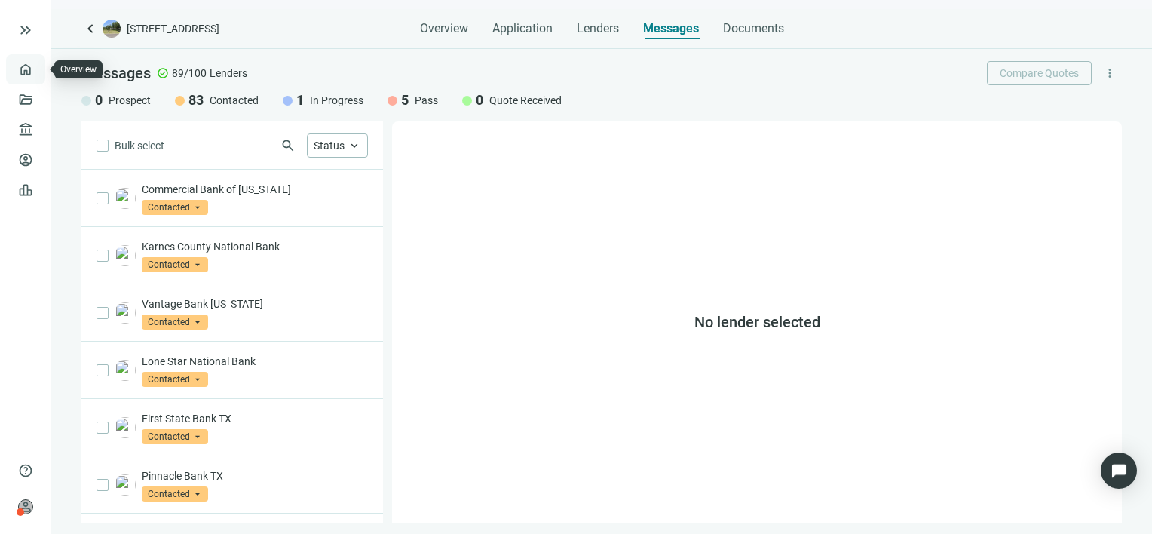
click at [38, 64] on link "Overview" at bounding box center [60, 69] width 44 height 12
